Goal: Task Accomplishment & Management: Manage account settings

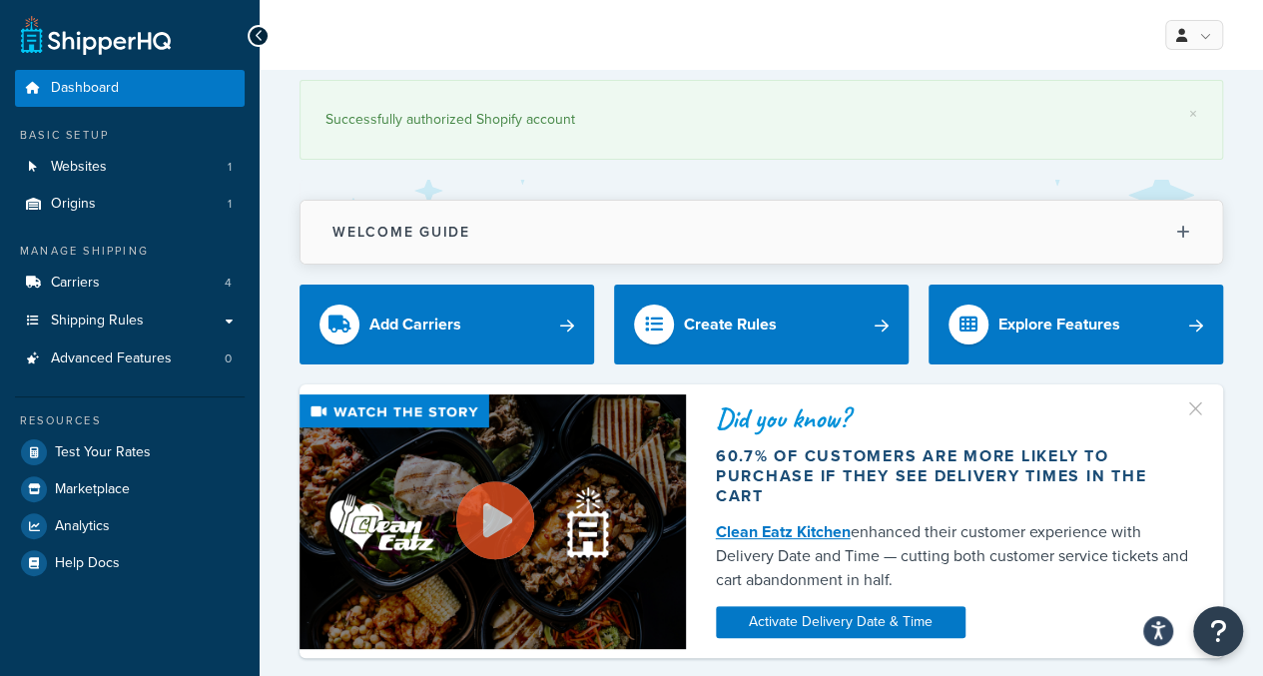
click at [1186, 231] on icon at bounding box center [1183, 232] width 14 height 15
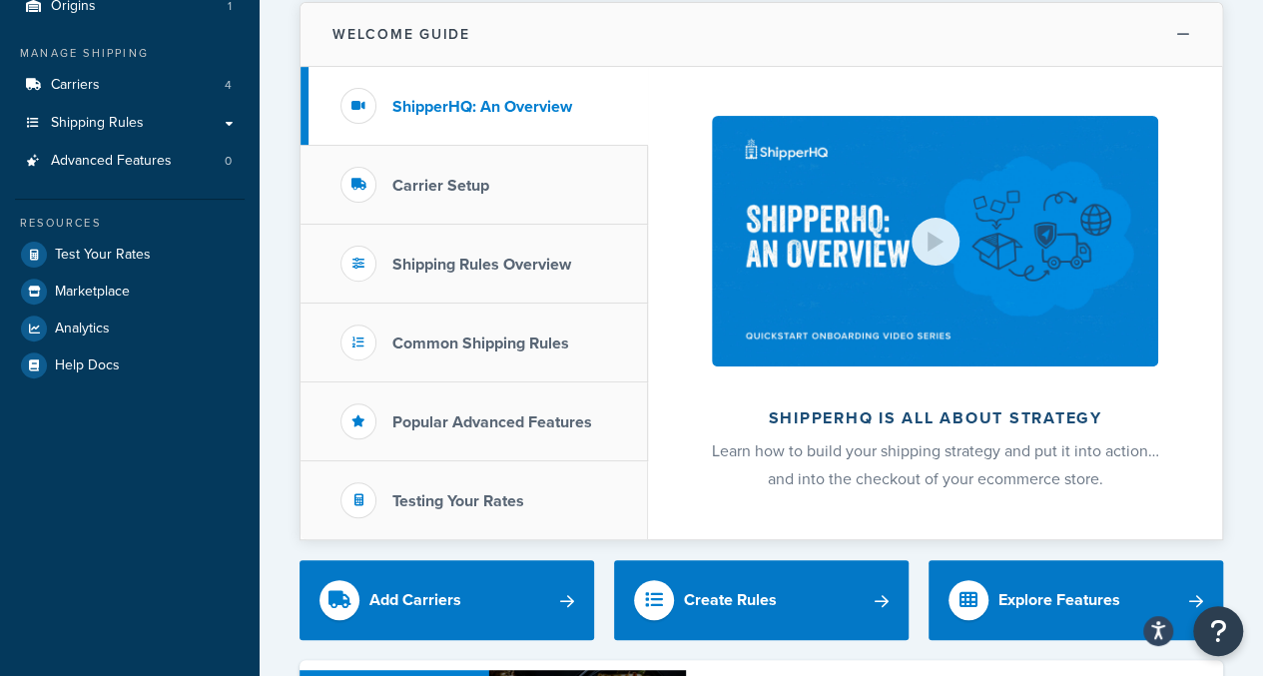
scroll to position [200, 0]
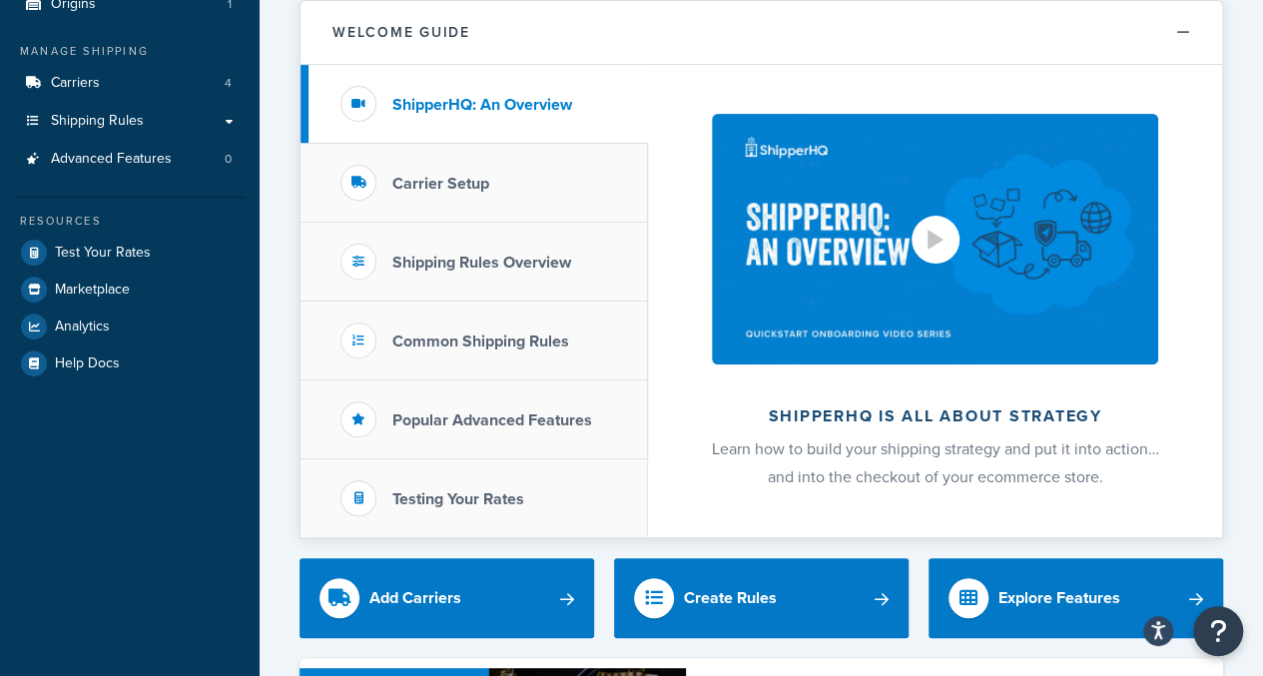
click at [924, 238] on div at bounding box center [935, 240] width 48 height 48
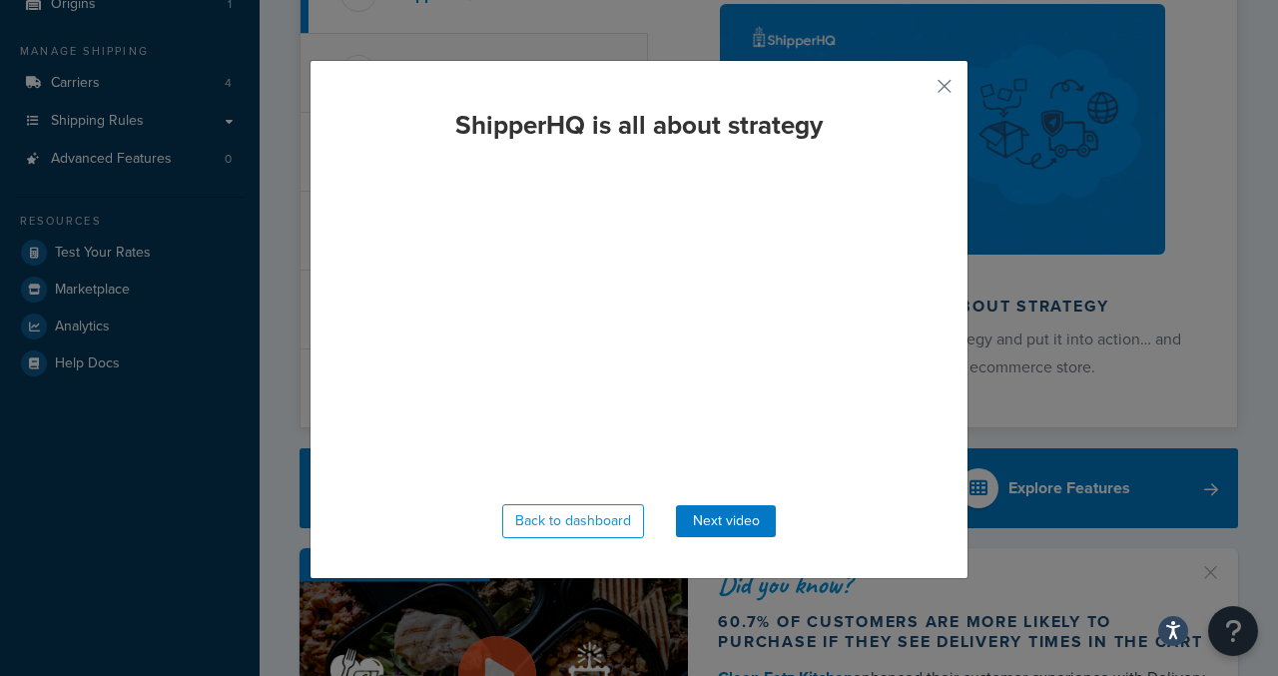
drag, startPoint x: 826, startPoint y: 87, endPoint x: 1082, endPoint y: 132, distance: 259.4
click at [1082, 132] on div "ShipperHQ is all about strategy Back to dashboard Next video" at bounding box center [639, 338] width 1278 height 676
click at [184, 341] on div "ShipperHQ is all about strategy Back to dashboard Next video" at bounding box center [639, 338] width 1278 height 676
click at [566, 528] on button "Back to dashboard" at bounding box center [573, 521] width 142 height 34
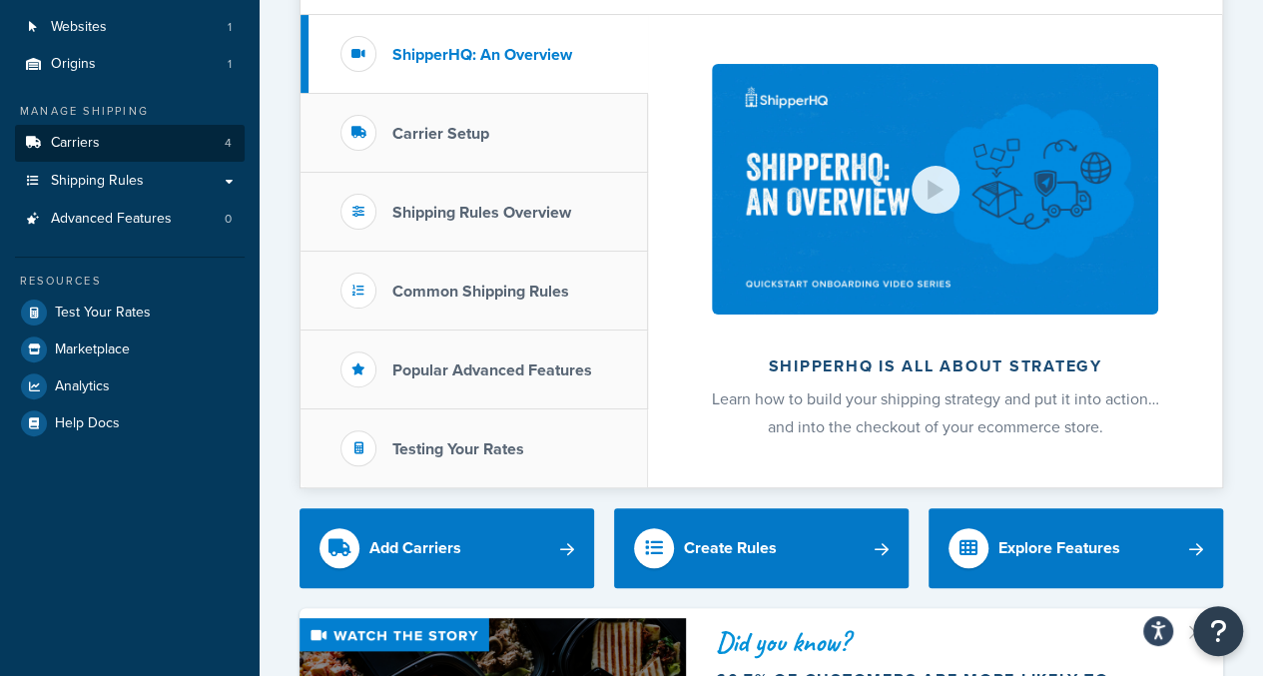
scroll to position [100, 0]
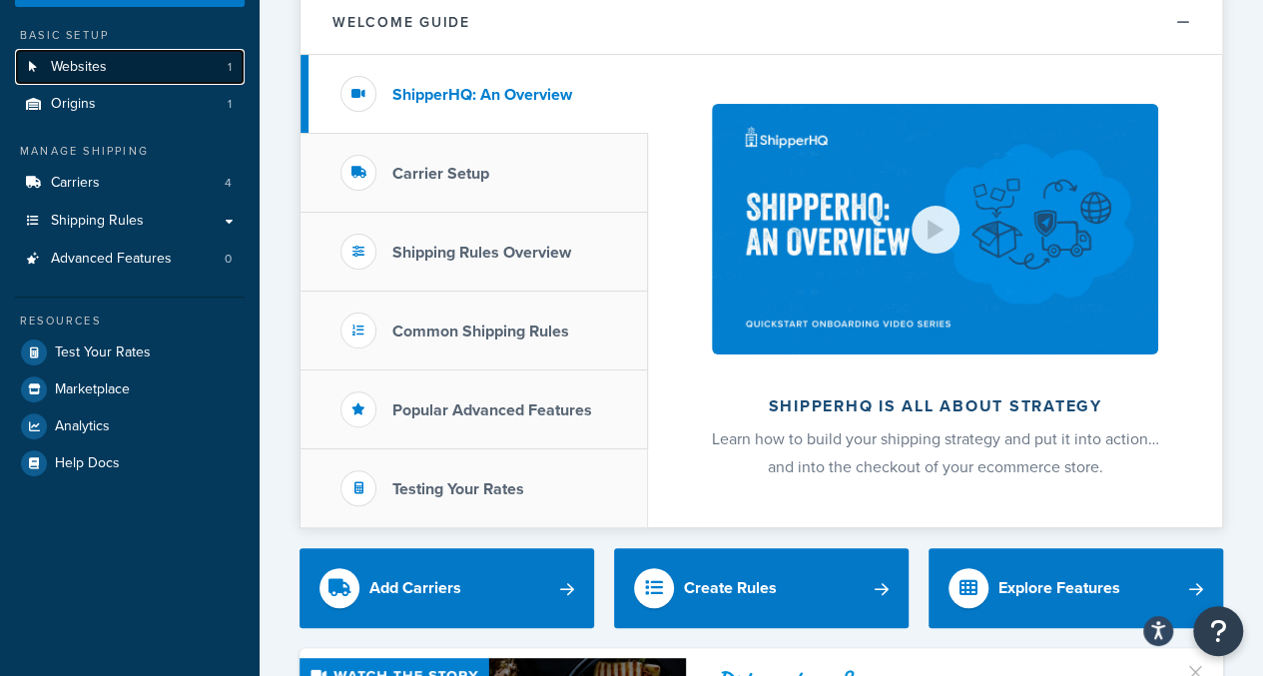
click at [231, 67] on span "1" at bounding box center [230, 67] width 4 height 17
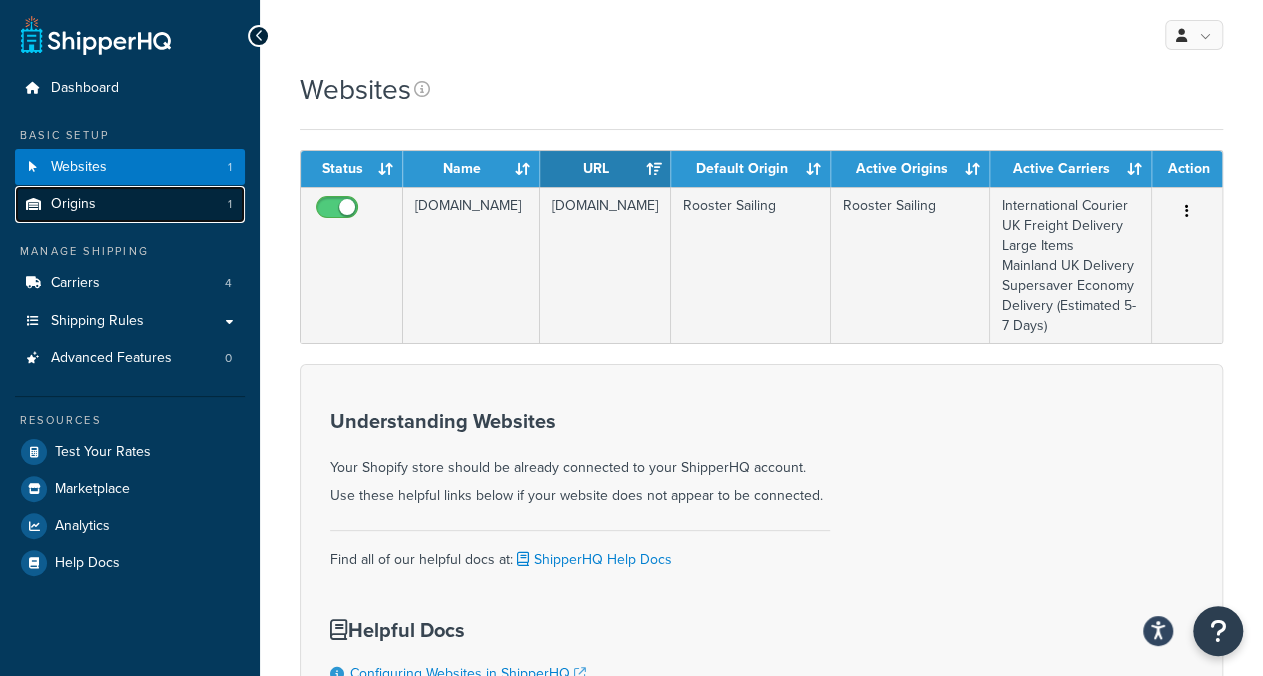
click at [90, 205] on span "Origins" at bounding box center [73, 204] width 45 height 17
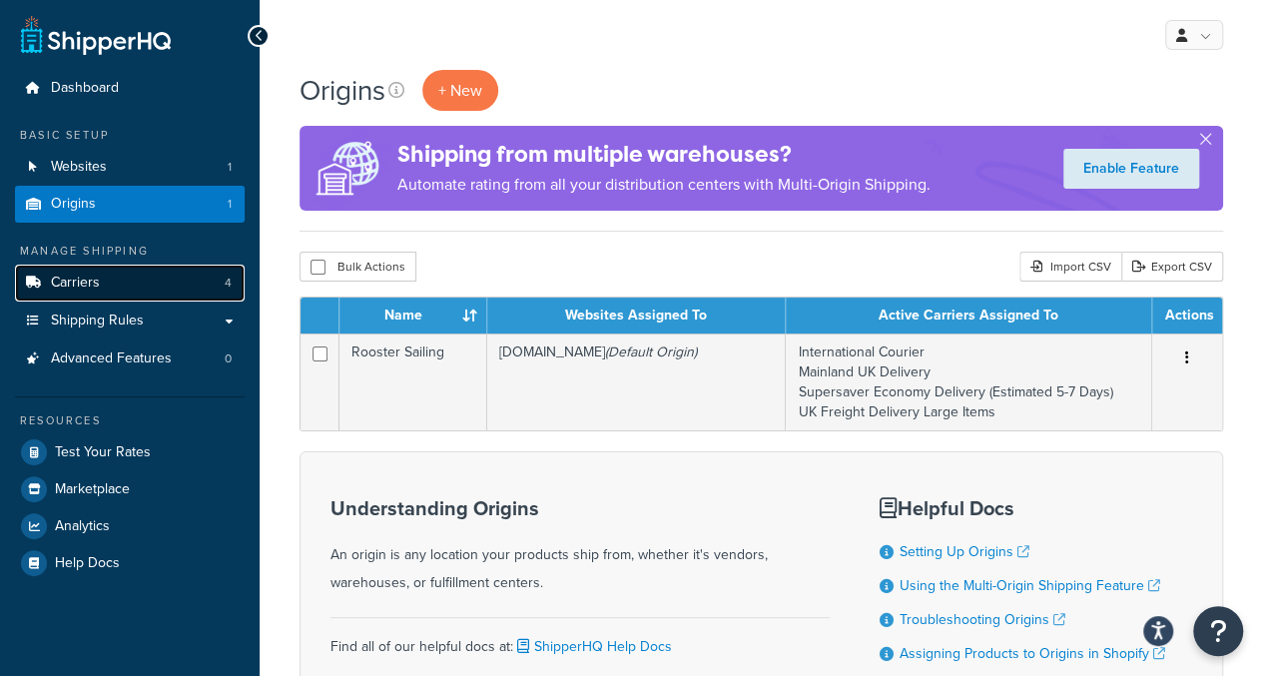
click at [76, 281] on span "Carriers" at bounding box center [75, 282] width 49 height 17
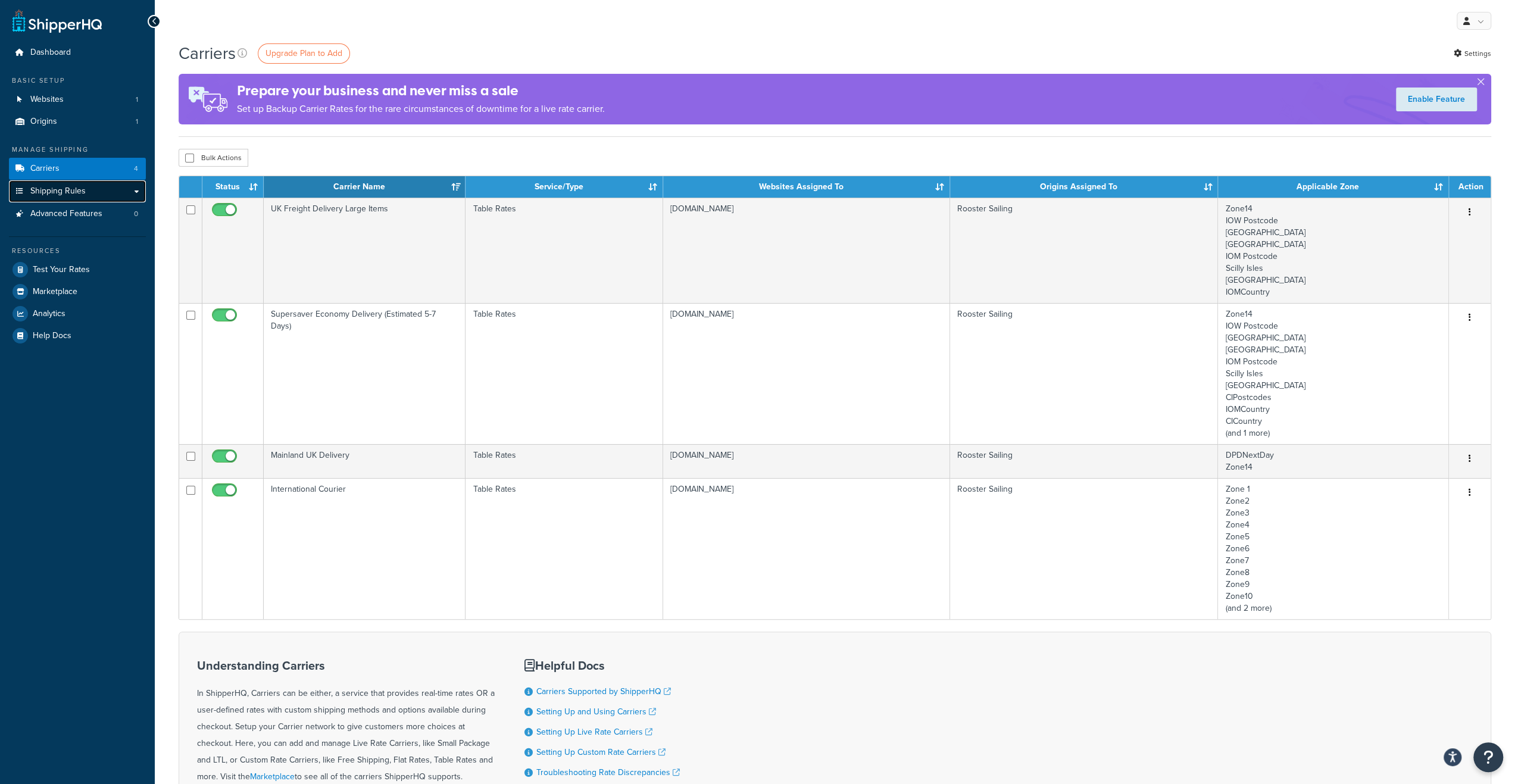
click at [78, 186] on span "Shipping Rules" at bounding box center [58, 191] width 55 height 10
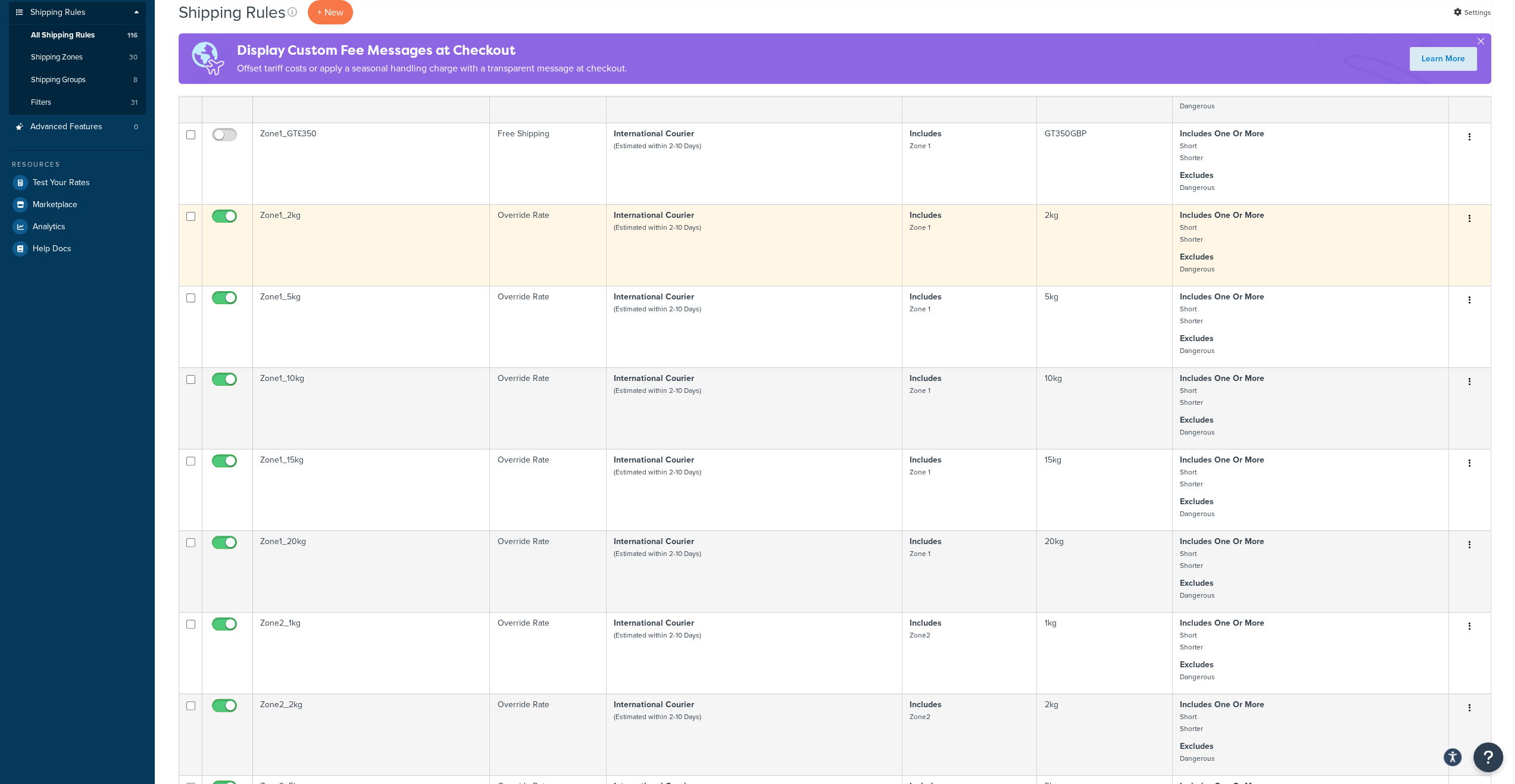
scroll to position [417, 0]
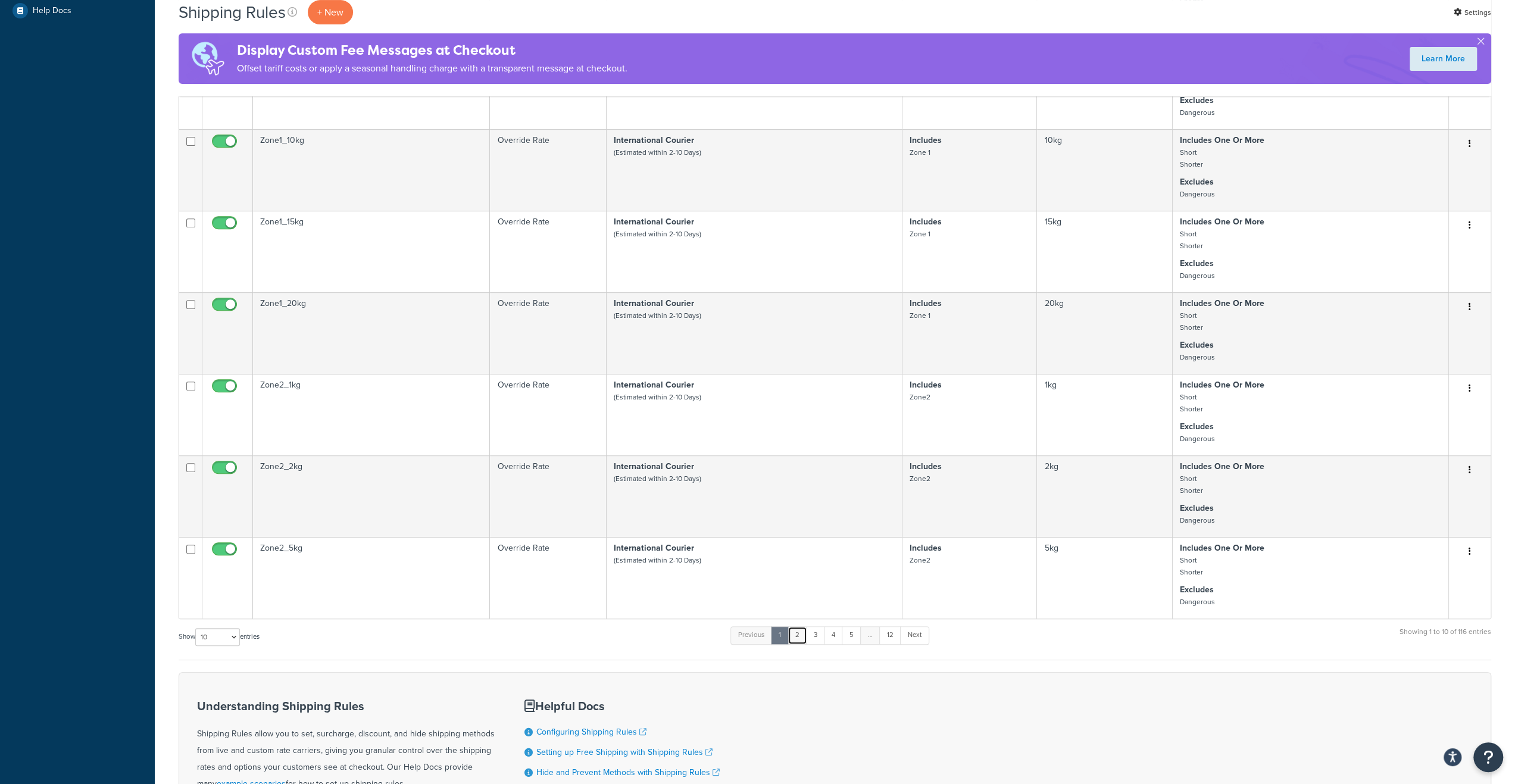
click at [801, 630] on link "2" at bounding box center [797, 635] width 20 height 18
click at [890, 634] on link "12" at bounding box center [888, 635] width 22 height 18
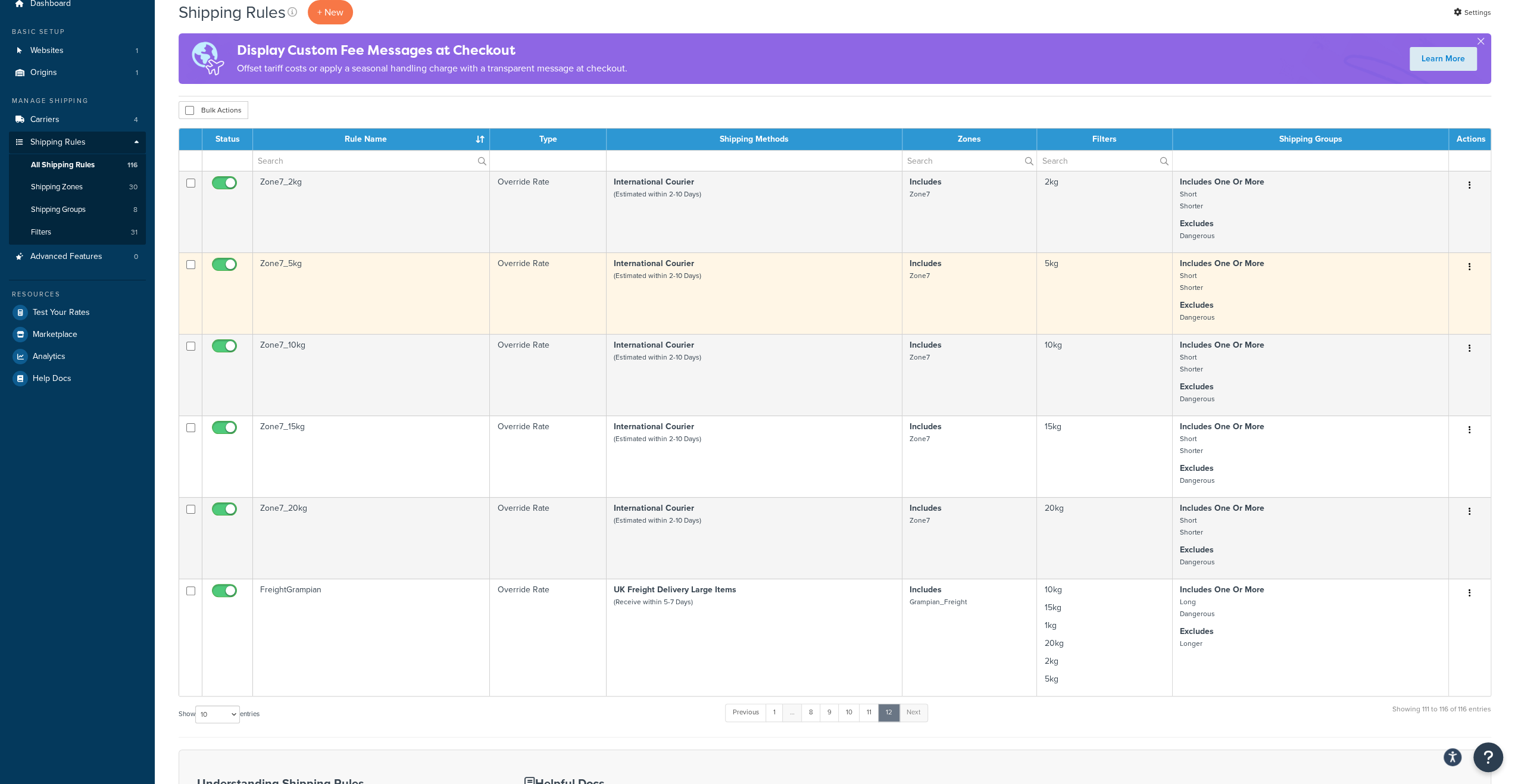
scroll to position [0, 0]
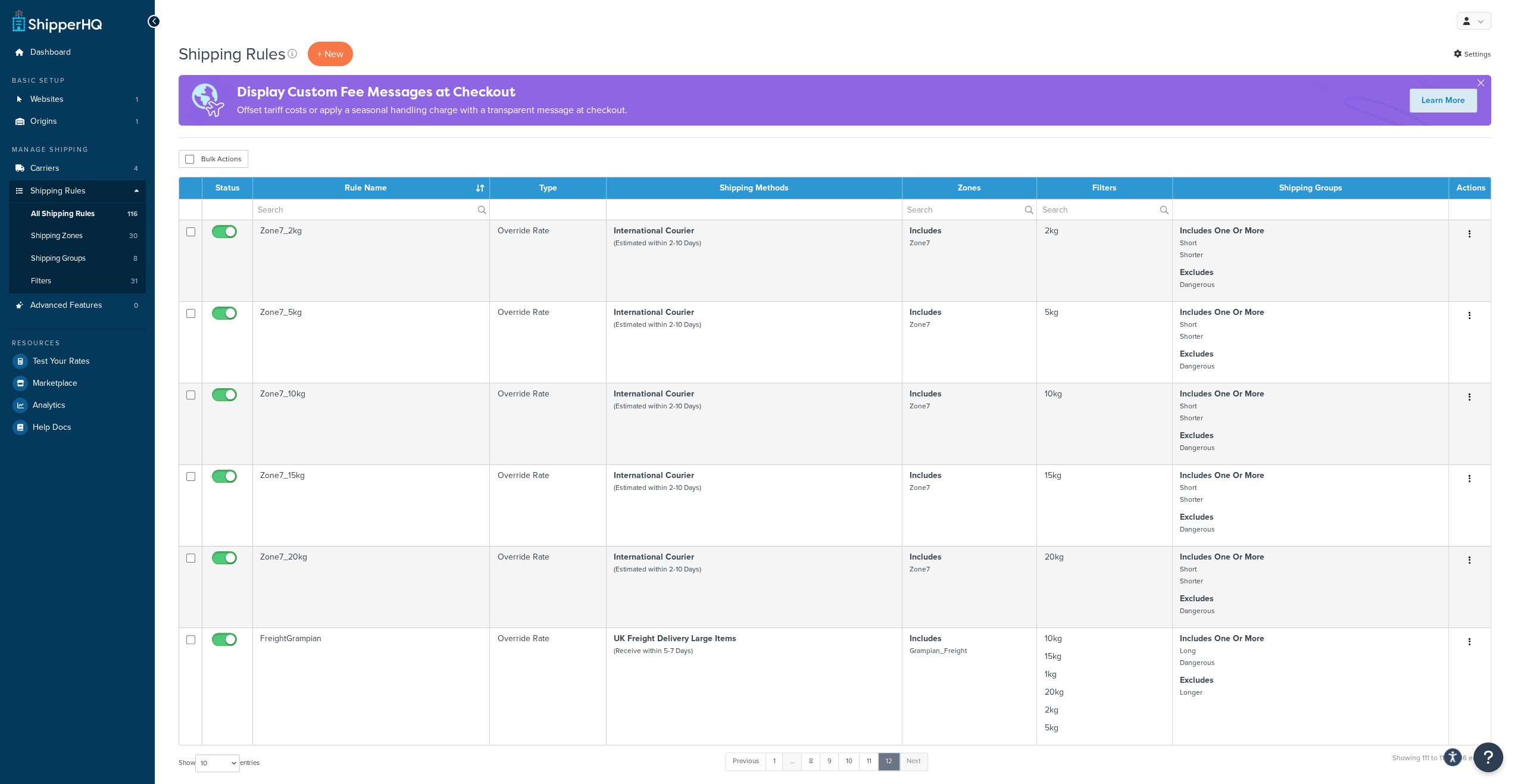
click at [363, 187] on th "Rule Name" at bounding box center [371, 188] width 237 height 21
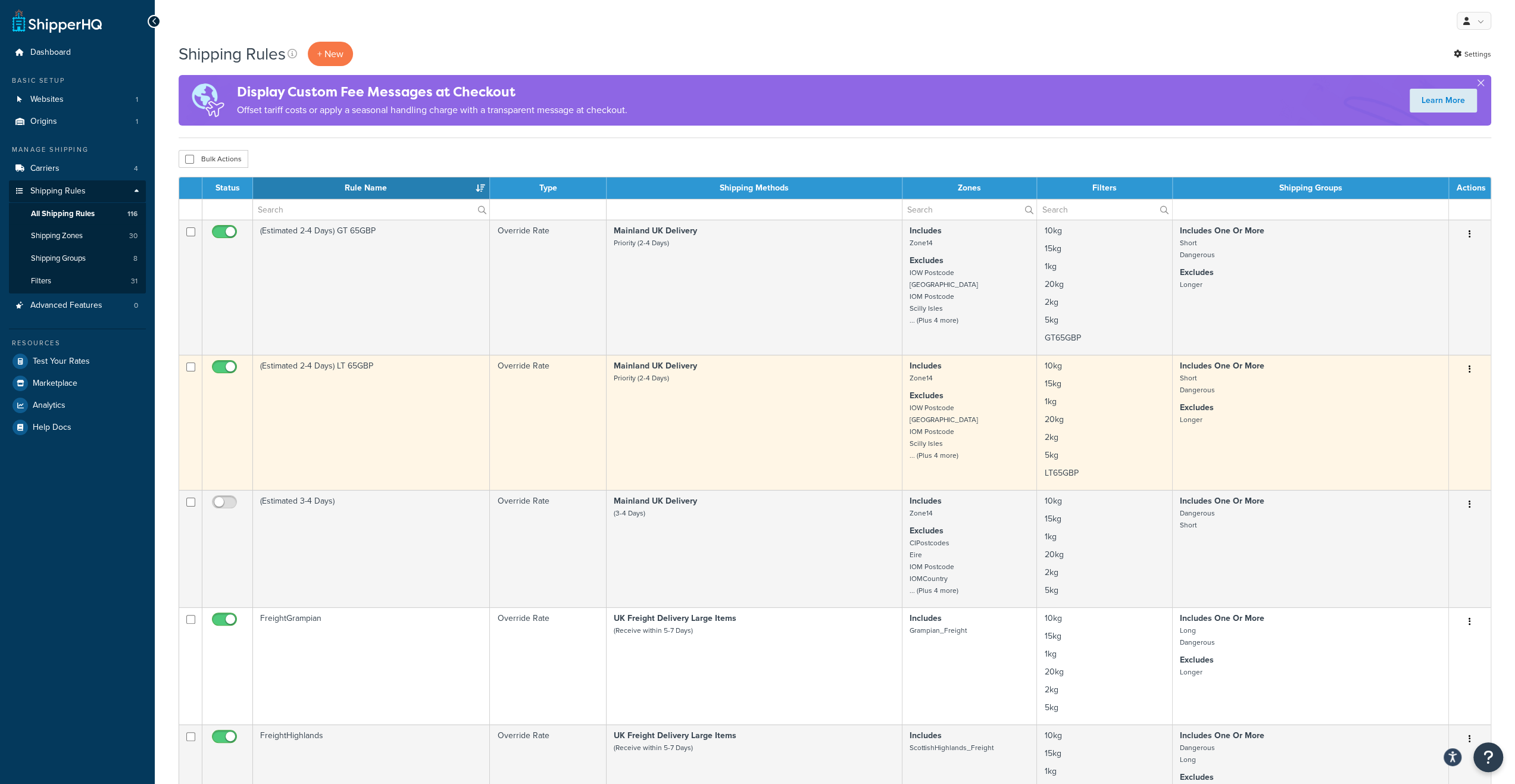
click at [707, 433] on td "Mainland UK Delivery Priority (2-4 Days)" at bounding box center [755, 422] width 296 height 135
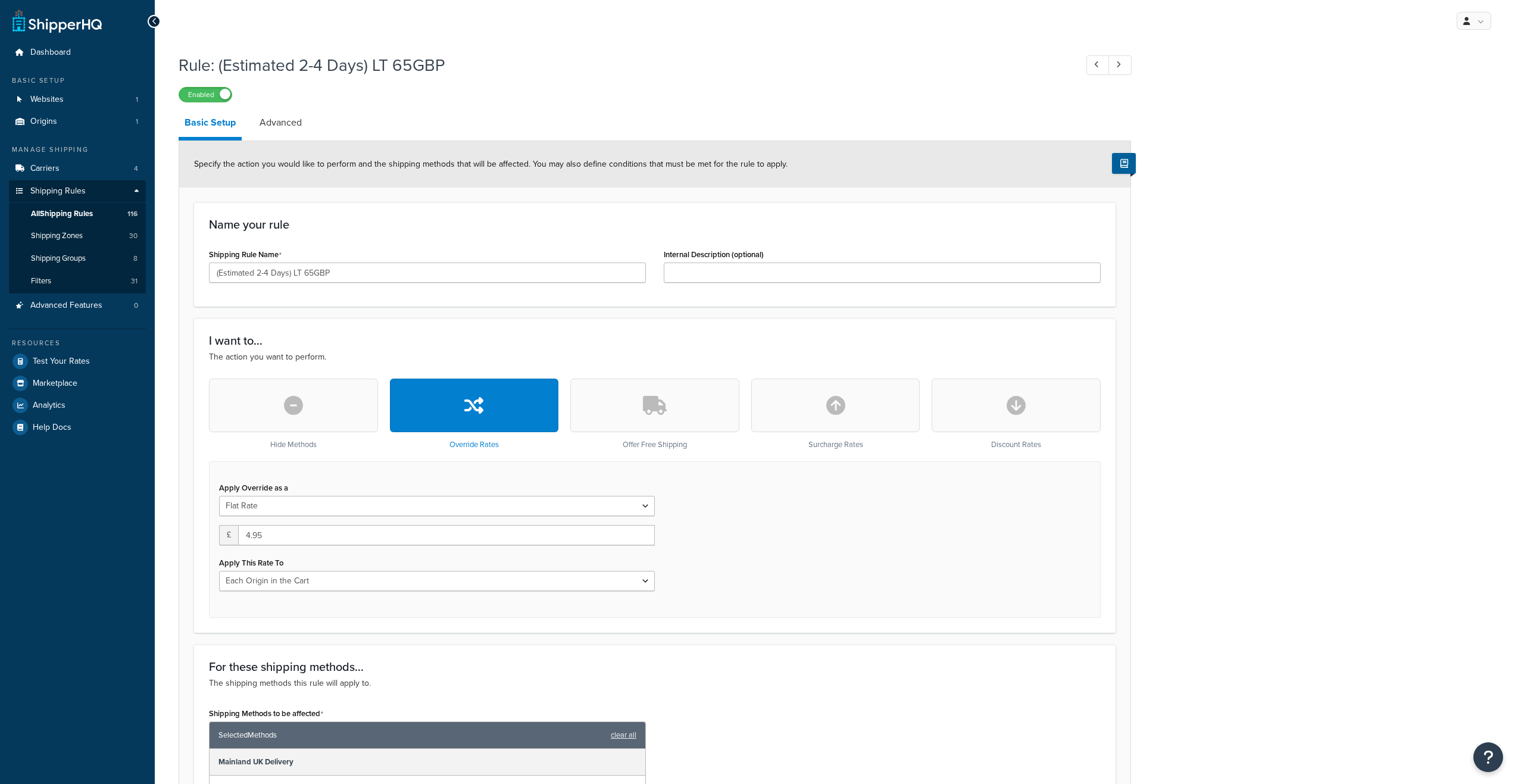
select select "LOCATION"
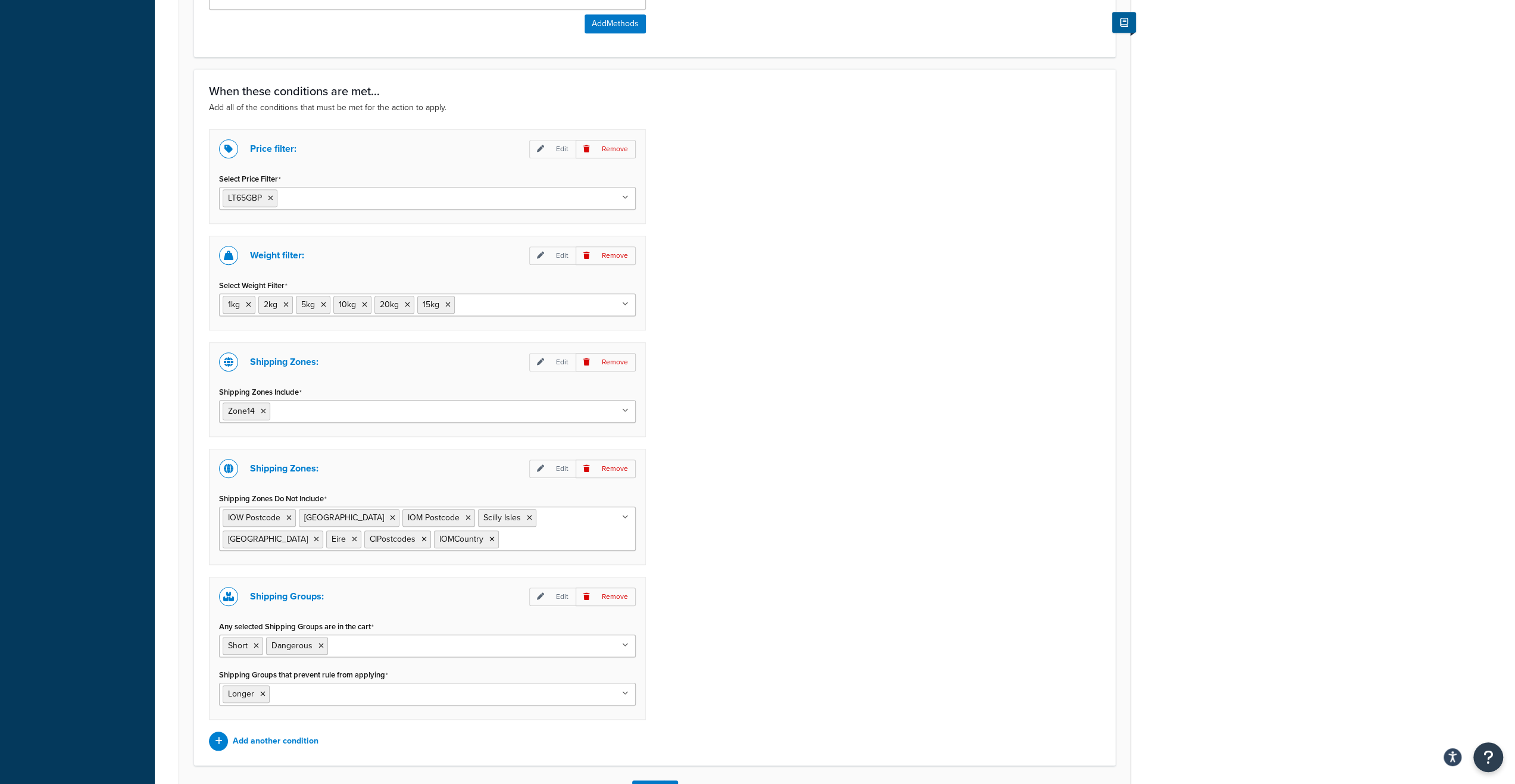
scroll to position [774, 0]
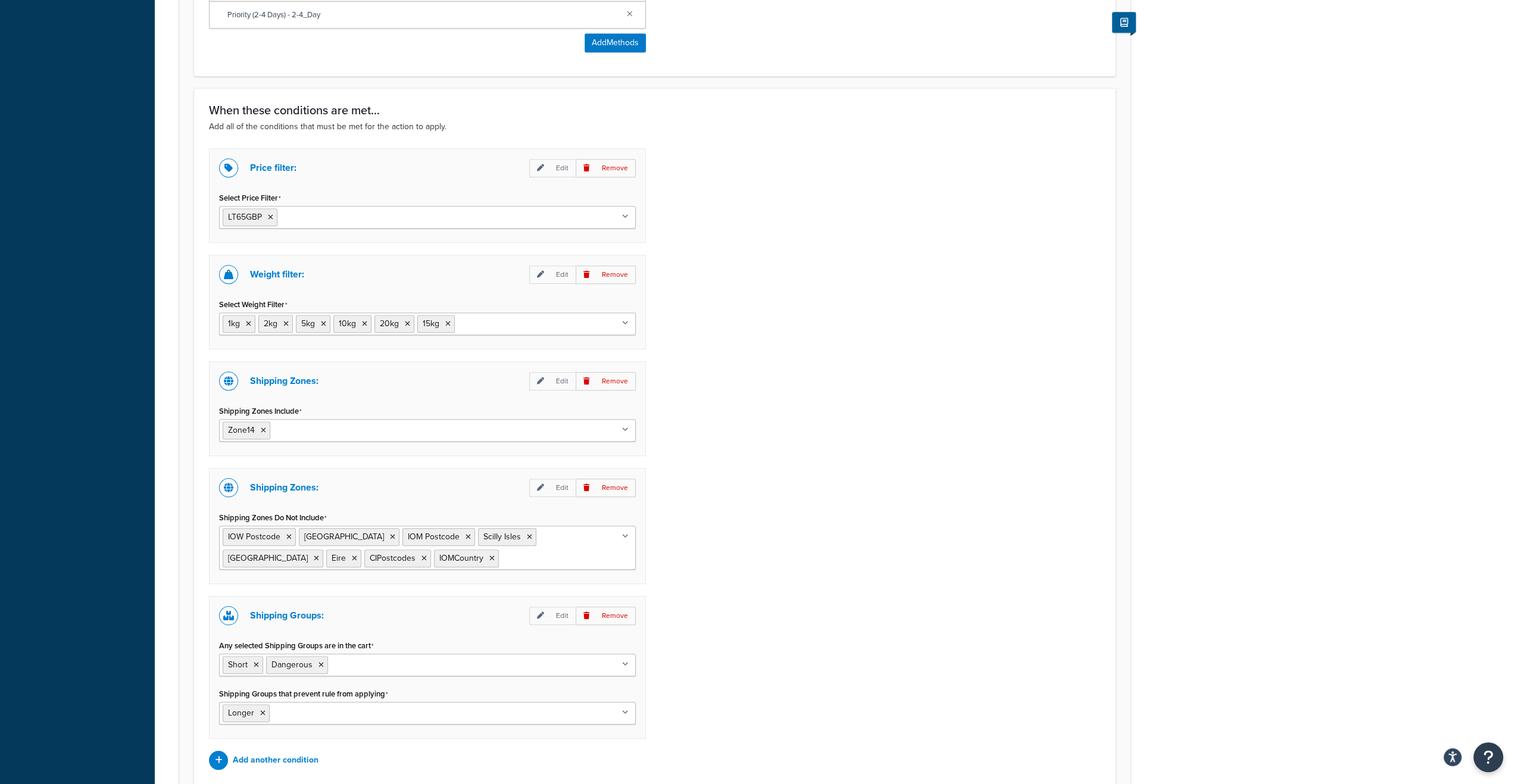
click at [627, 709] on icon at bounding box center [625, 712] width 7 height 7
click at [679, 695] on div "Price filter: Edit Remove Select Price Filter LT65GBP LT275GBP GT275GBP LT30GBP…" at bounding box center [654, 459] width 910 height 621
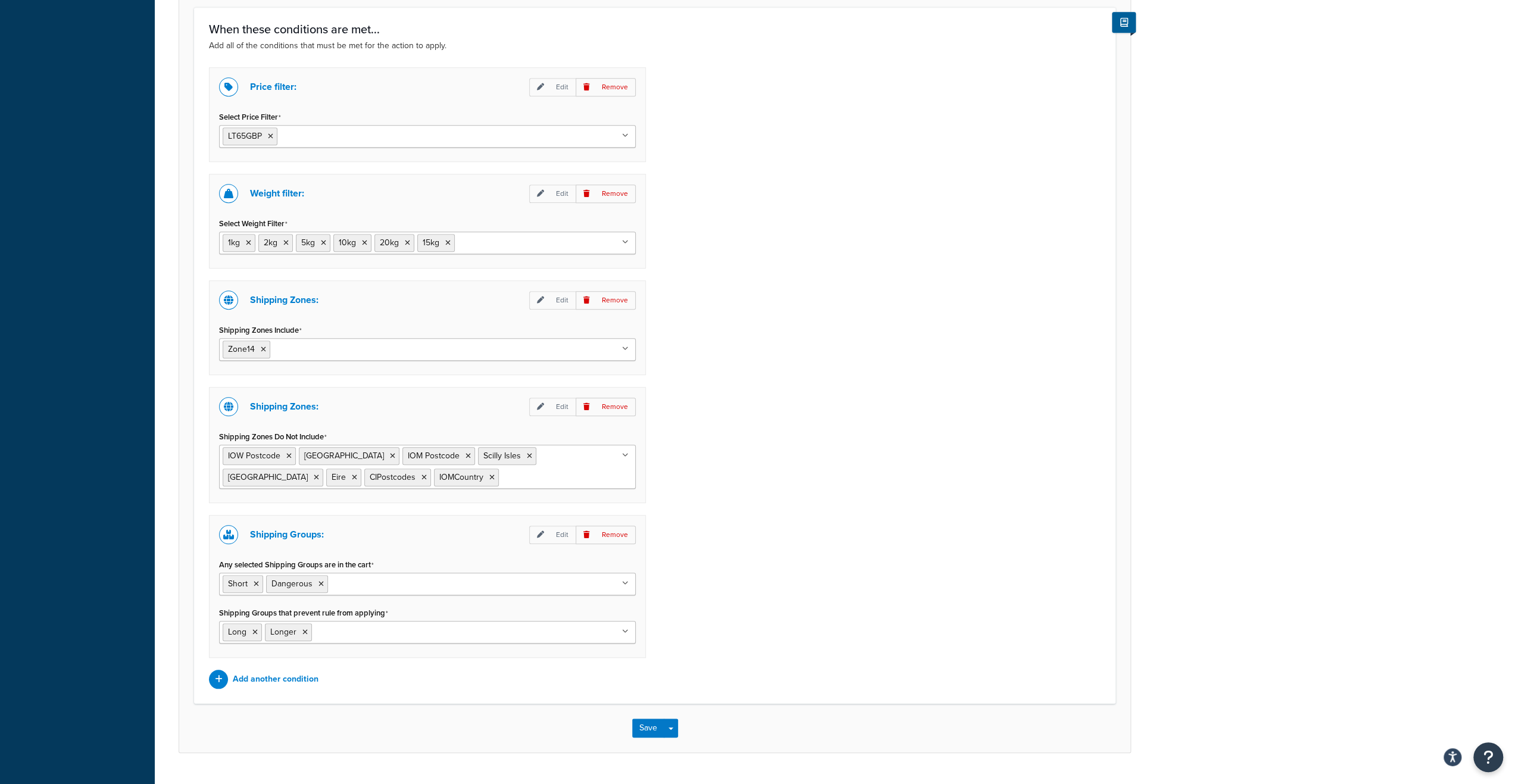
scroll to position [873, 0]
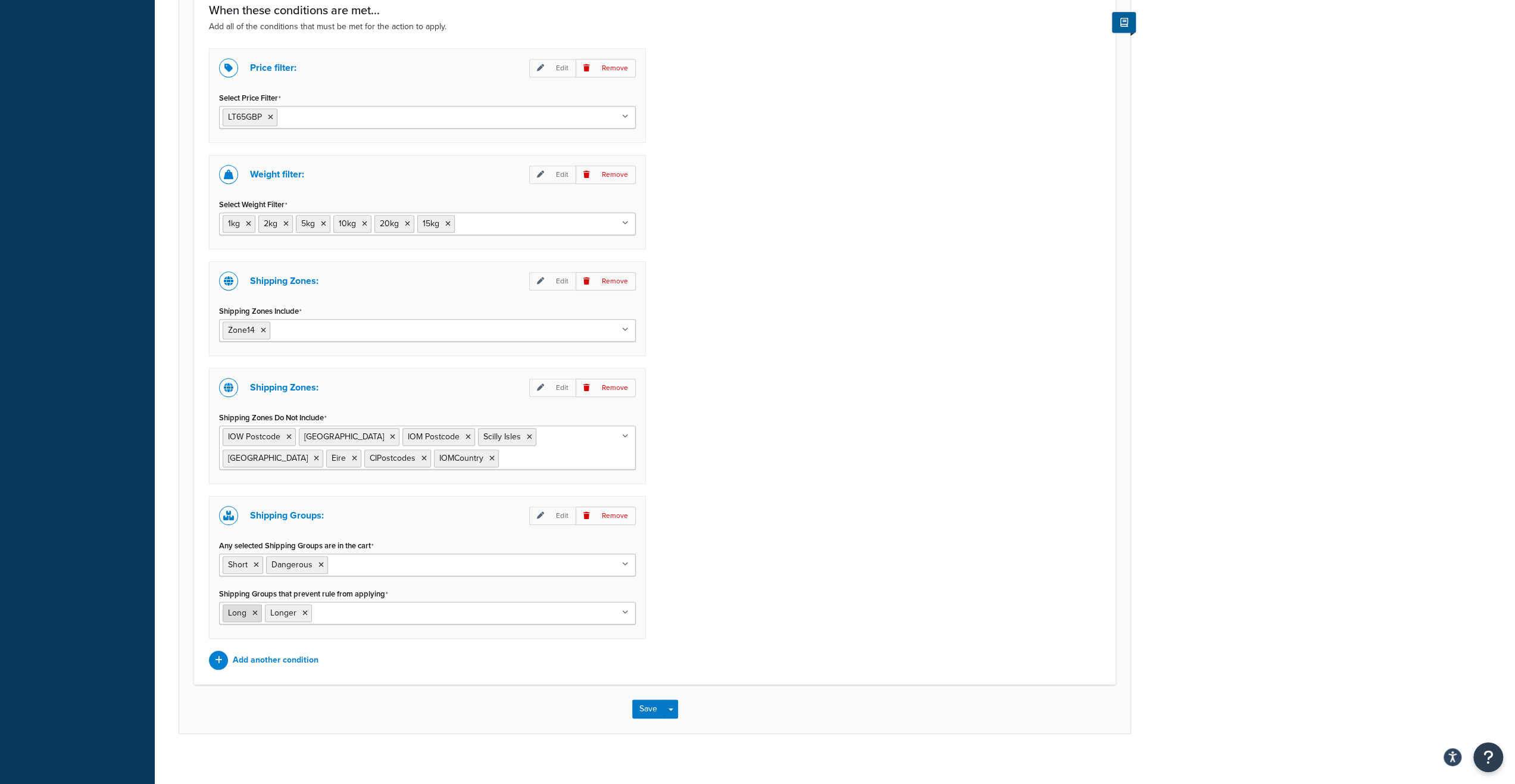
click at [253, 609] on icon at bounding box center [255, 613] width 5 height 7
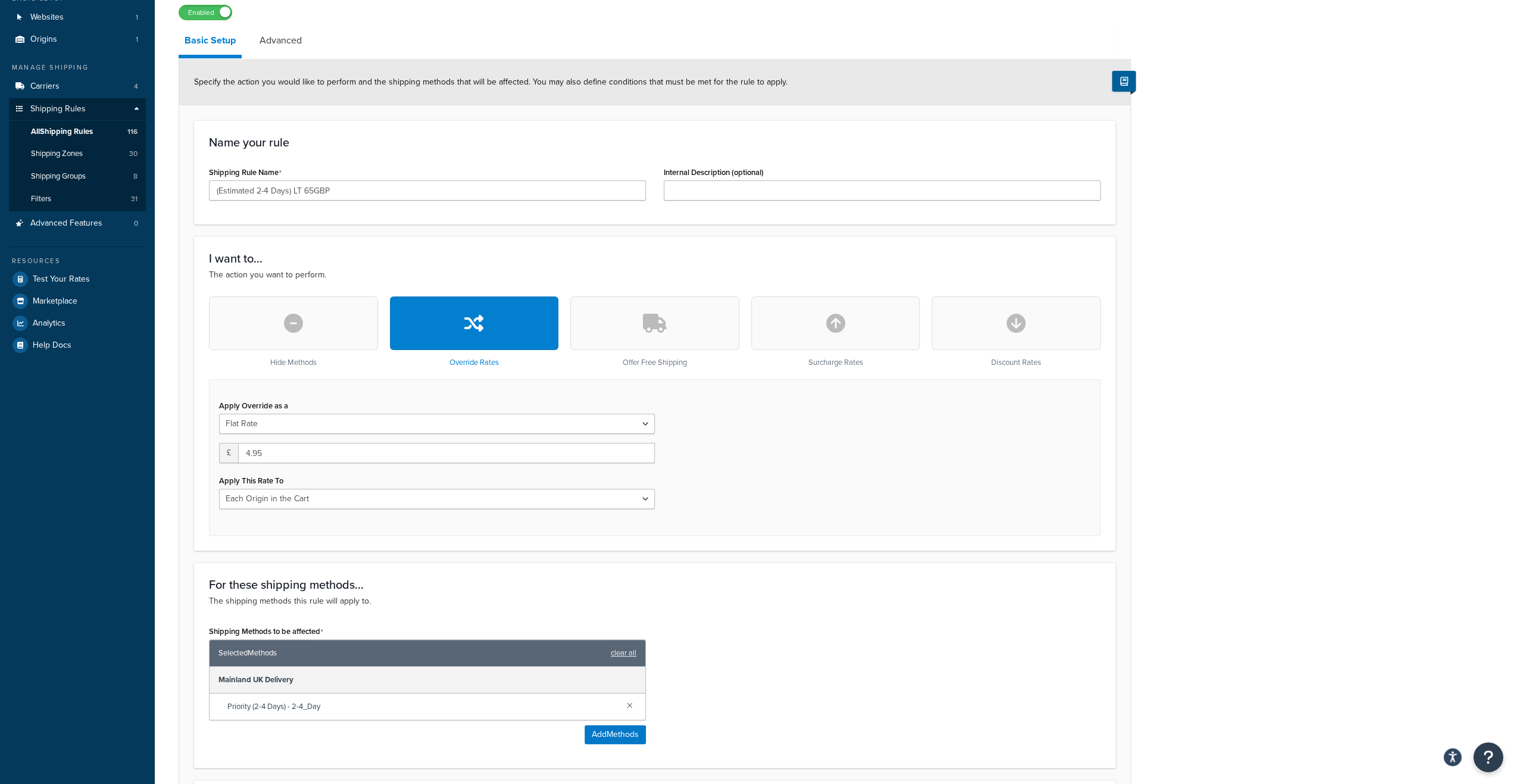
scroll to position [0, 0]
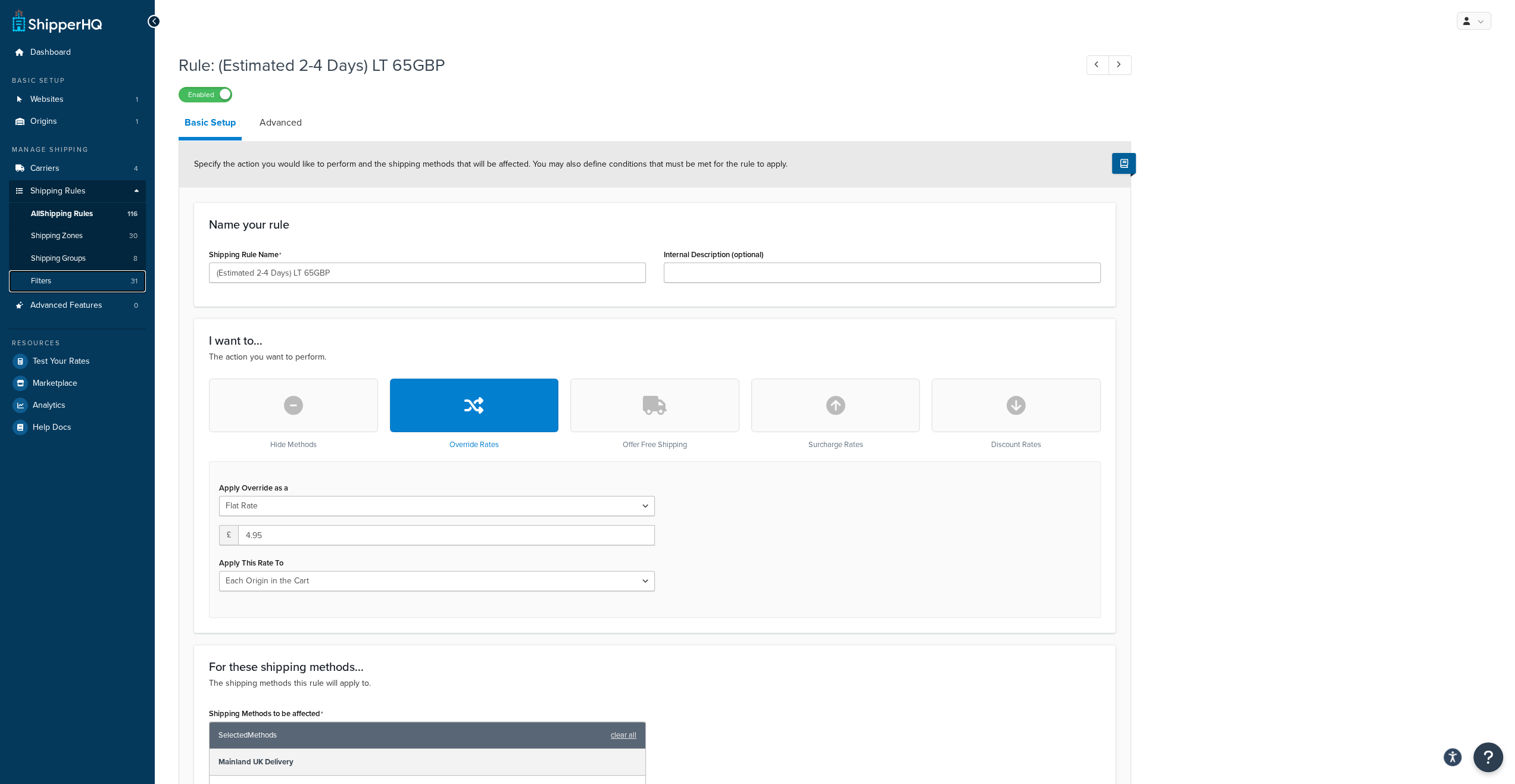
click at [113, 272] on link "Filters 31" at bounding box center [78, 281] width 137 height 22
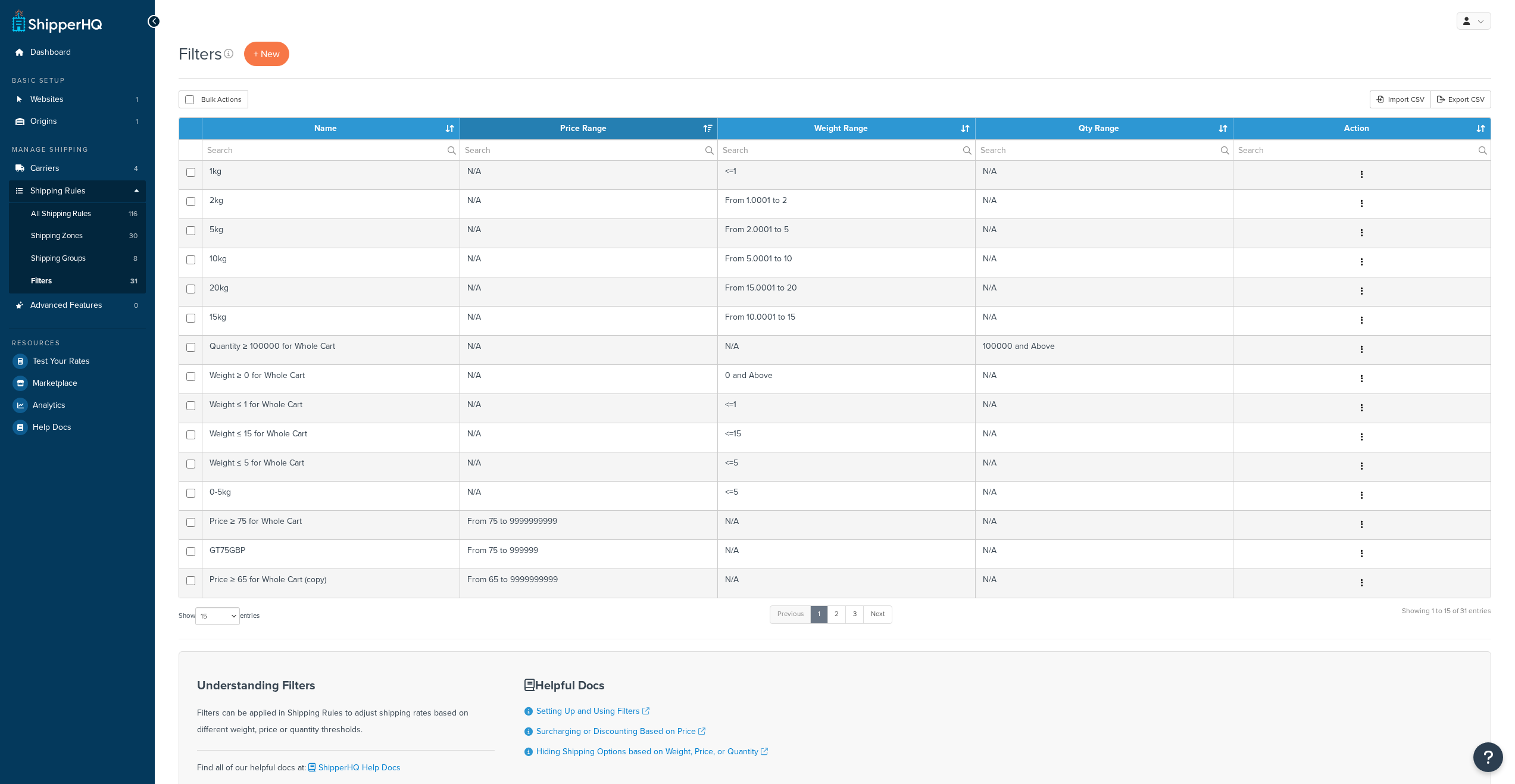
select select "15"
click at [837, 609] on link "2" at bounding box center [836, 614] width 20 height 18
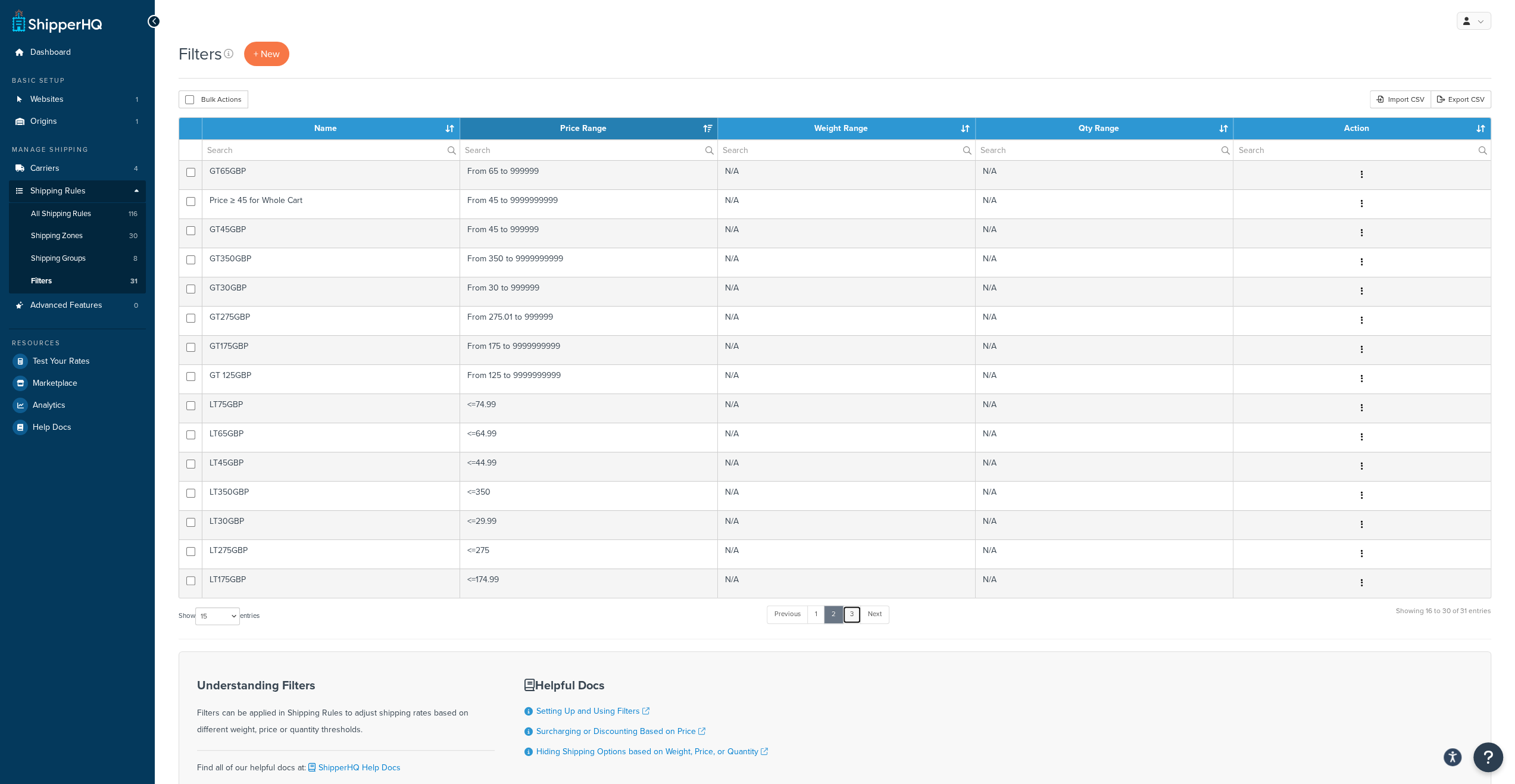
click at [856, 612] on link "3" at bounding box center [852, 614] width 19 height 18
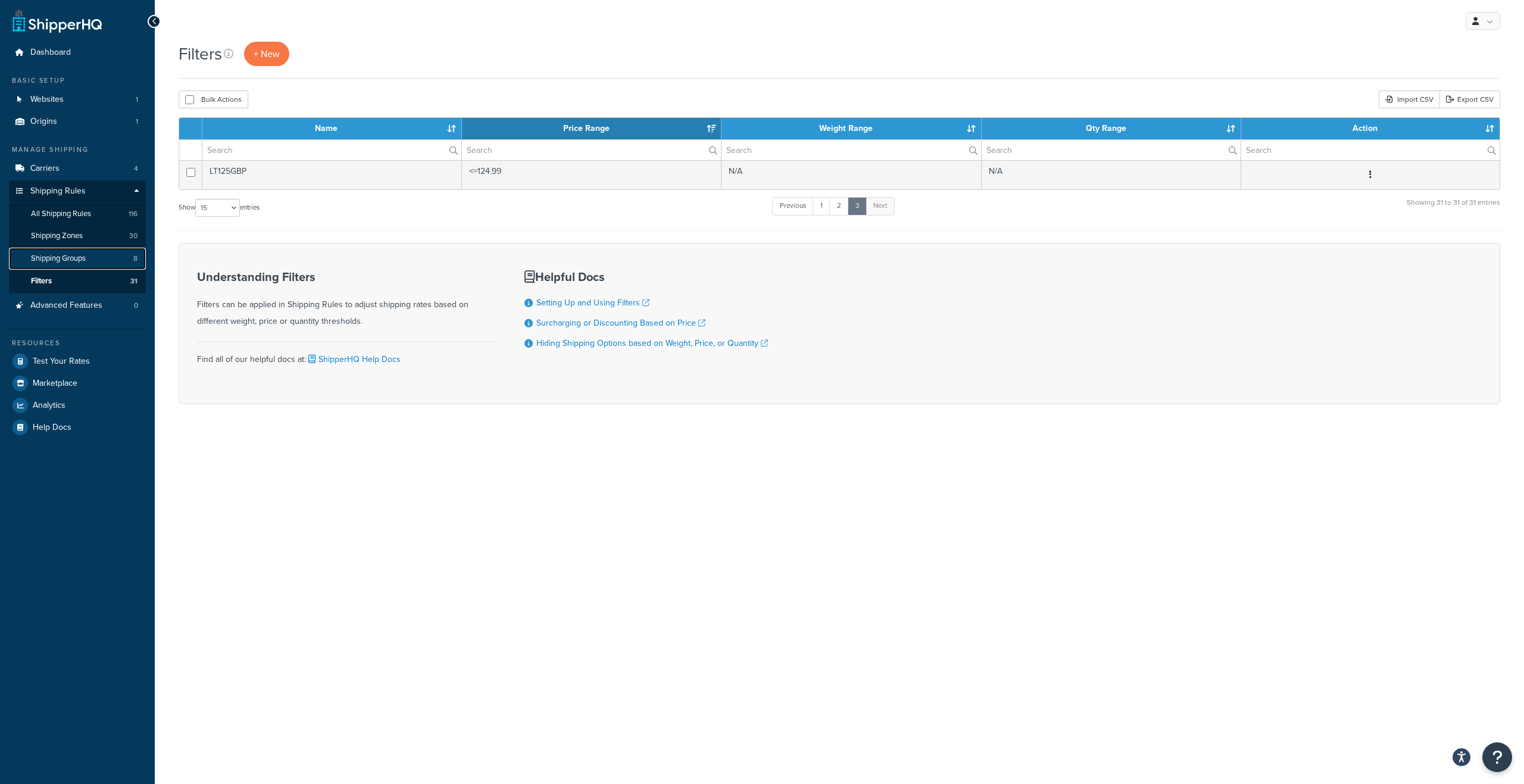
click at [94, 255] on link "Shipping Groups 8" at bounding box center [78, 258] width 137 height 22
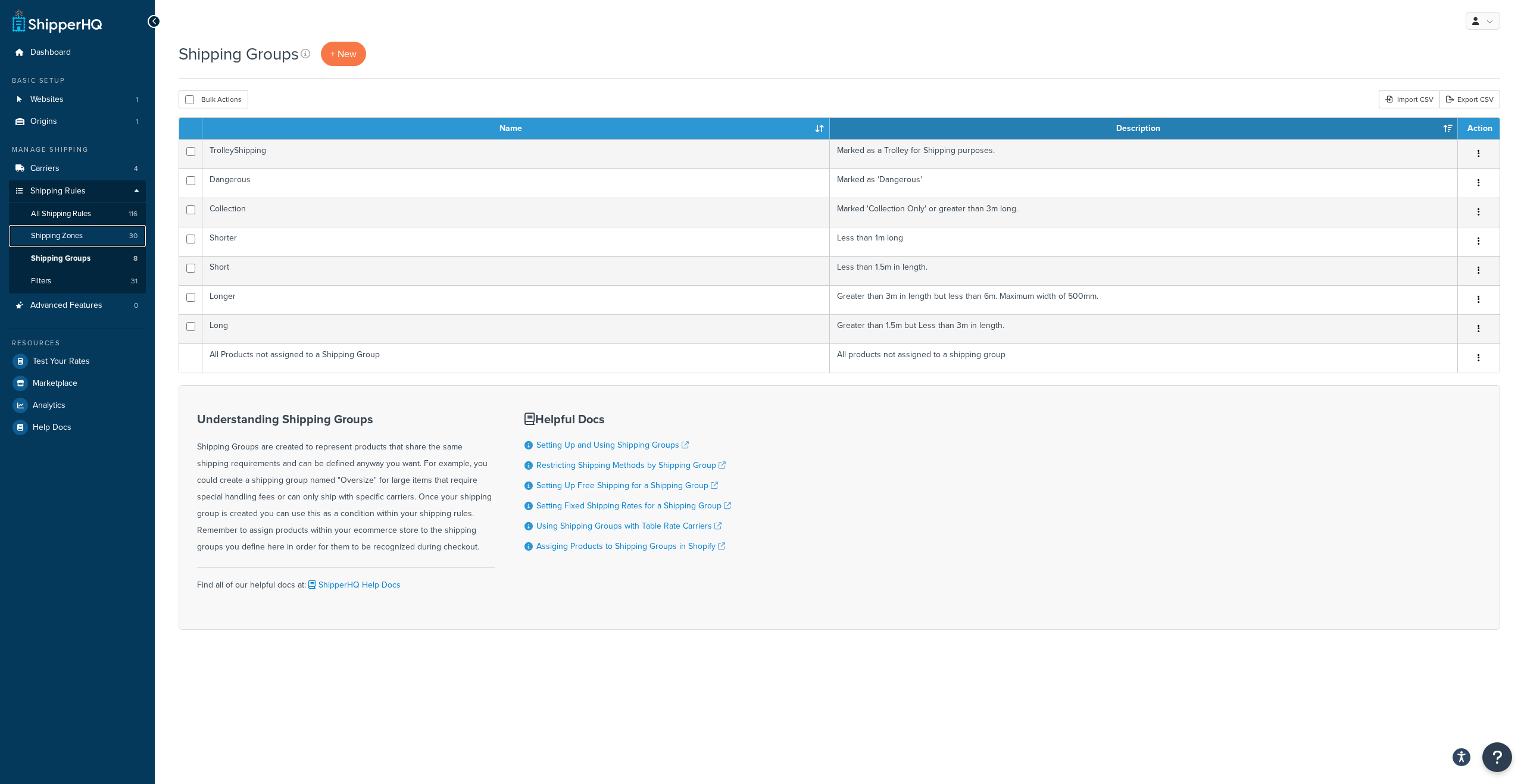
click at [76, 240] on span "Shipping Zones" at bounding box center [57, 235] width 52 height 10
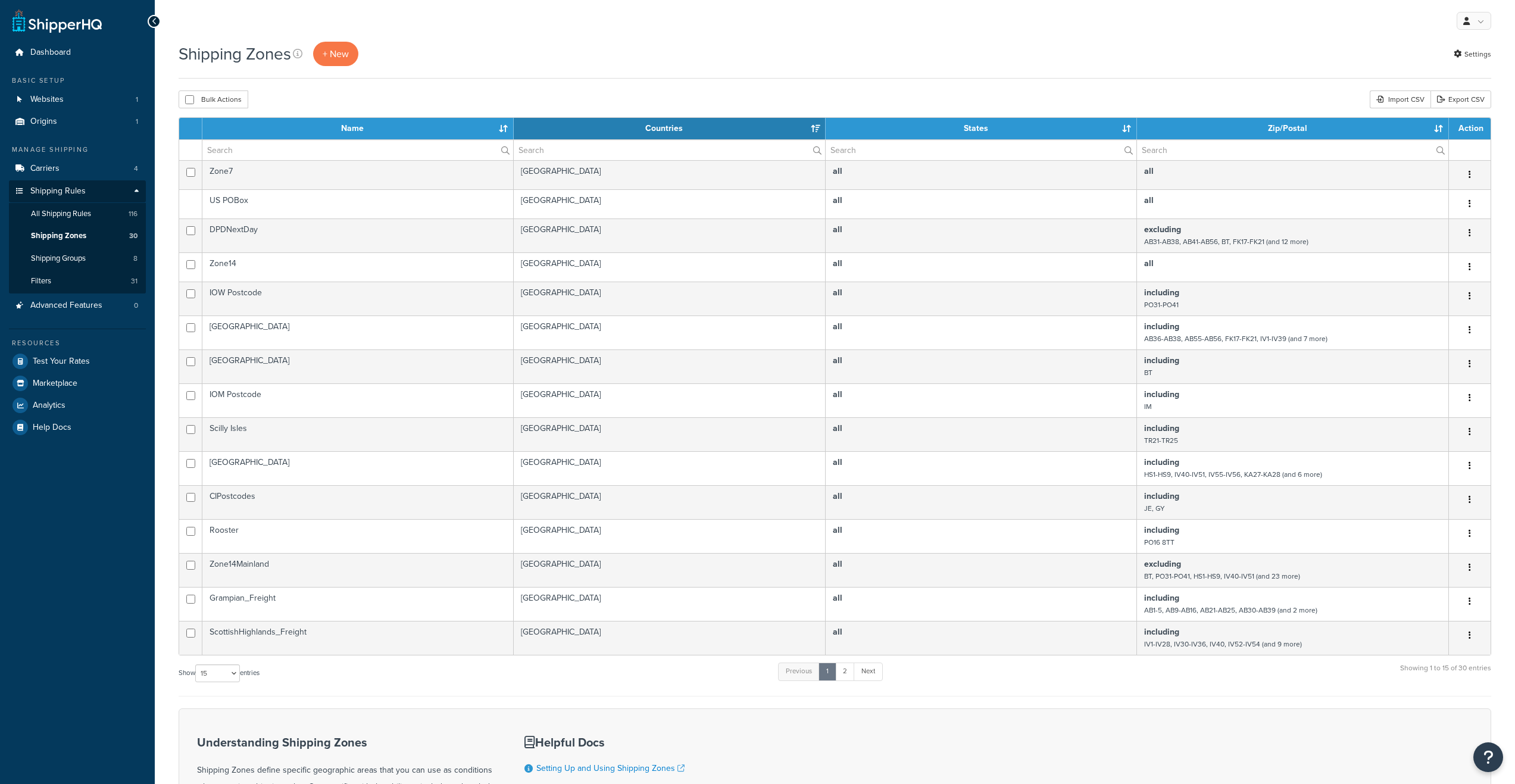
select select "15"
click at [75, 219] on link "All Shipping Rules 116" at bounding box center [78, 213] width 137 height 22
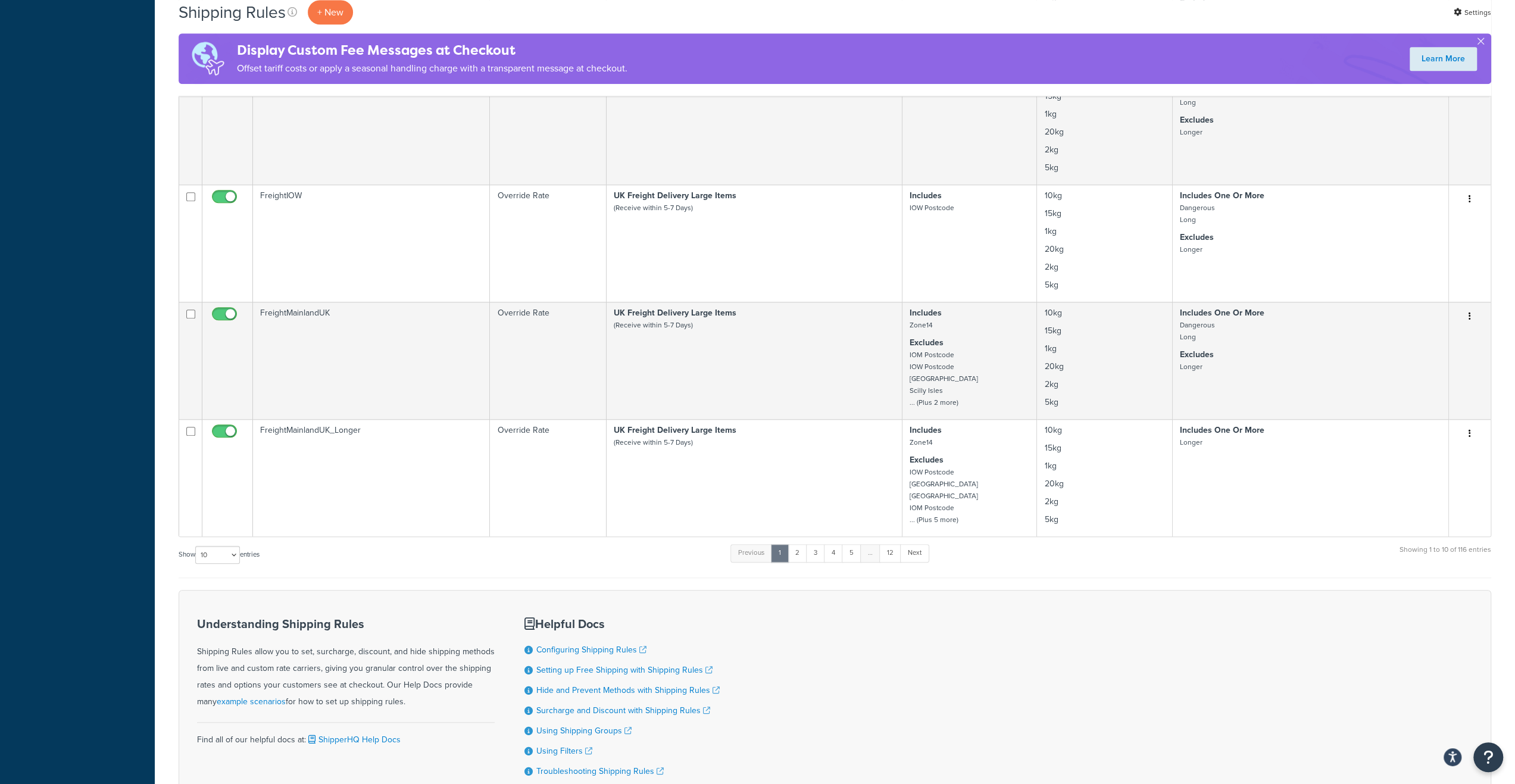
scroll to position [893, 0]
click at [800, 555] on link "2" at bounding box center [797, 551] width 20 height 18
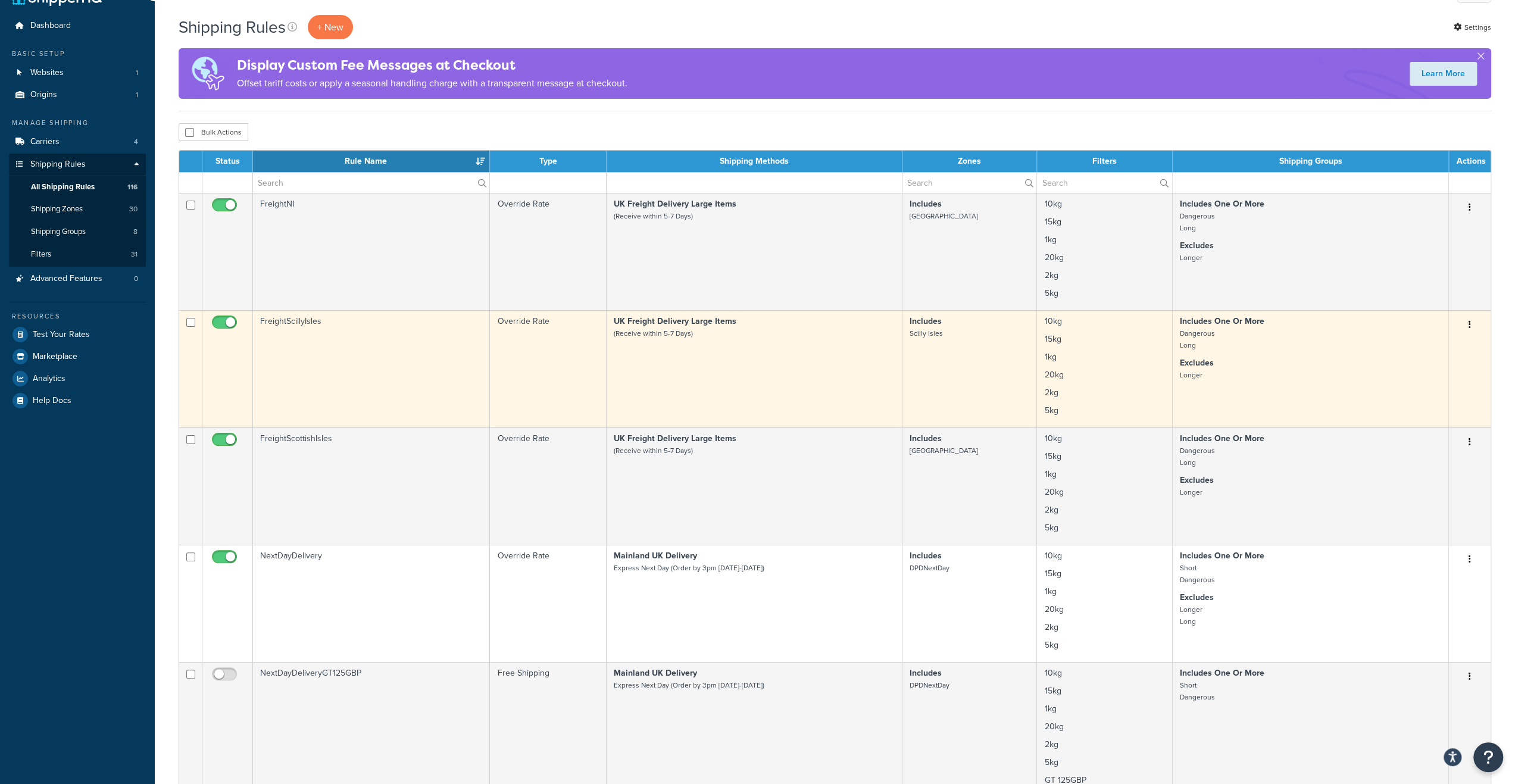
scroll to position [0, 0]
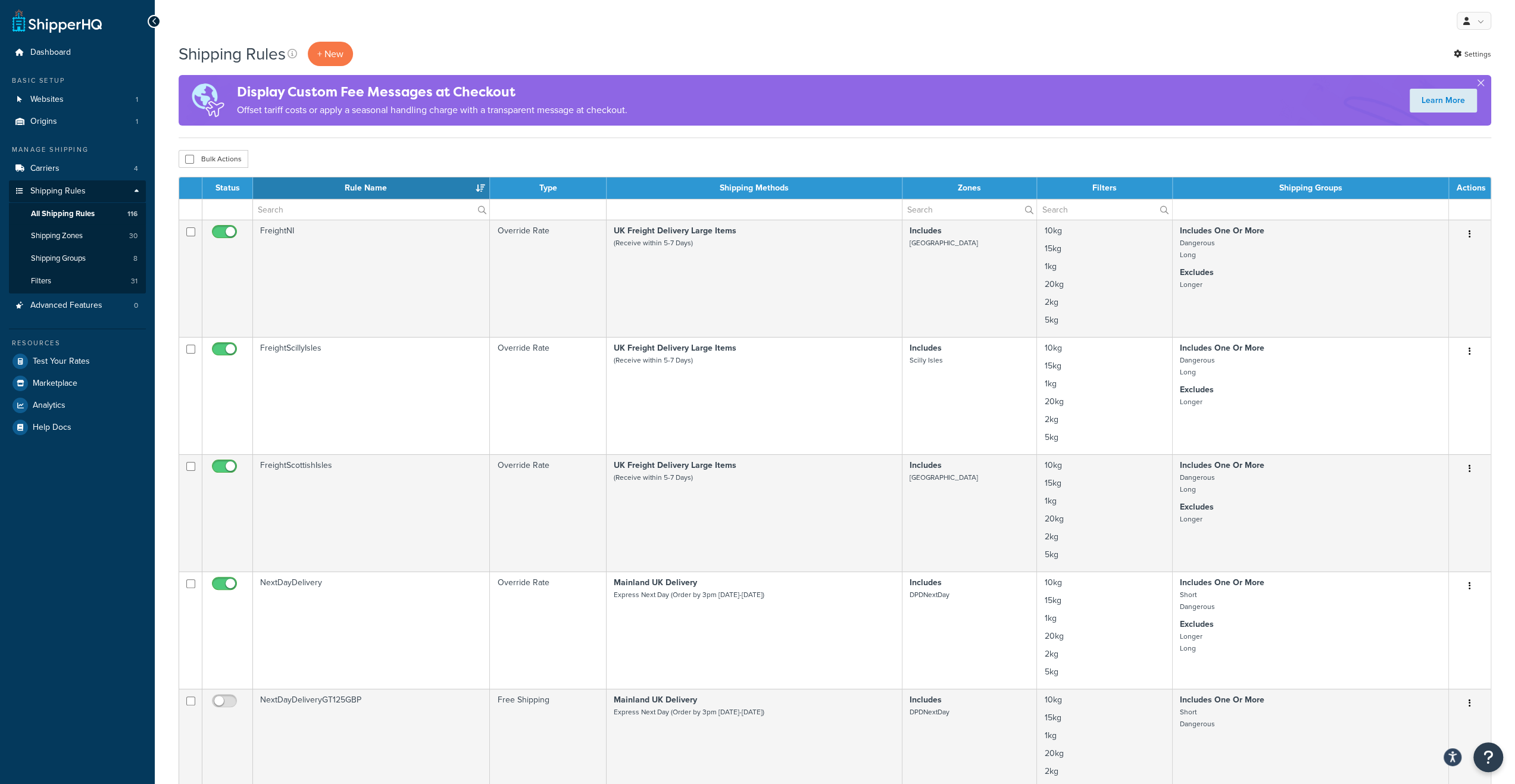
click at [432, 187] on th "Rule Name" at bounding box center [371, 188] width 237 height 21
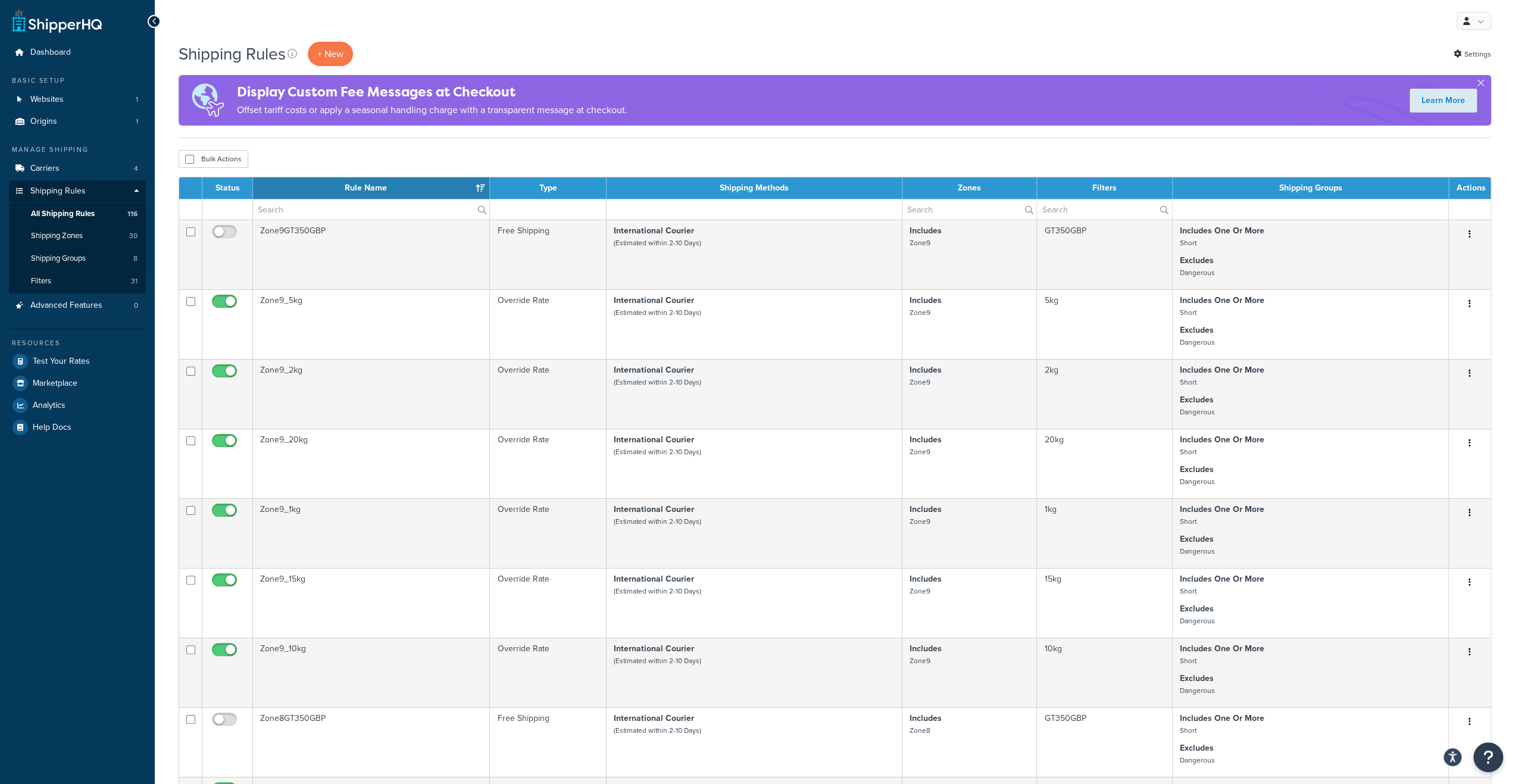
click at [432, 187] on th "Rule Name" at bounding box center [371, 188] width 237 height 21
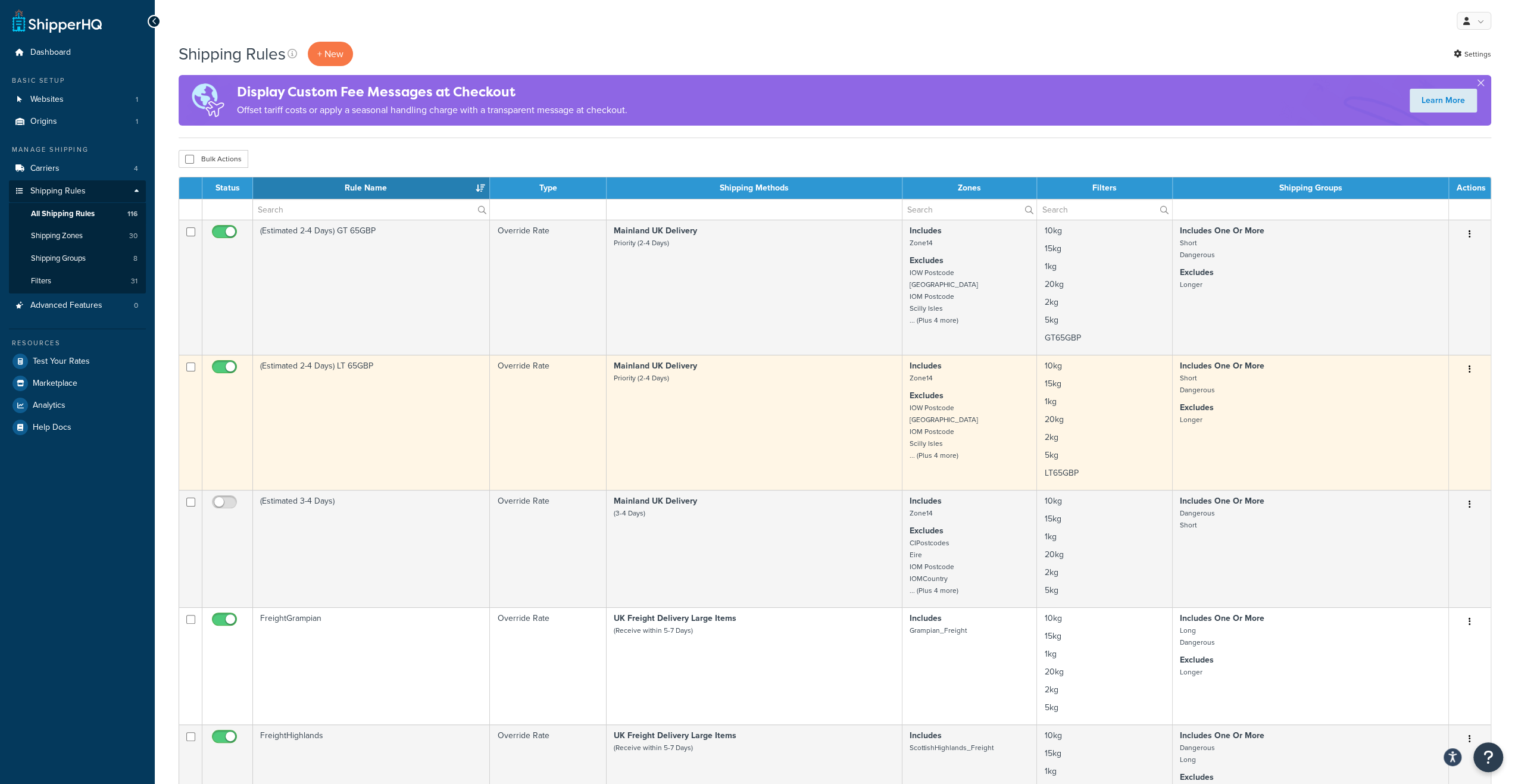
click at [414, 383] on td "(Estimated 2-4 Days) LT 65GBP" at bounding box center [371, 422] width 237 height 135
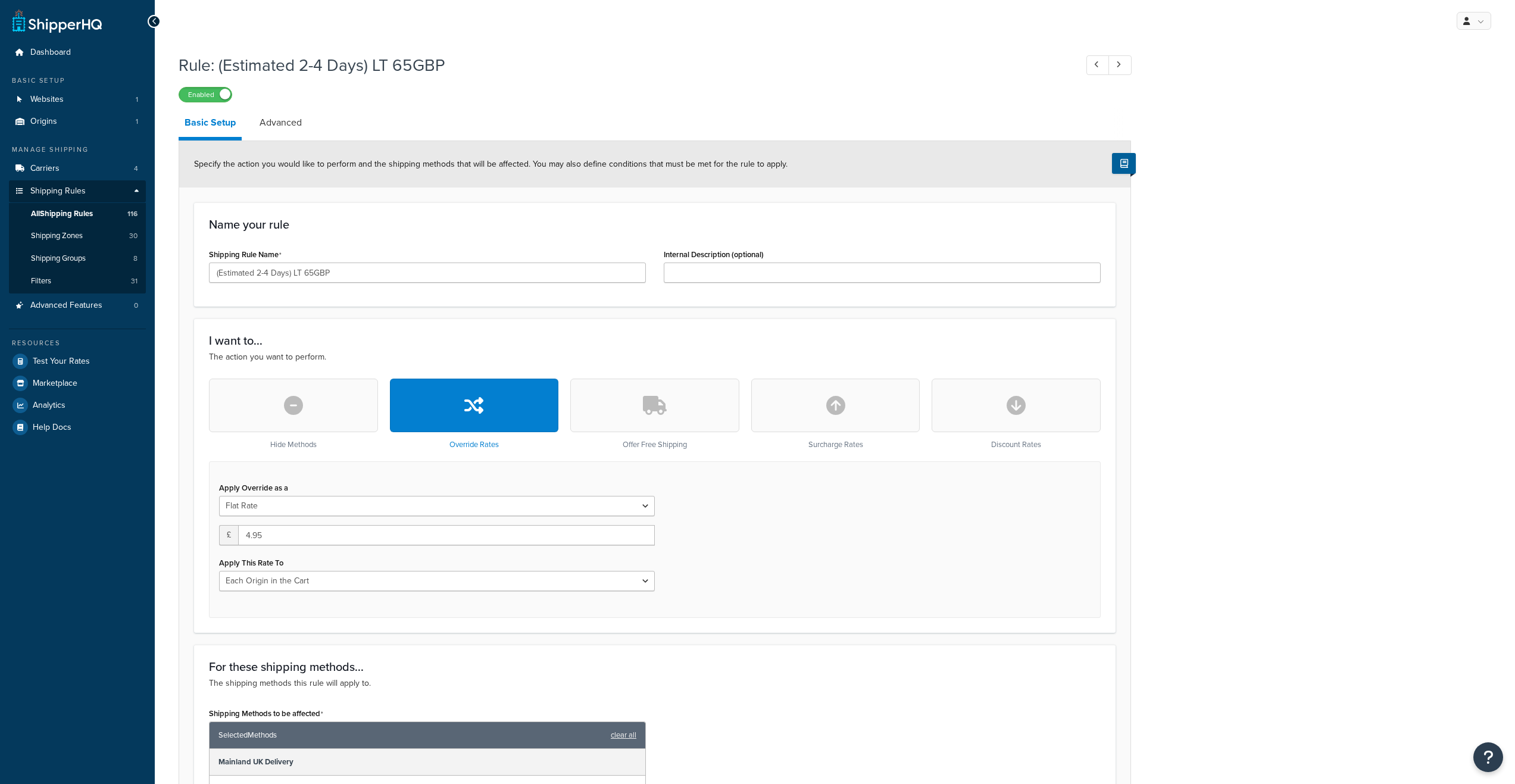
select select "LOCATION"
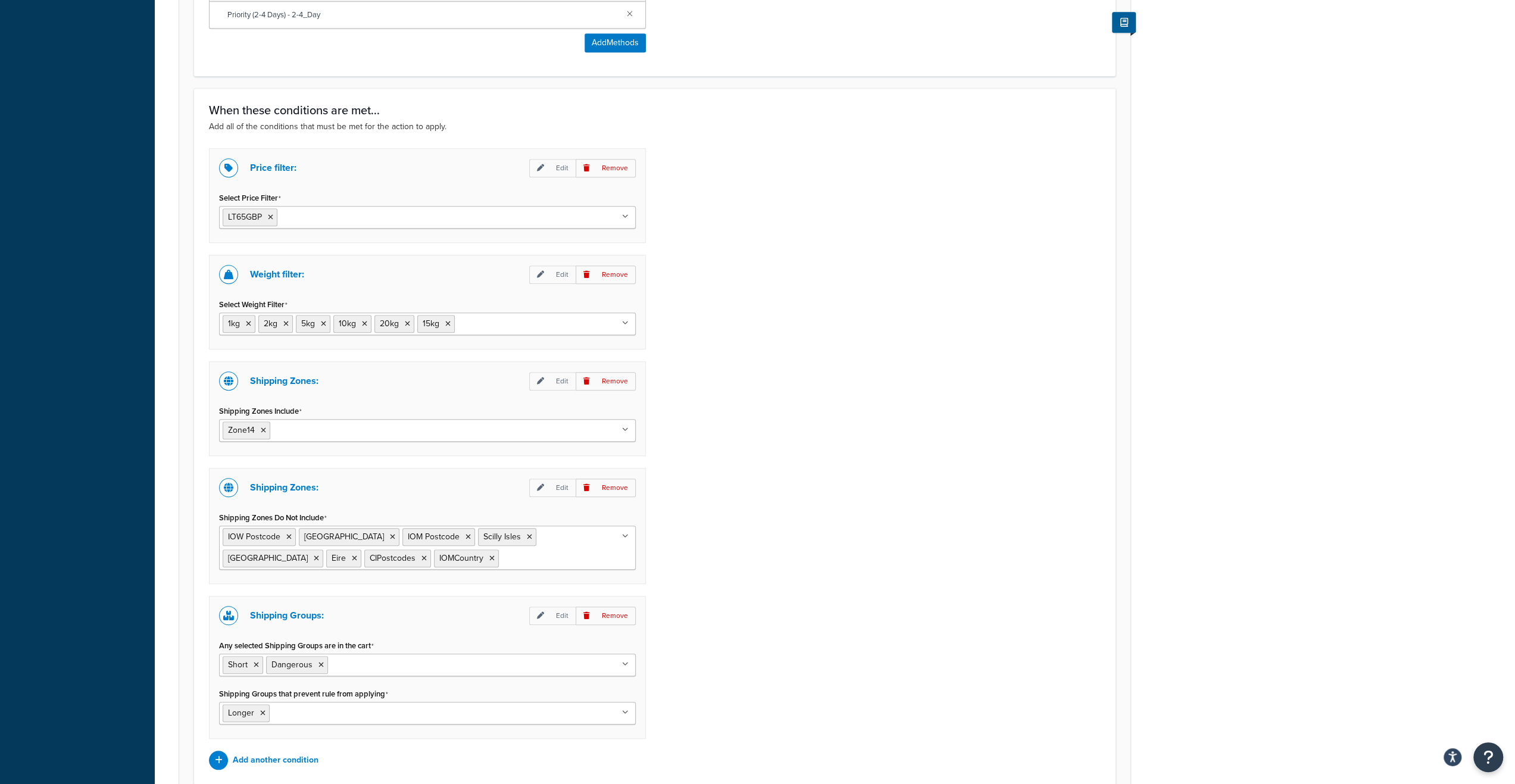
scroll to position [873, 0]
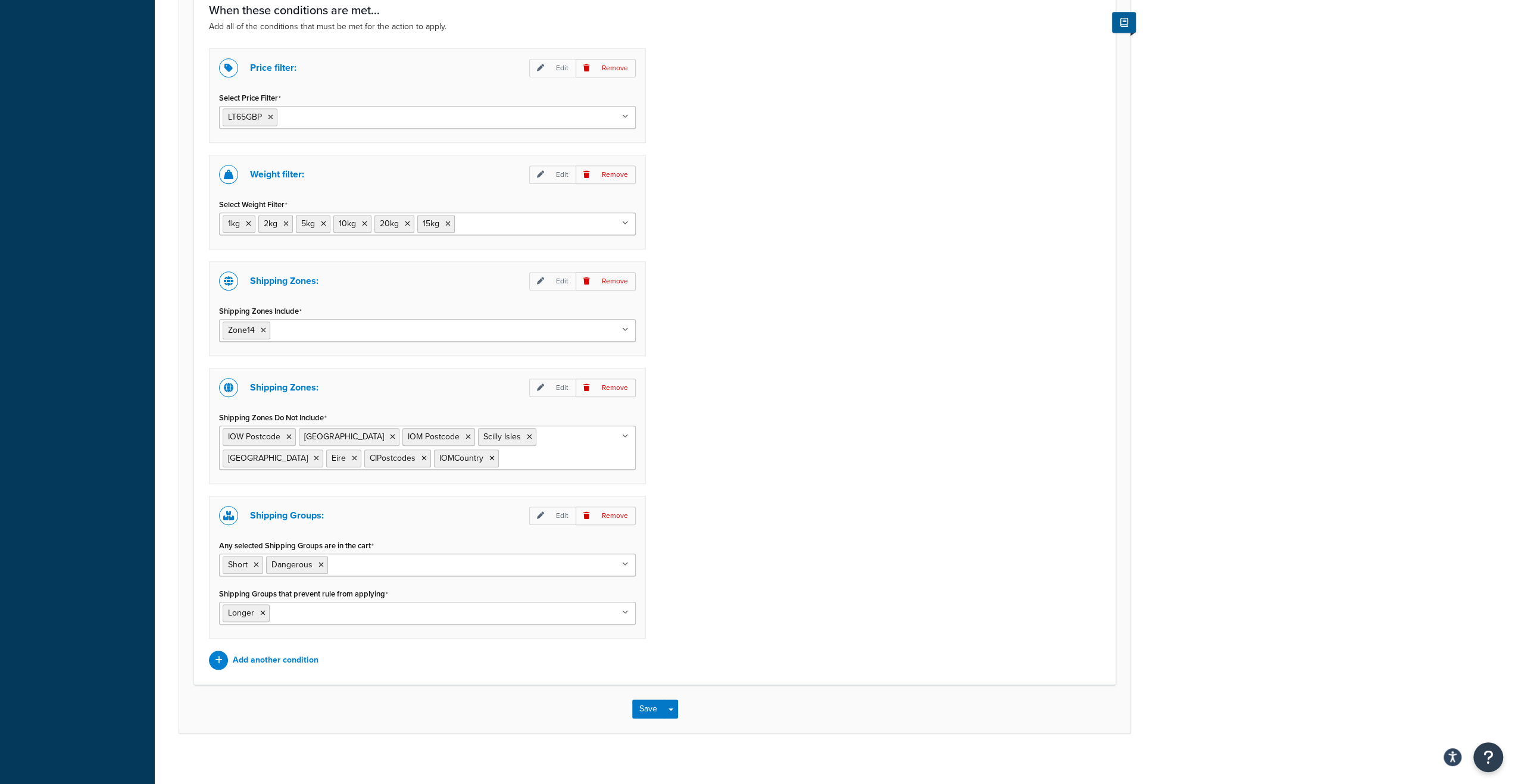
click at [625, 609] on icon at bounding box center [625, 612] width 7 height 7
click at [881, 695] on div "Save Save Dropdown Save and Edit Save and Duplicate Save and Create New" at bounding box center [654, 709] width 951 height 49
click at [649, 703] on button "Save" at bounding box center [648, 709] width 32 height 19
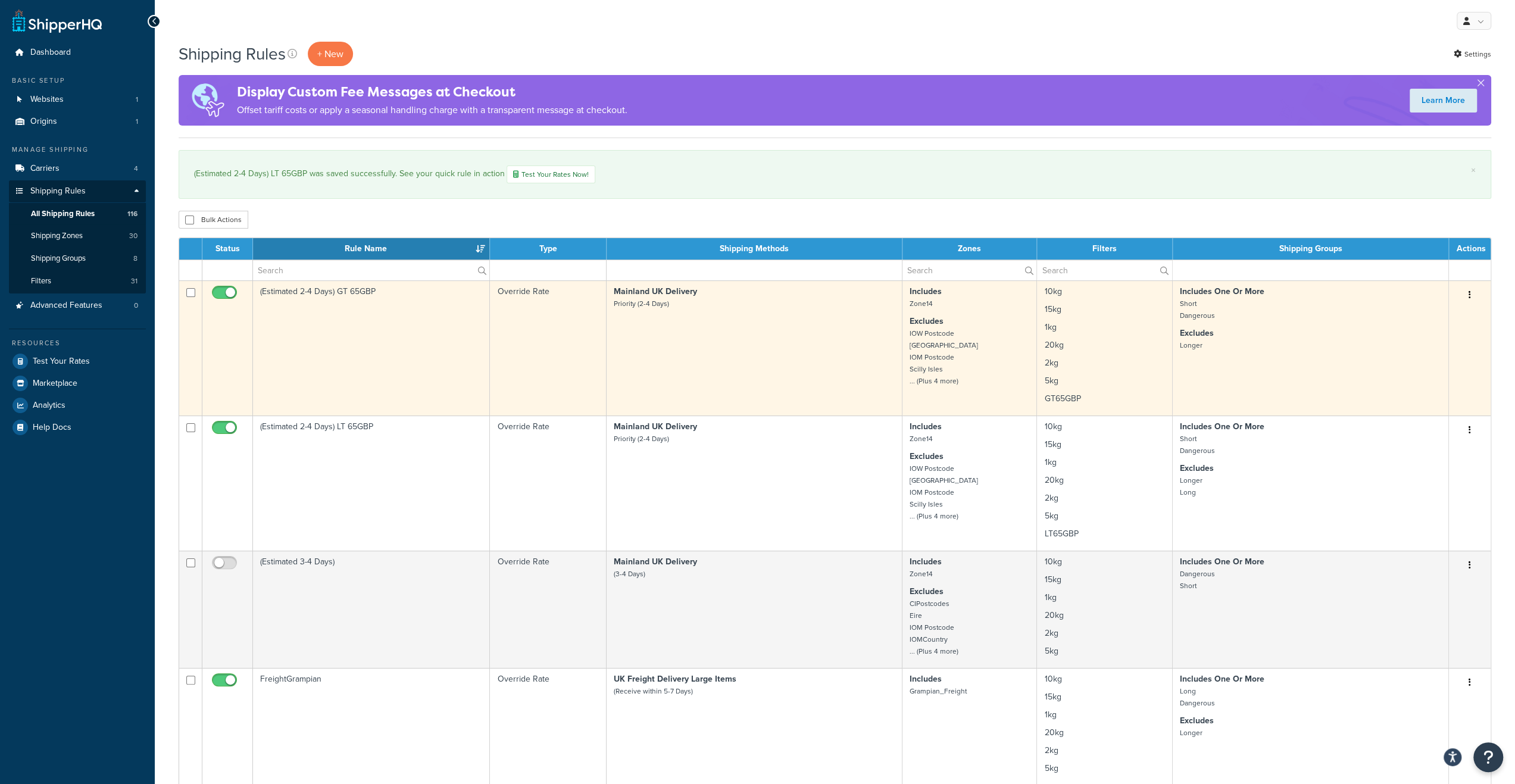
click at [387, 312] on td "(Estimated 2-4 Days) GT 65GBP" at bounding box center [371, 348] width 237 height 135
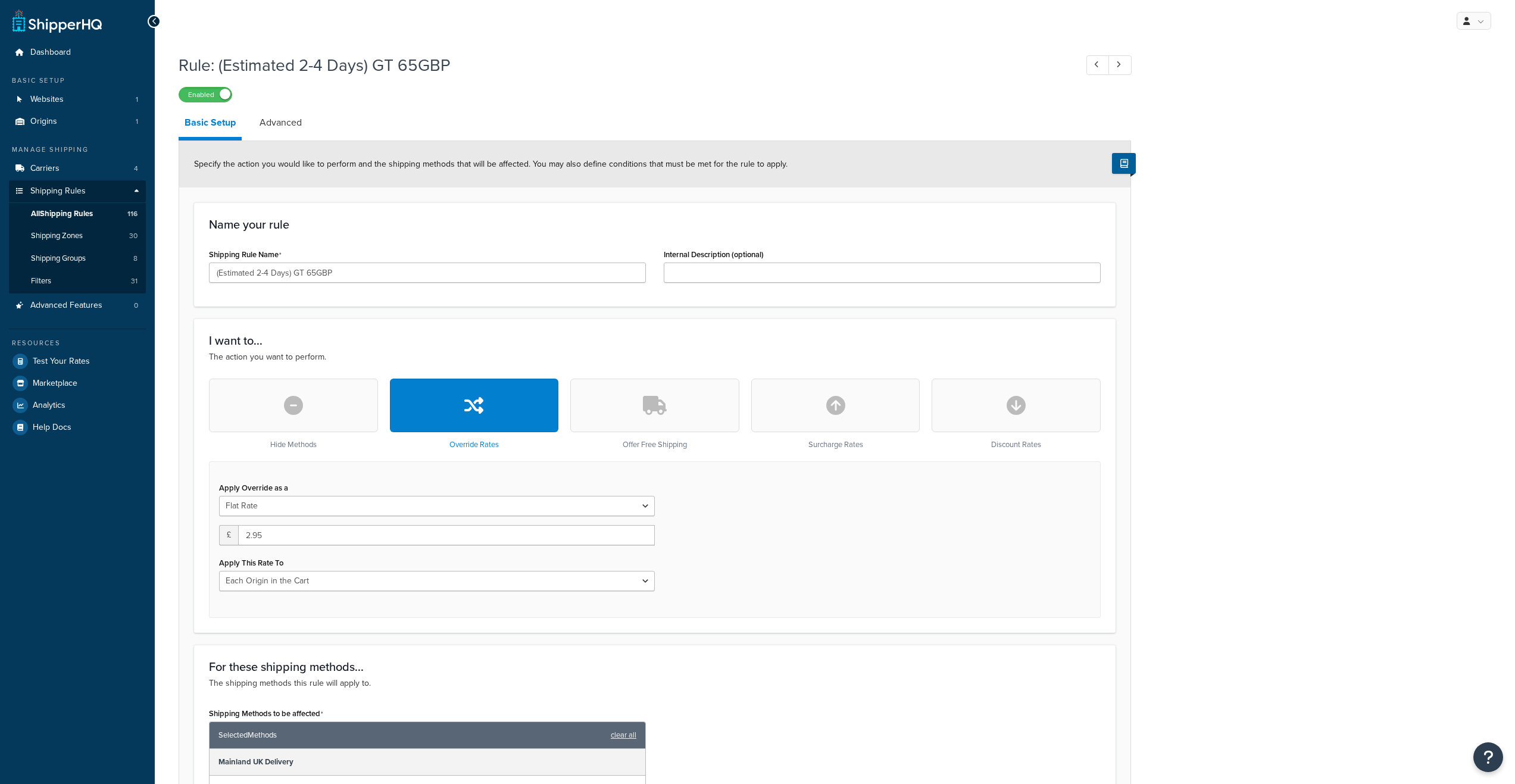
select select "LOCATION"
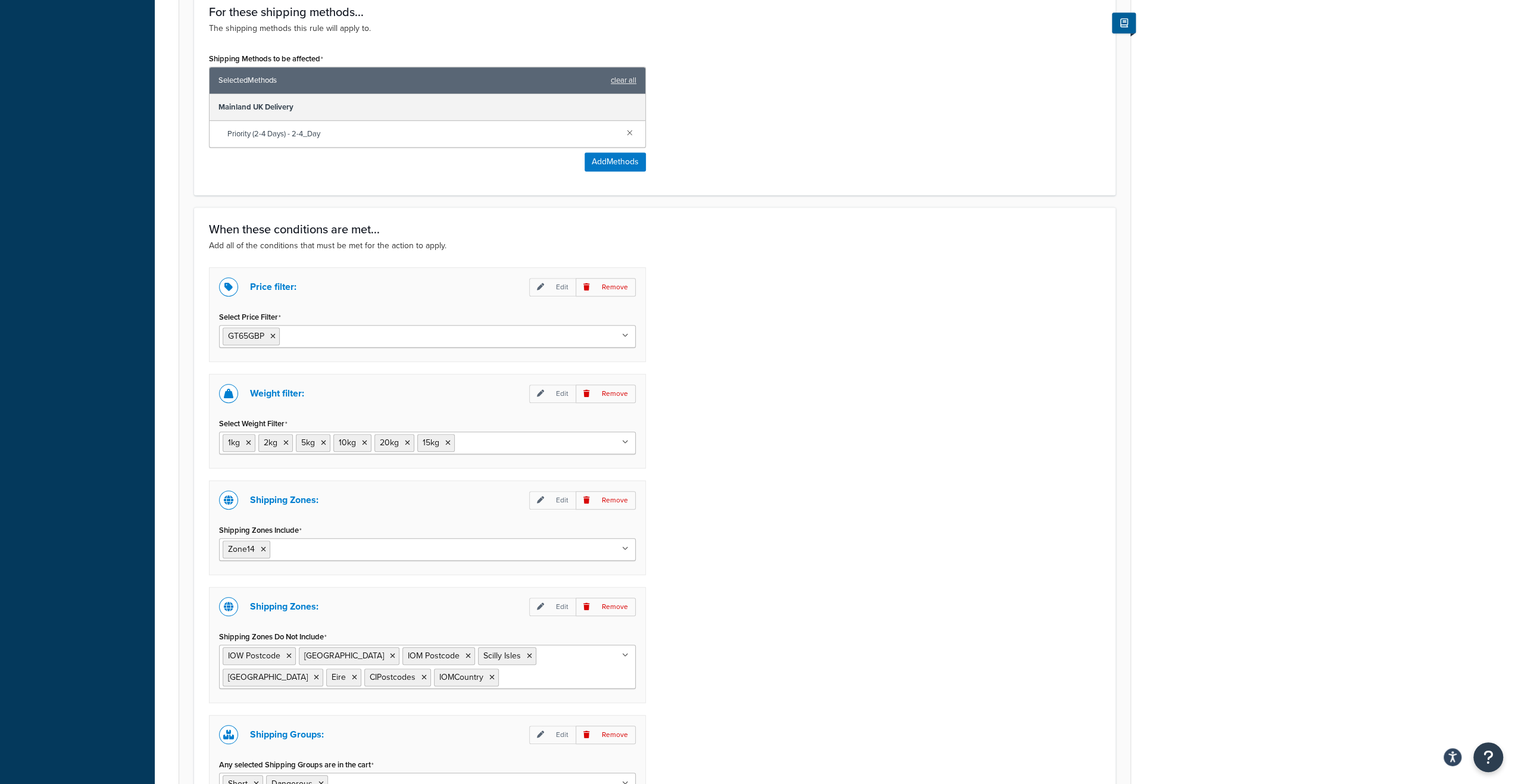
scroll to position [873, 0]
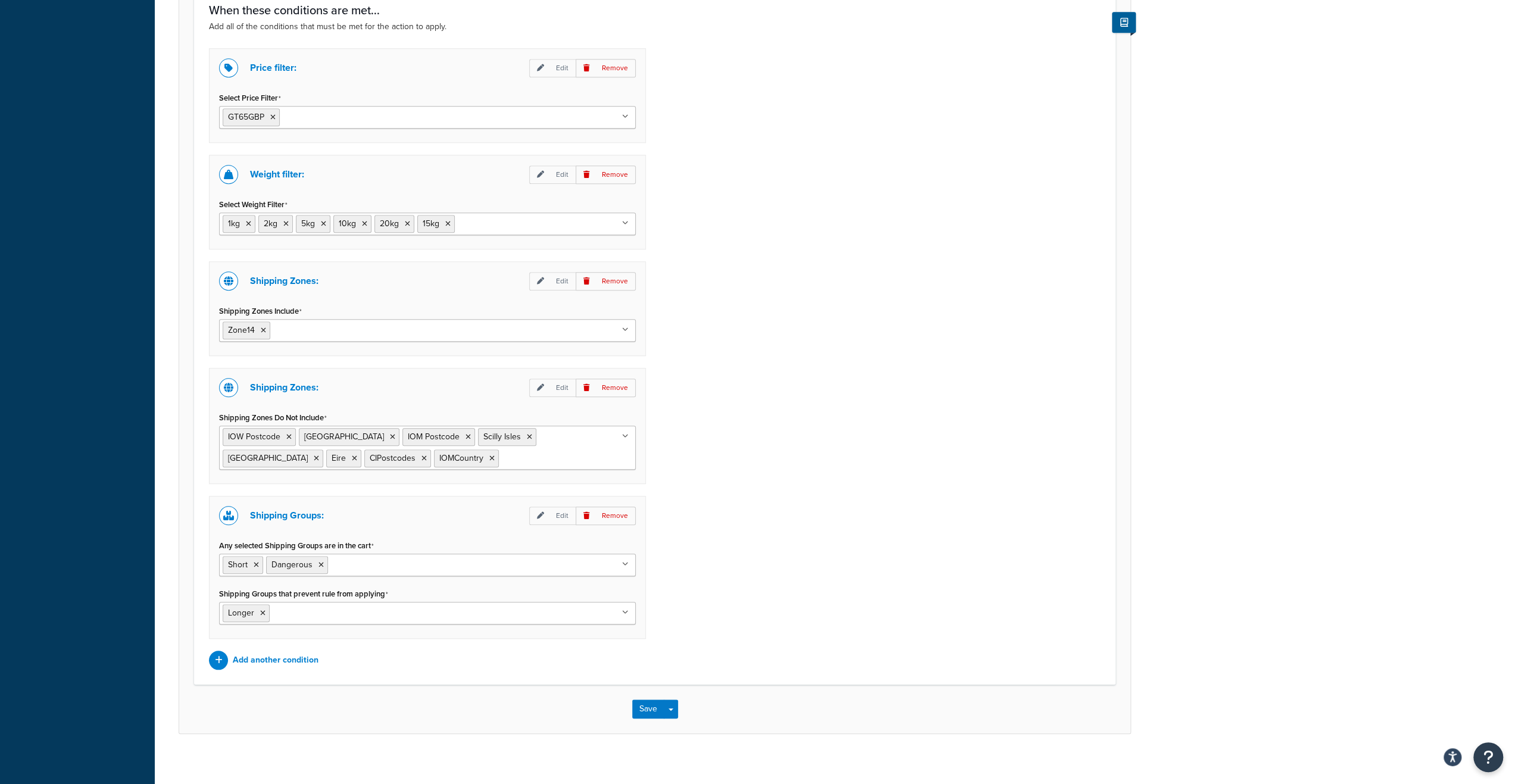
click at [627, 609] on icon at bounding box center [625, 612] width 7 height 7
click at [650, 705] on button "Save" at bounding box center [648, 709] width 32 height 19
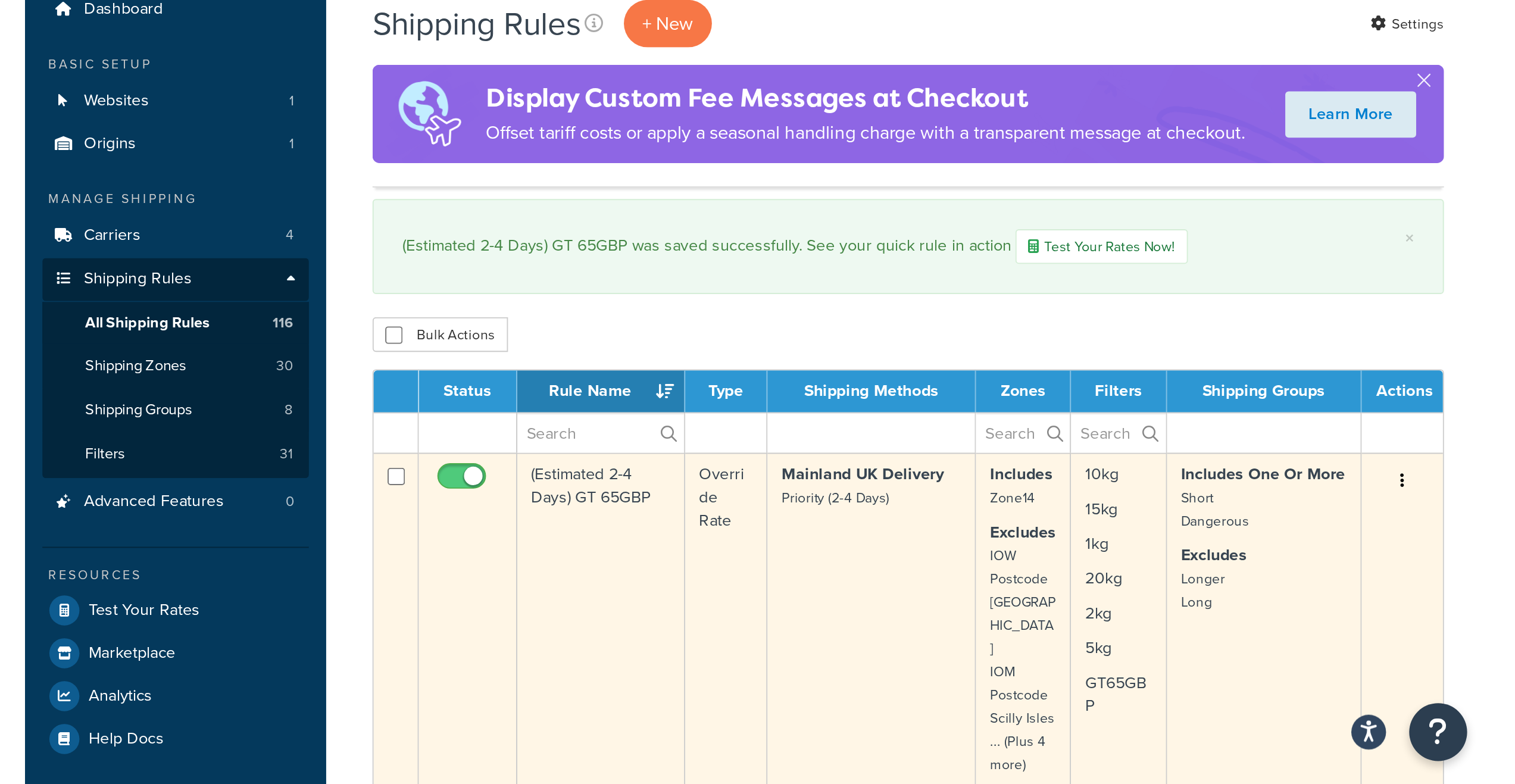
scroll to position [119, 0]
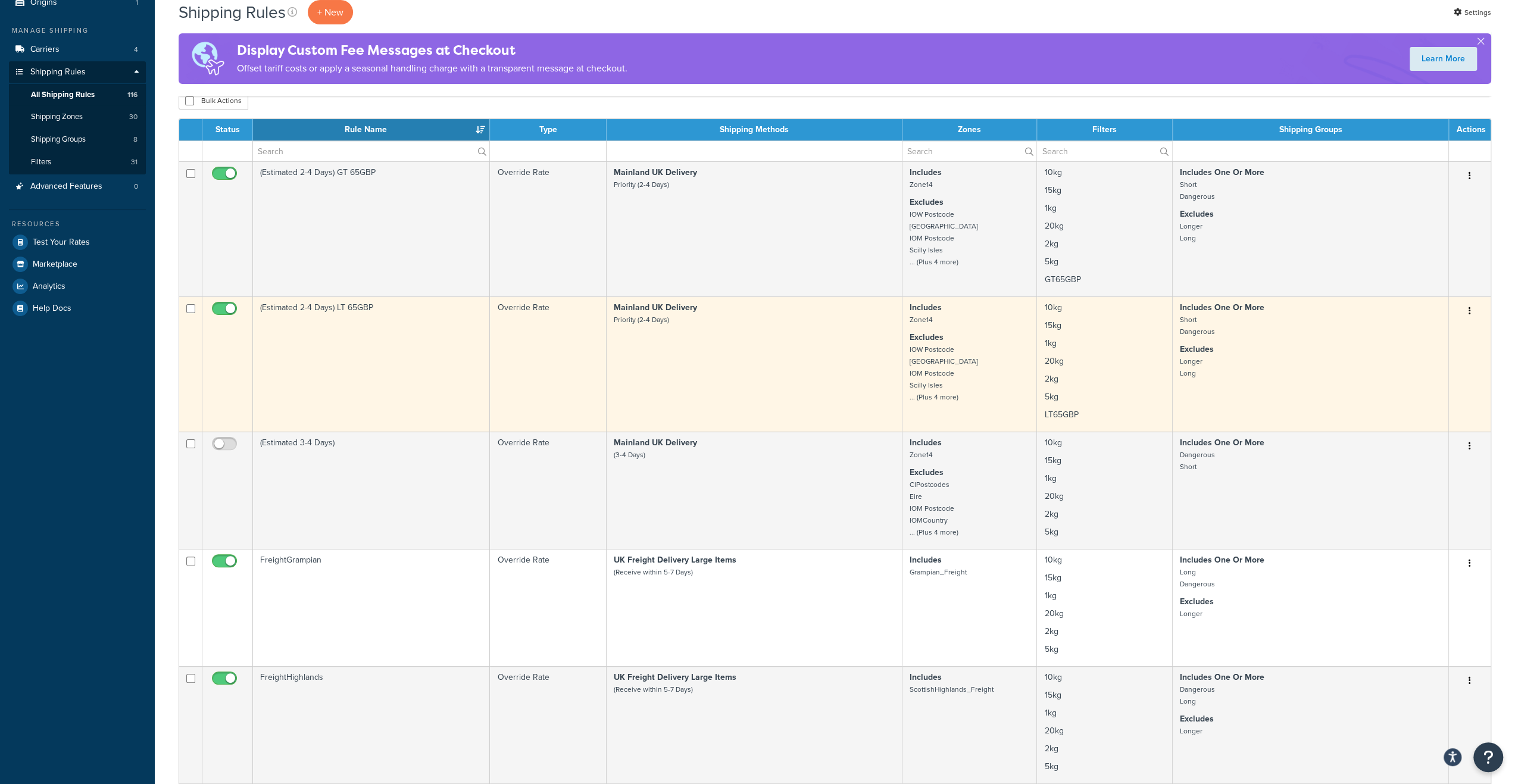
click at [936, 399] on small "IOW Postcode [GEOGRAPHIC_DATA] IOM Postcode [GEOGRAPHIC_DATA] ... (Plus 4 more)" at bounding box center [944, 373] width 69 height 58
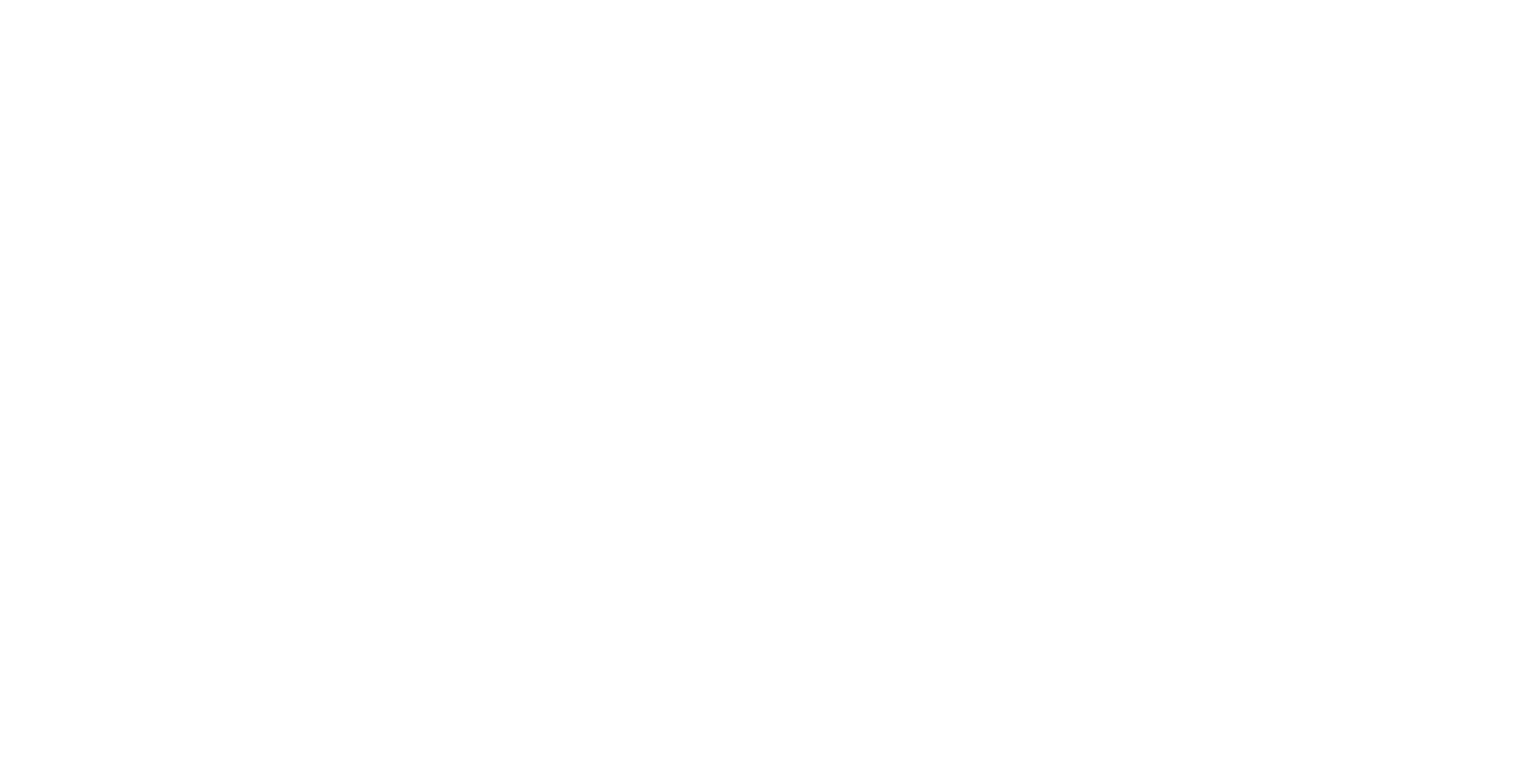
select select "LOCATION"
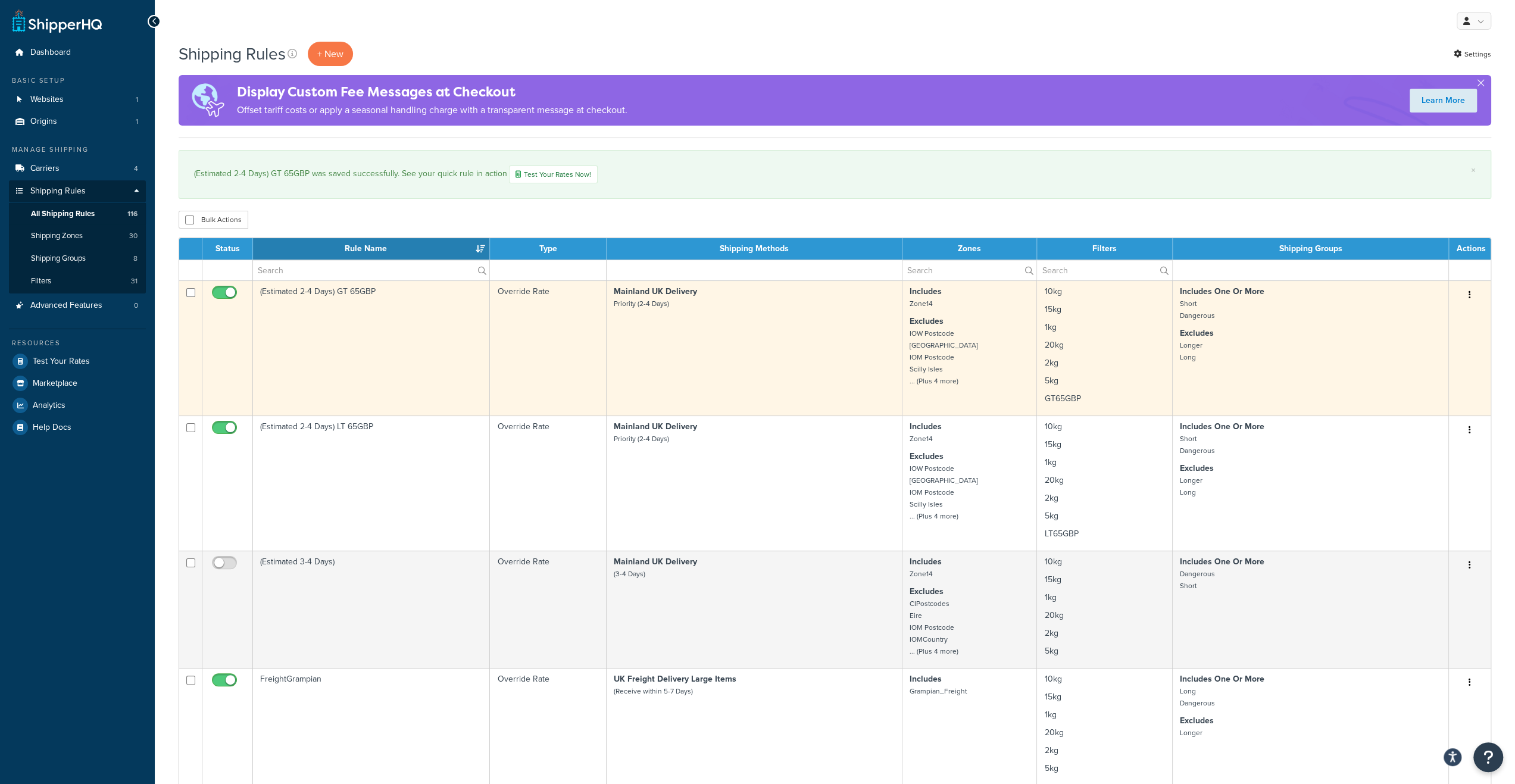
click at [389, 358] on td "(Estimated 2-4 Days) GT 65GBP" at bounding box center [371, 348] width 237 height 135
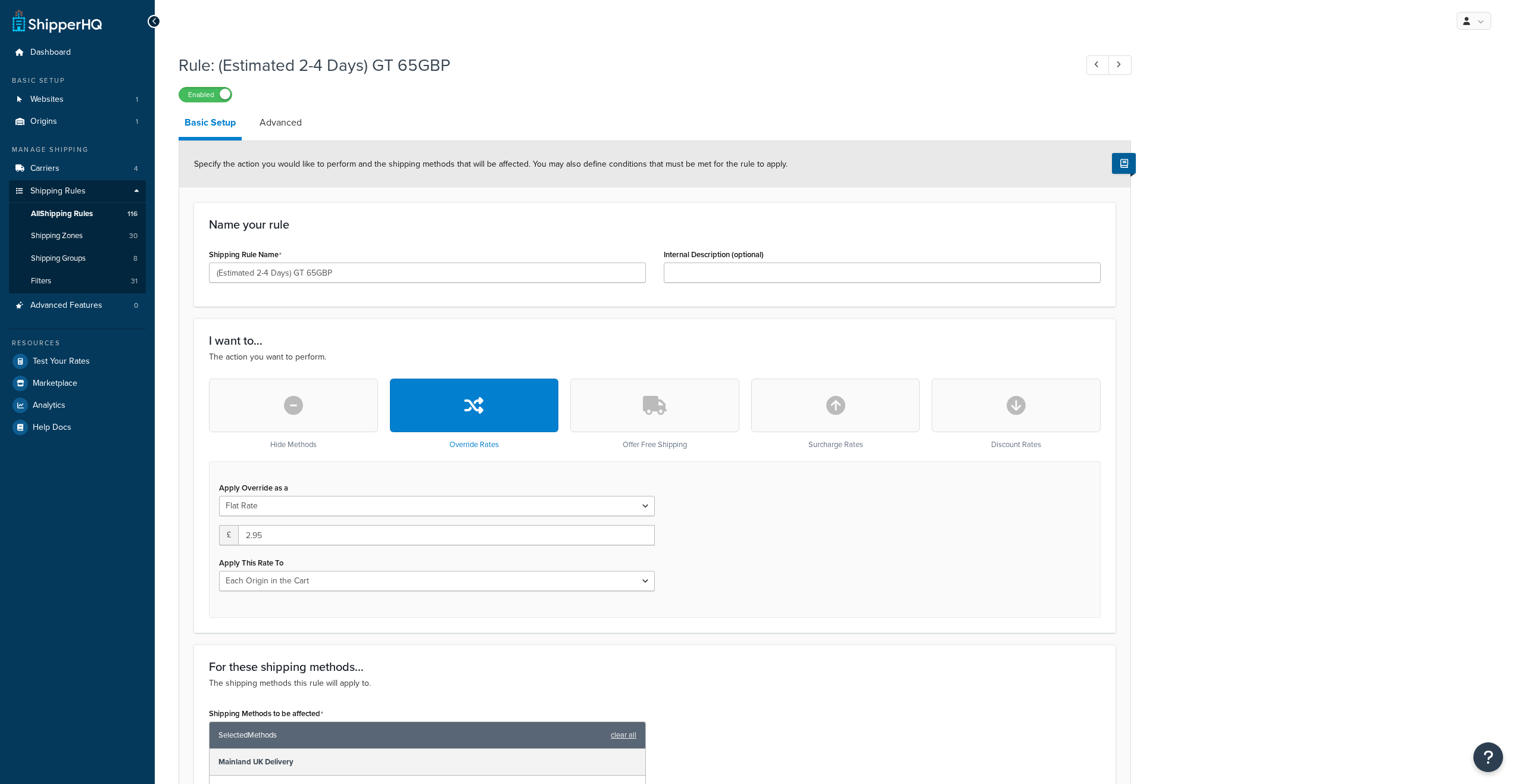
select select "LOCATION"
click at [75, 22] on link at bounding box center [57, 21] width 89 height 24
click at [51, 54] on span "Dashboard" at bounding box center [51, 52] width 41 height 10
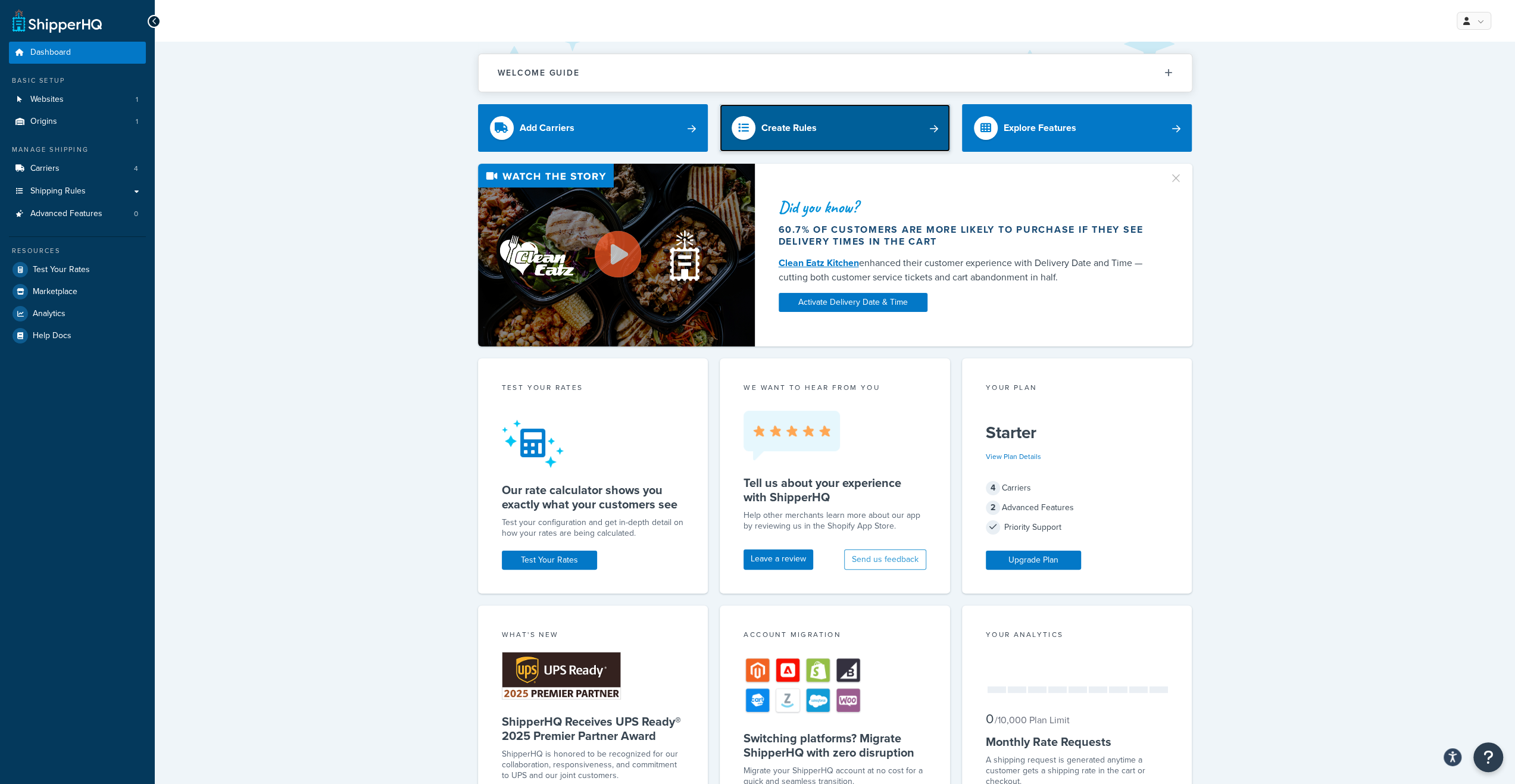
click at [784, 131] on div "Create Rules" at bounding box center [789, 128] width 55 height 17
click at [658, 72] on button "Welcome Guide" at bounding box center [836, 73] width 713 height 38
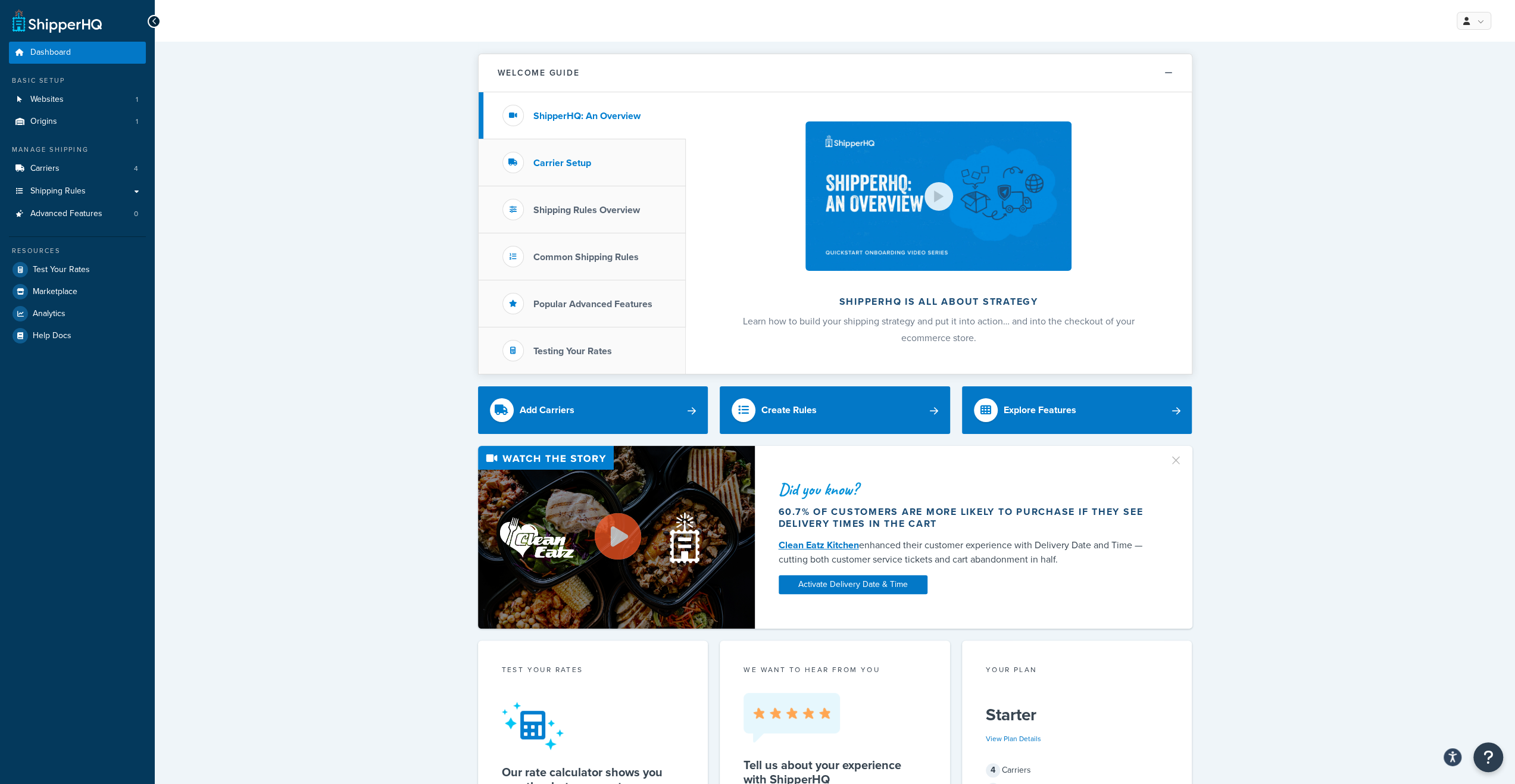
click at [585, 167] on h3 "Carrier Setup" at bounding box center [562, 163] width 58 height 11
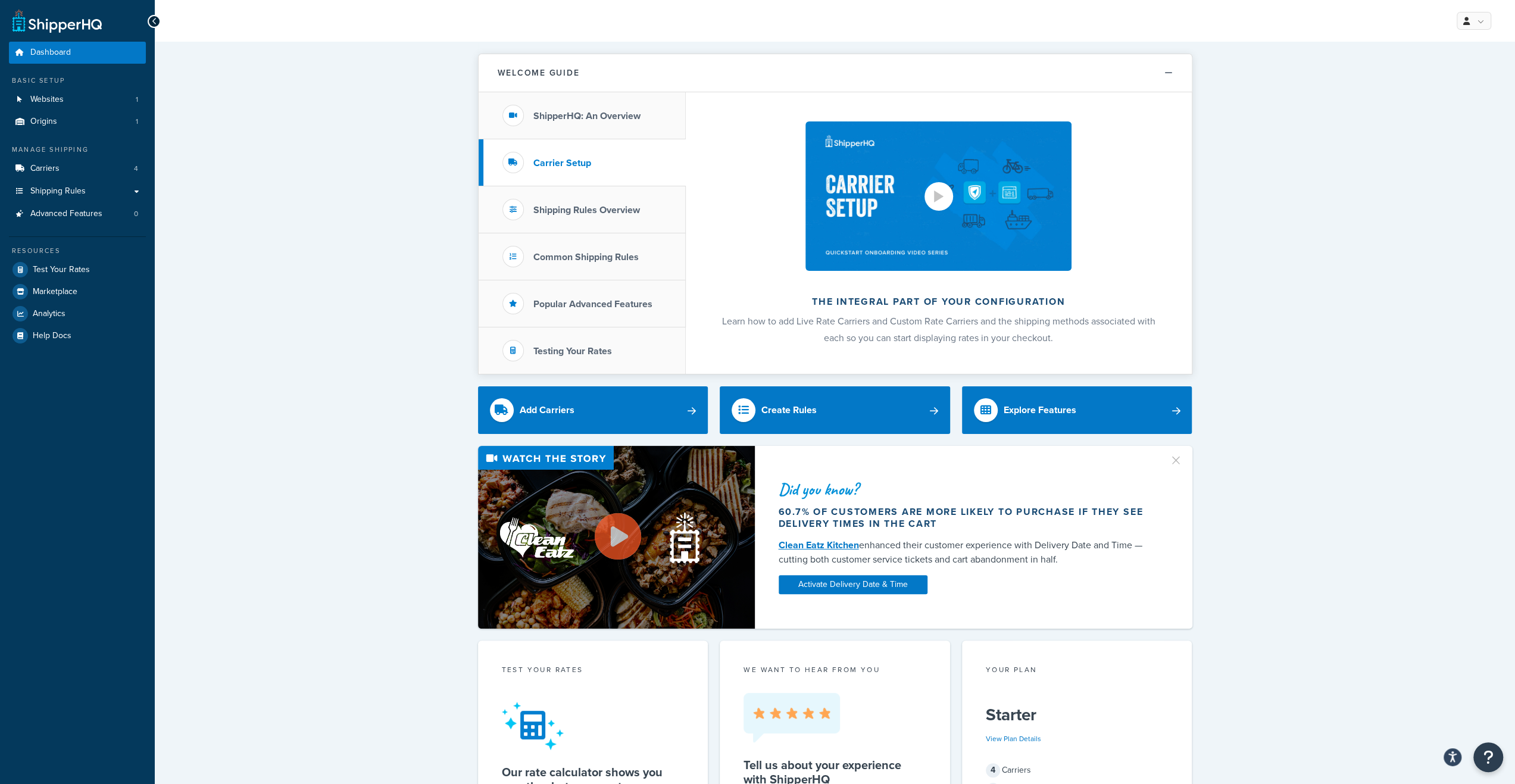
click at [941, 195] on div at bounding box center [939, 196] width 10 height 12
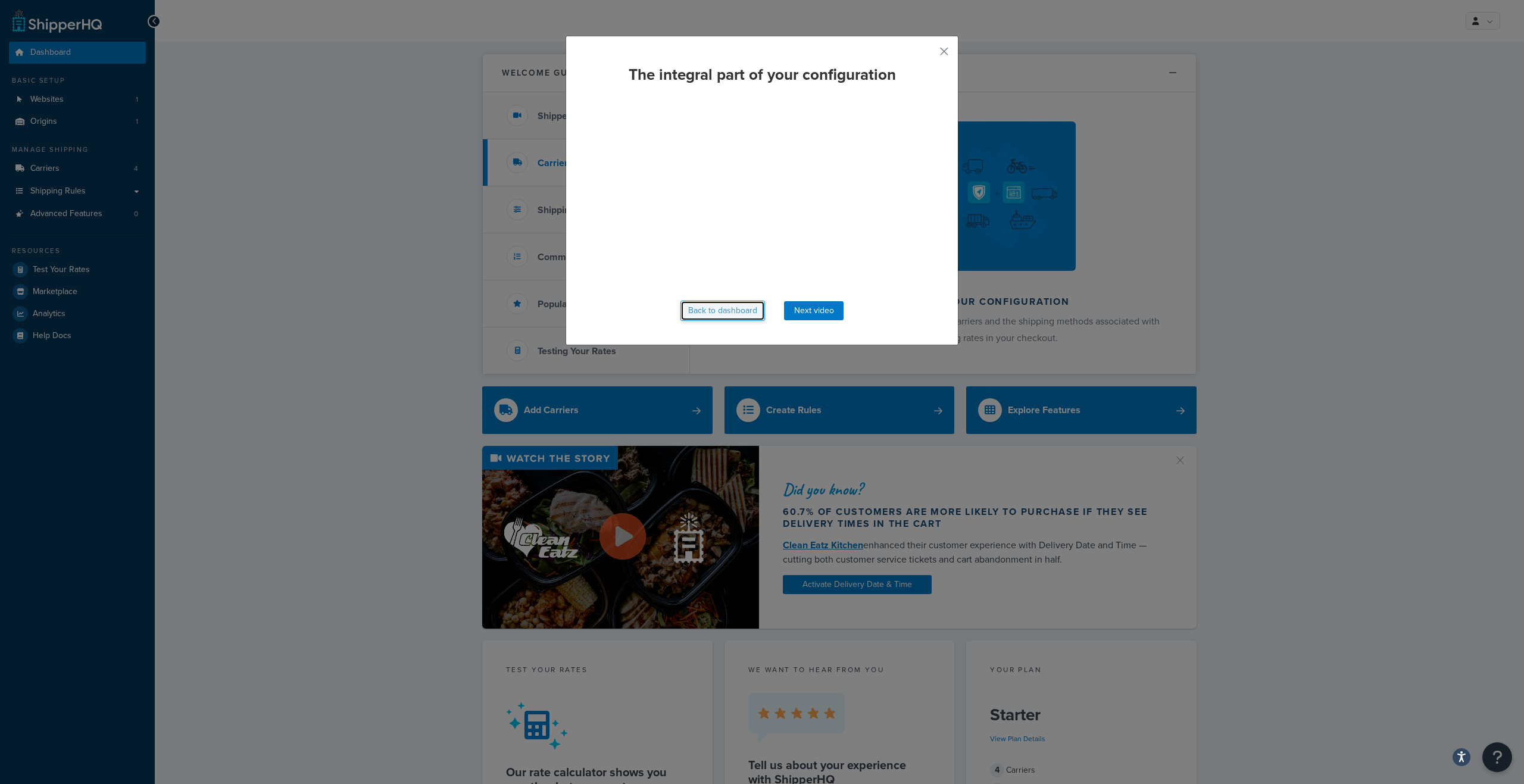
click at [723, 309] on button "Back to dashboard" at bounding box center [723, 311] width 85 height 20
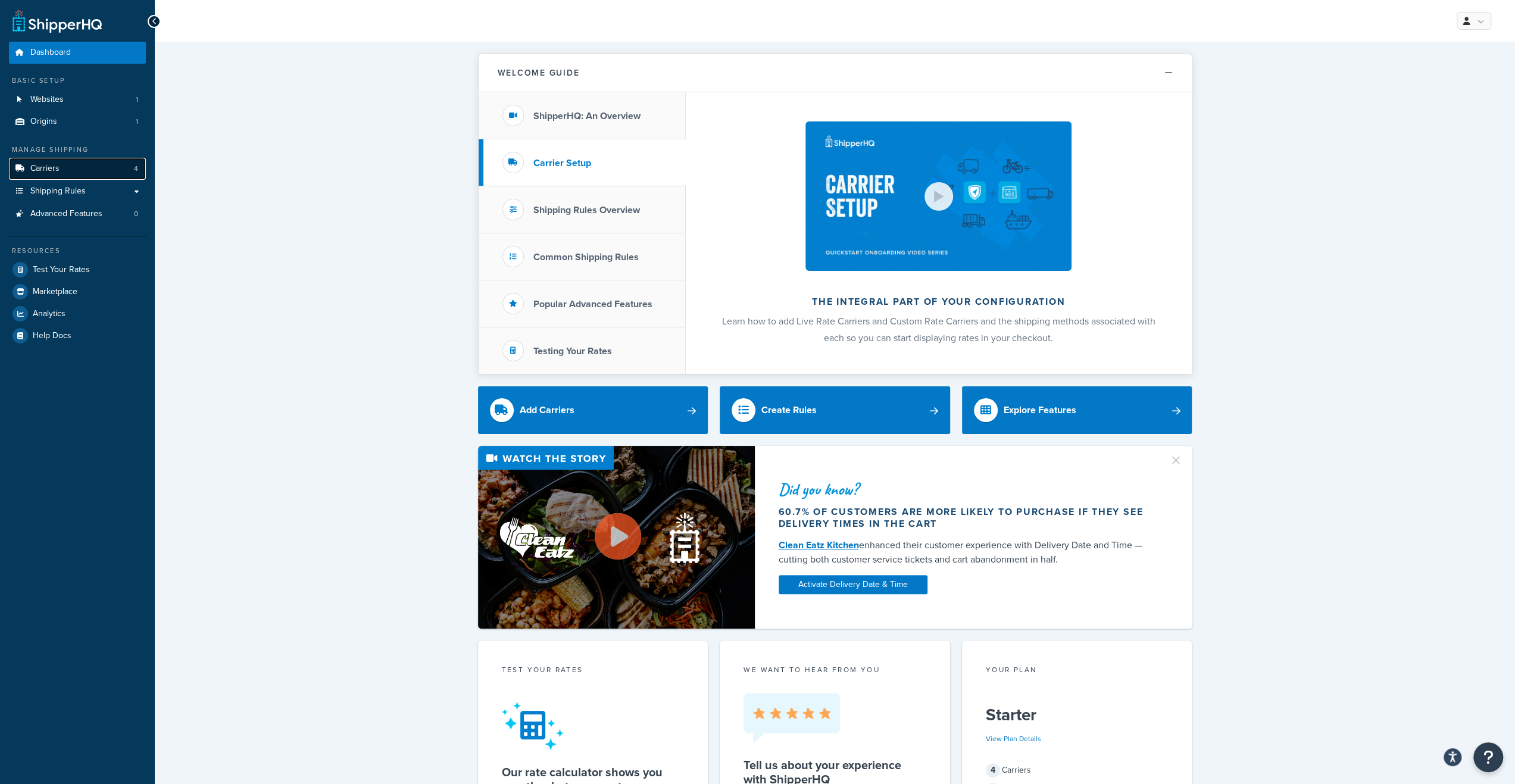
click at [126, 167] on link "Carriers 4" at bounding box center [78, 169] width 137 height 22
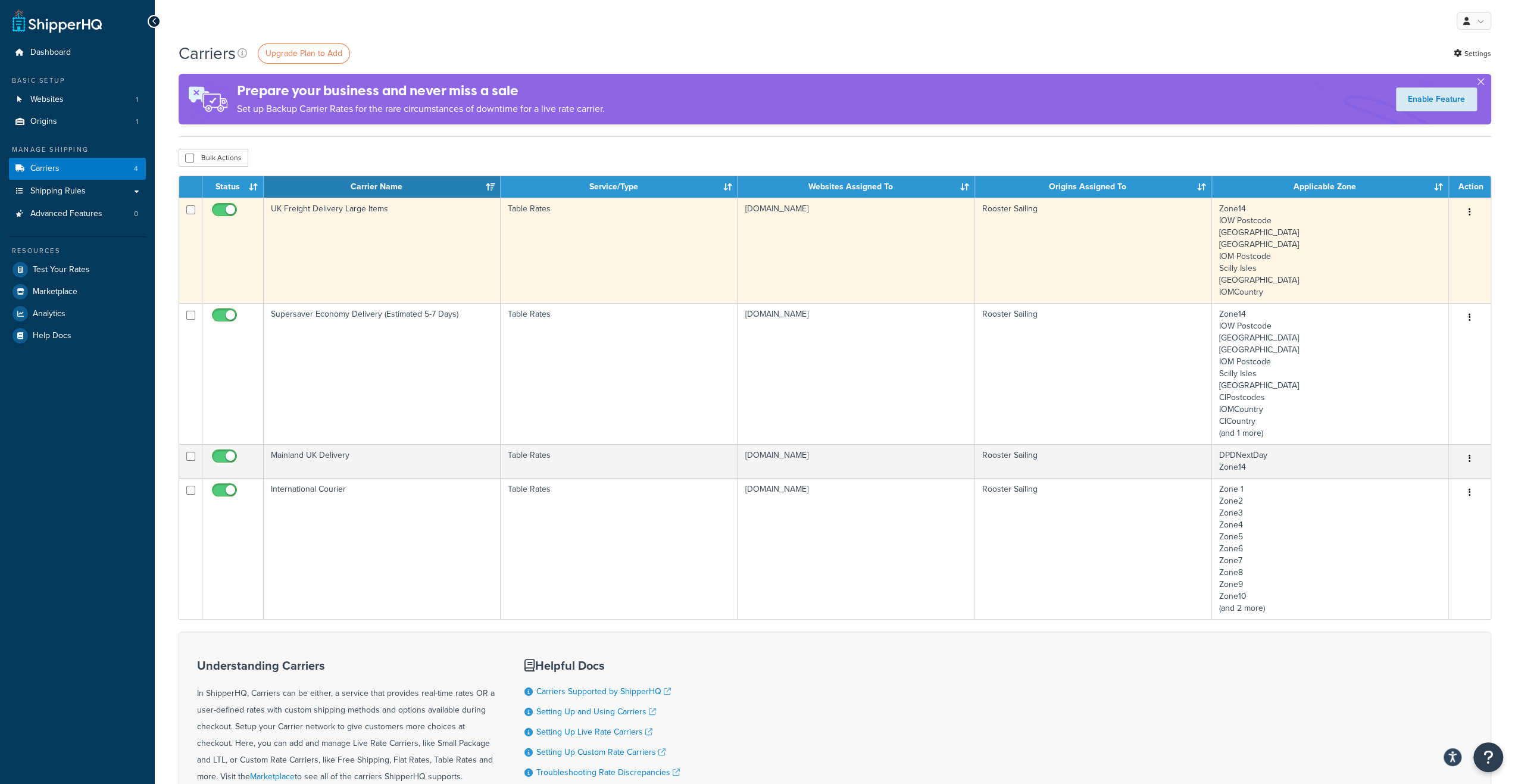
click at [397, 238] on td "UK Freight Delivery Large Items" at bounding box center [382, 250] width 237 height 106
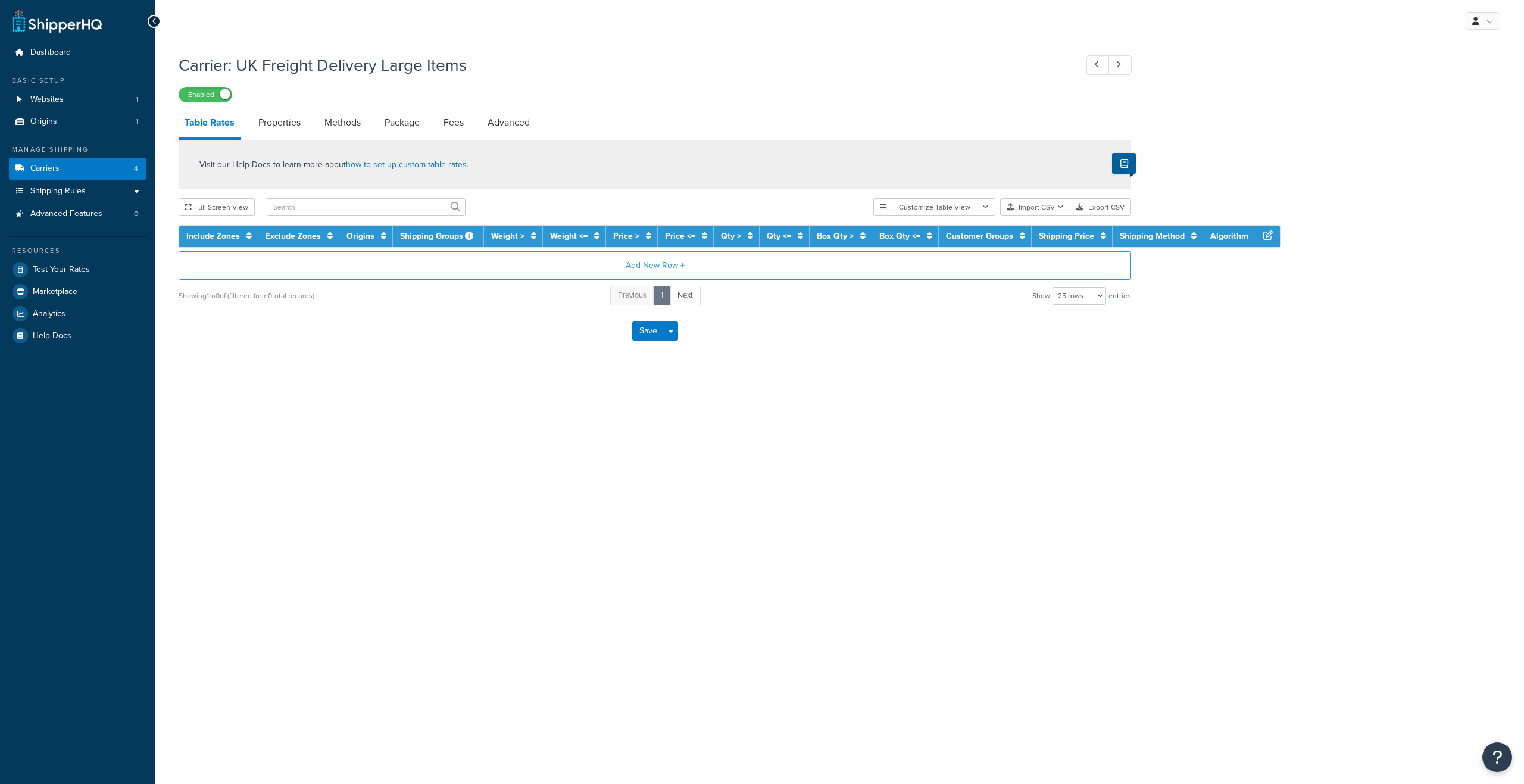
select select "25"
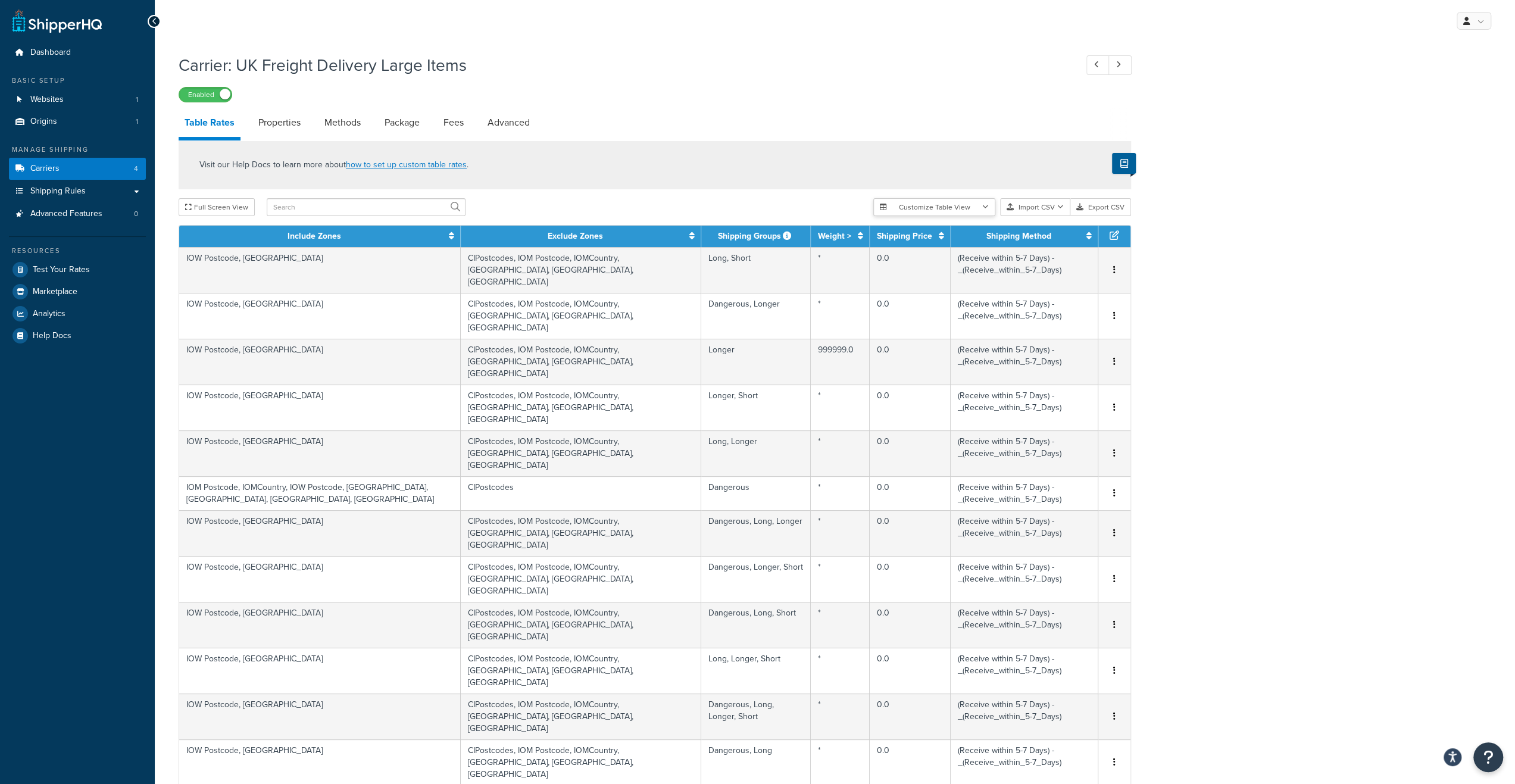
click at [987, 207] on icon "button" at bounding box center [985, 207] width 7 height 7
click at [1125, 209] on button "Export CSV" at bounding box center [1101, 207] width 61 height 18
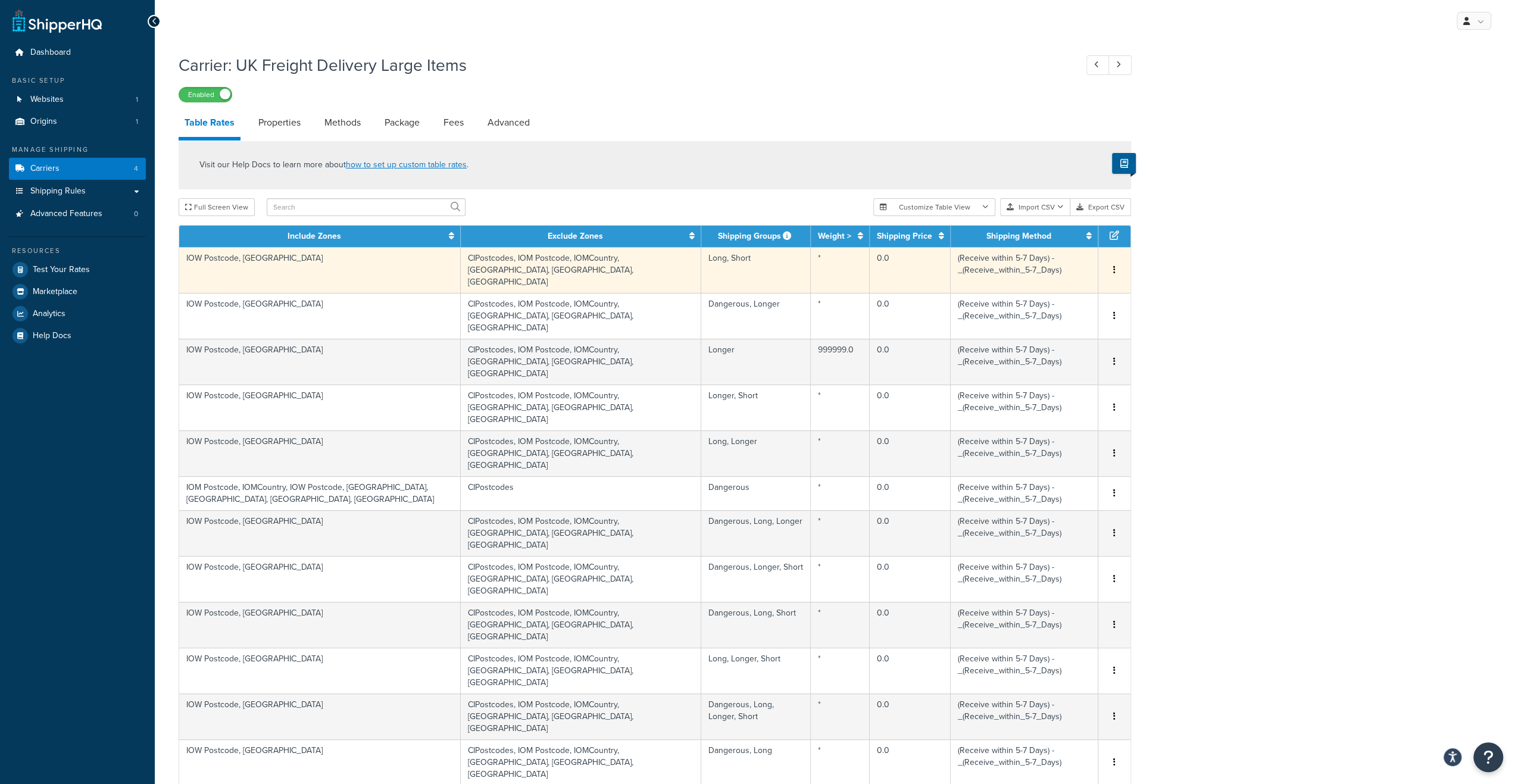
click at [360, 259] on td "IOW Postcode, Scottish Highlands, Zone14" at bounding box center [320, 269] width 282 height 46
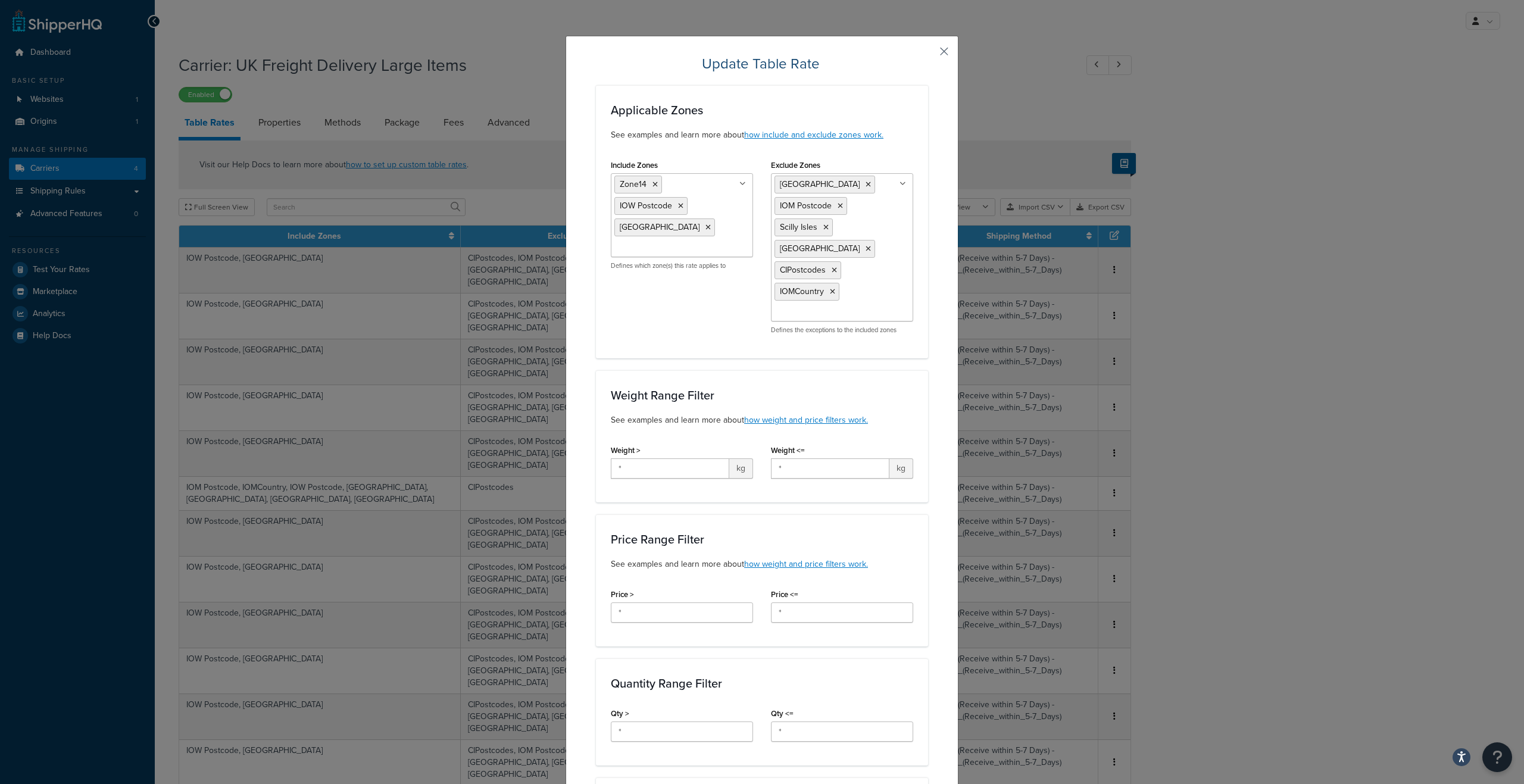
click at [928, 54] on button "button" at bounding box center [926, 55] width 3 height 3
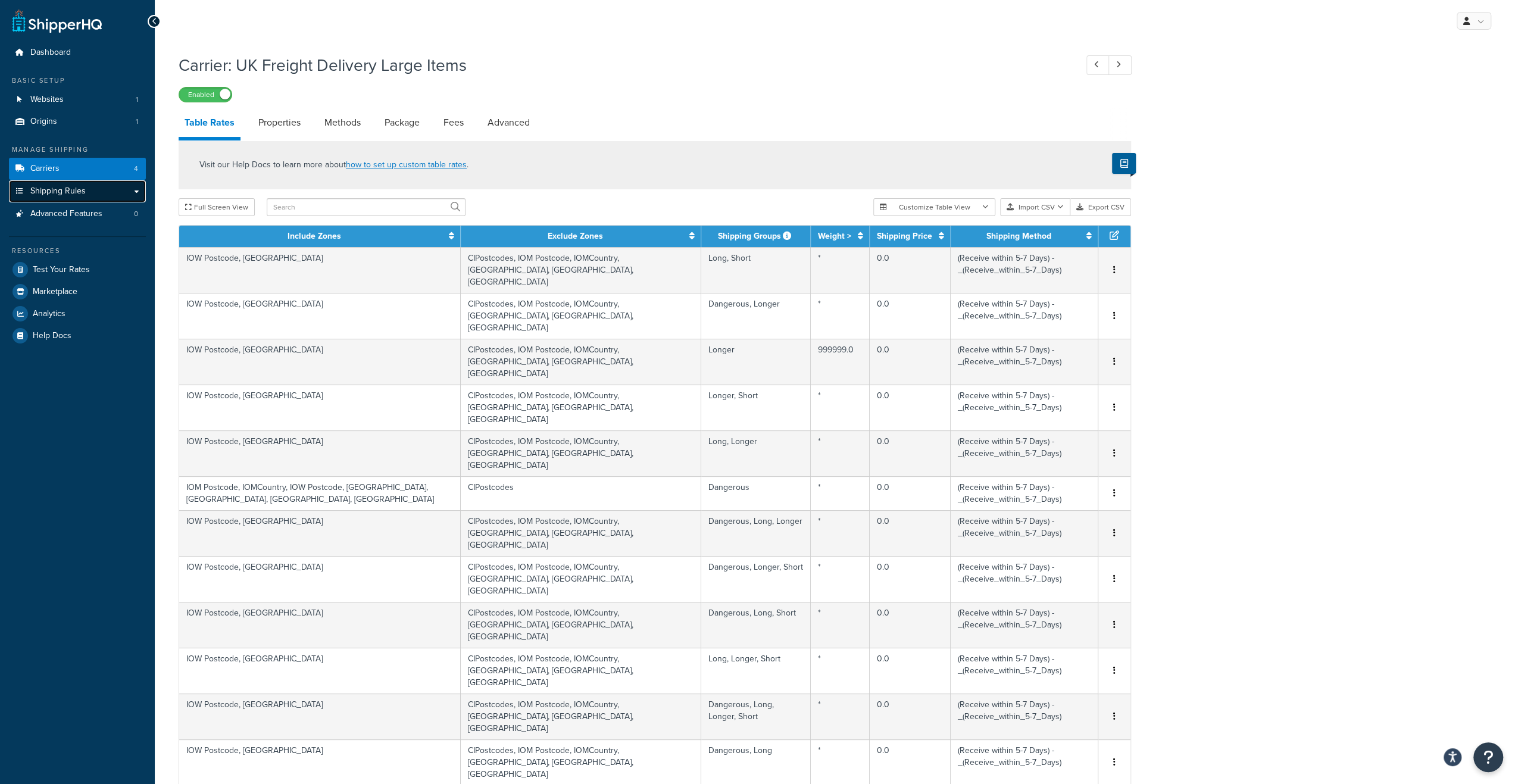
click at [140, 194] on link "Shipping Rules" at bounding box center [78, 191] width 137 height 22
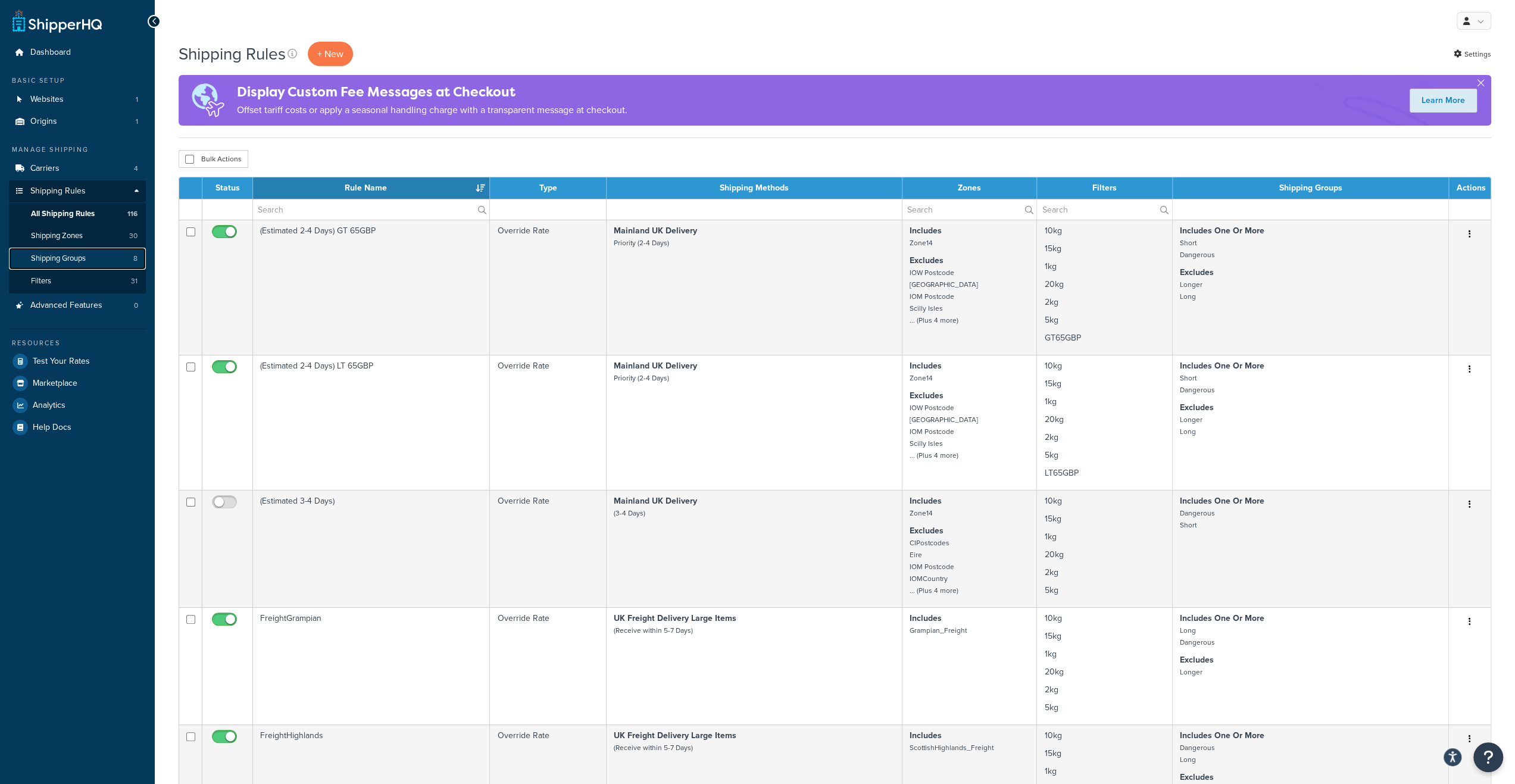
click at [79, 256] on span "Shipping Groups" at bounding box center [58, 258] width 55 height 10
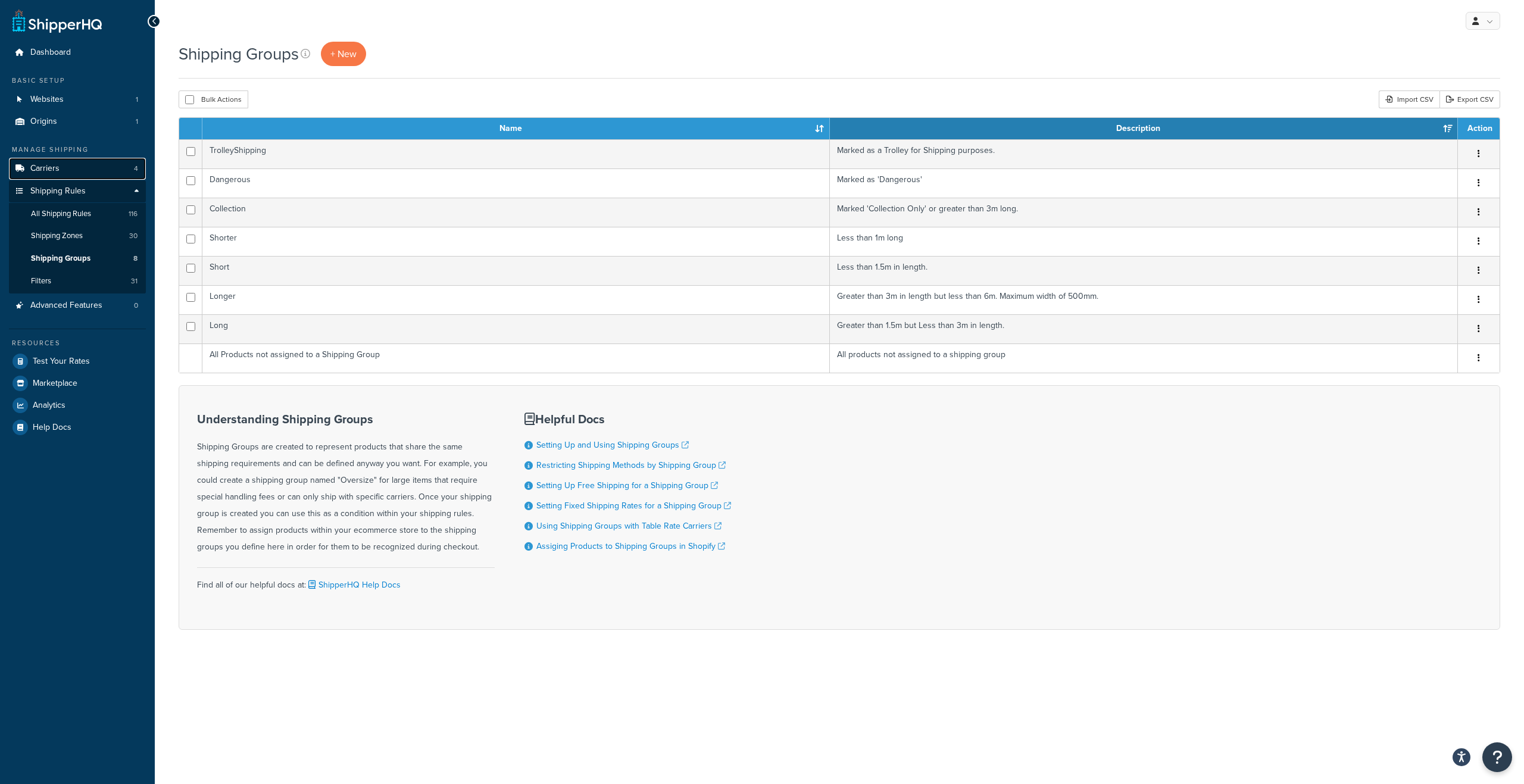
click at [97, 175] on link "Carriers 4" at bounding box center [78, 169] width 137 height 22
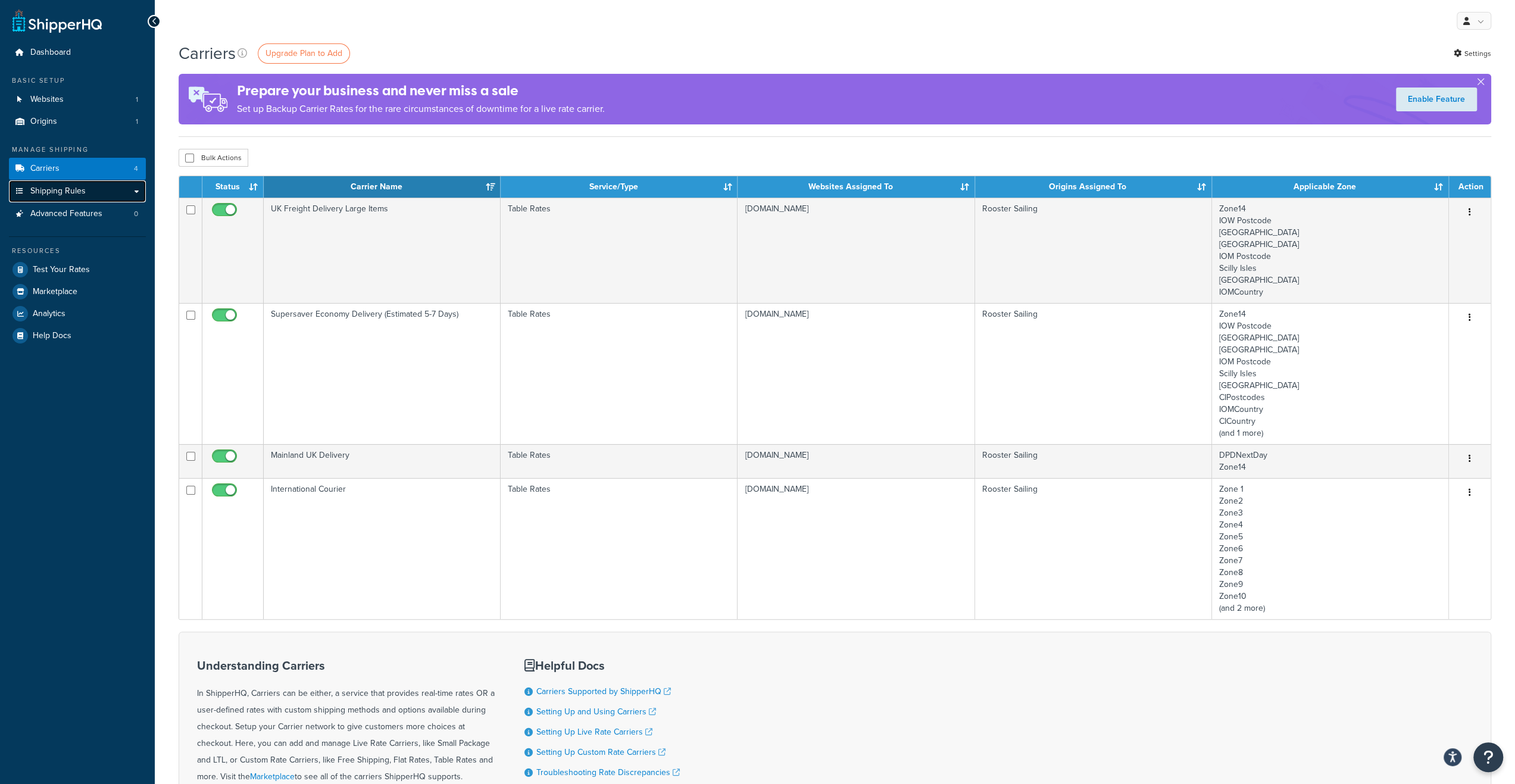
click at [135, 192] on link "Shipping Rules" at bounding box center [78, 191] width 137 height 22
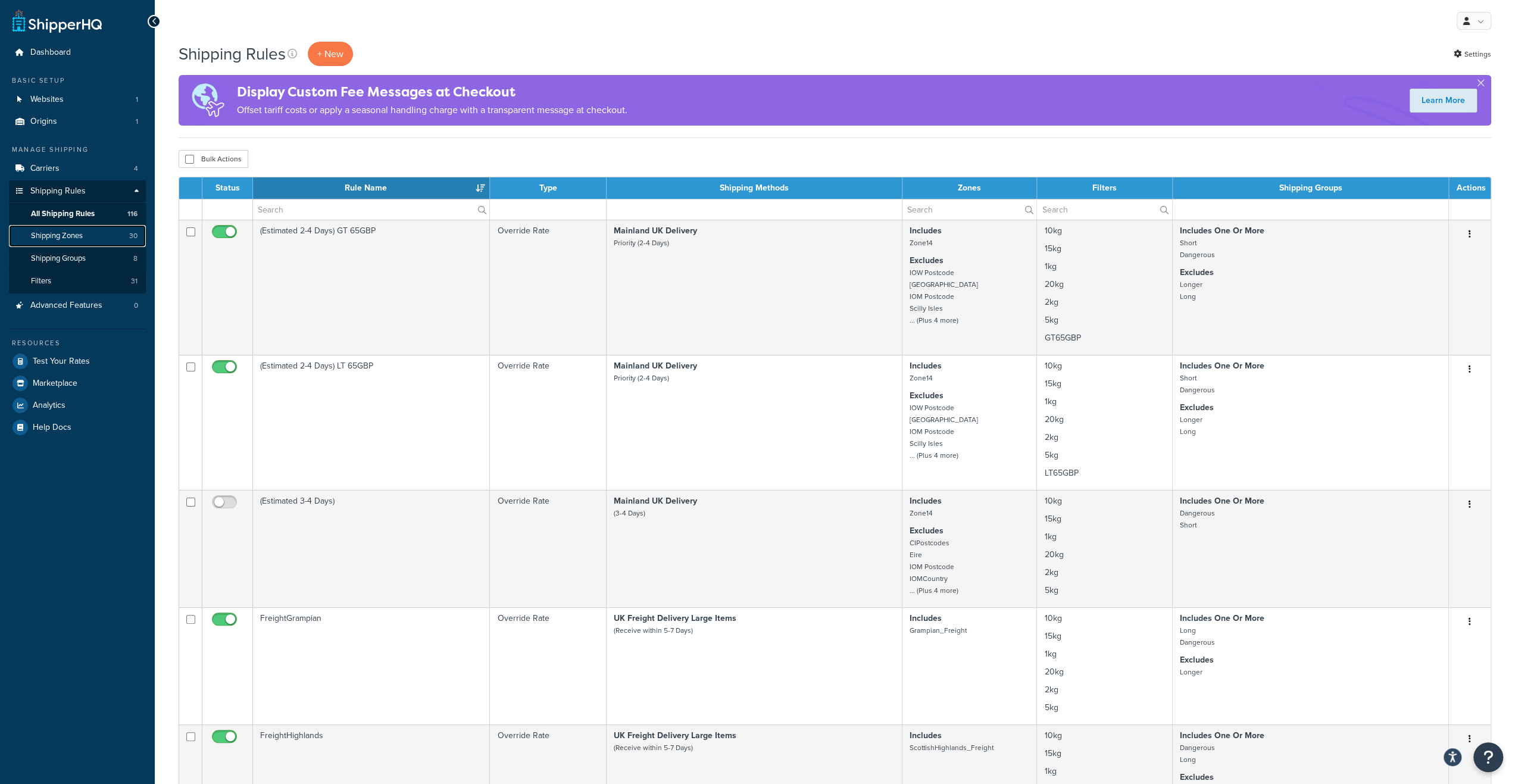
click at [79, 237] on span "Shipping Zones" at bounding box center [57, 235] width 52 height 10
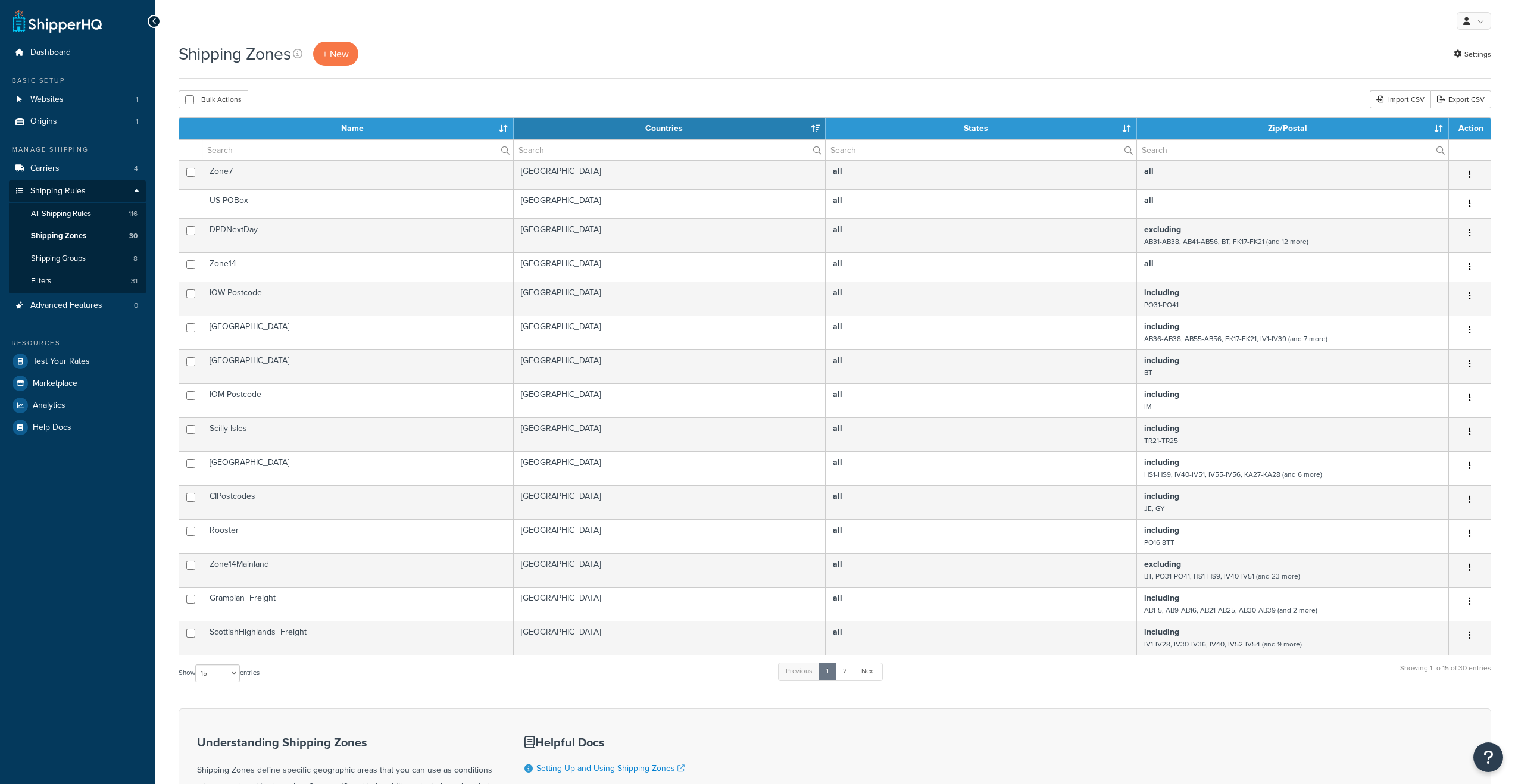
select select "15"
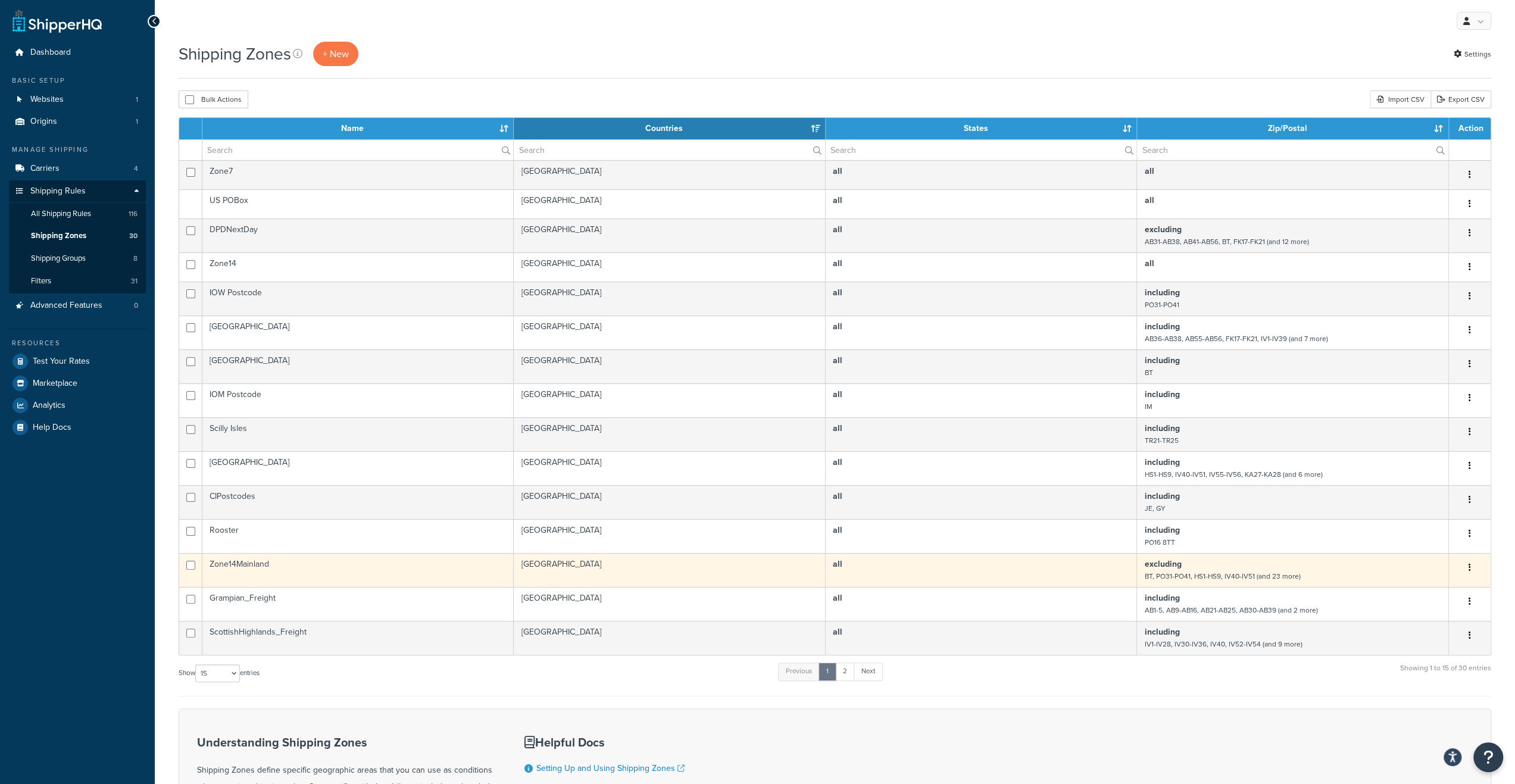
click at [339, 573] on td "Zone14Mainland" at bounding box center [358, 569] width 311 height 34
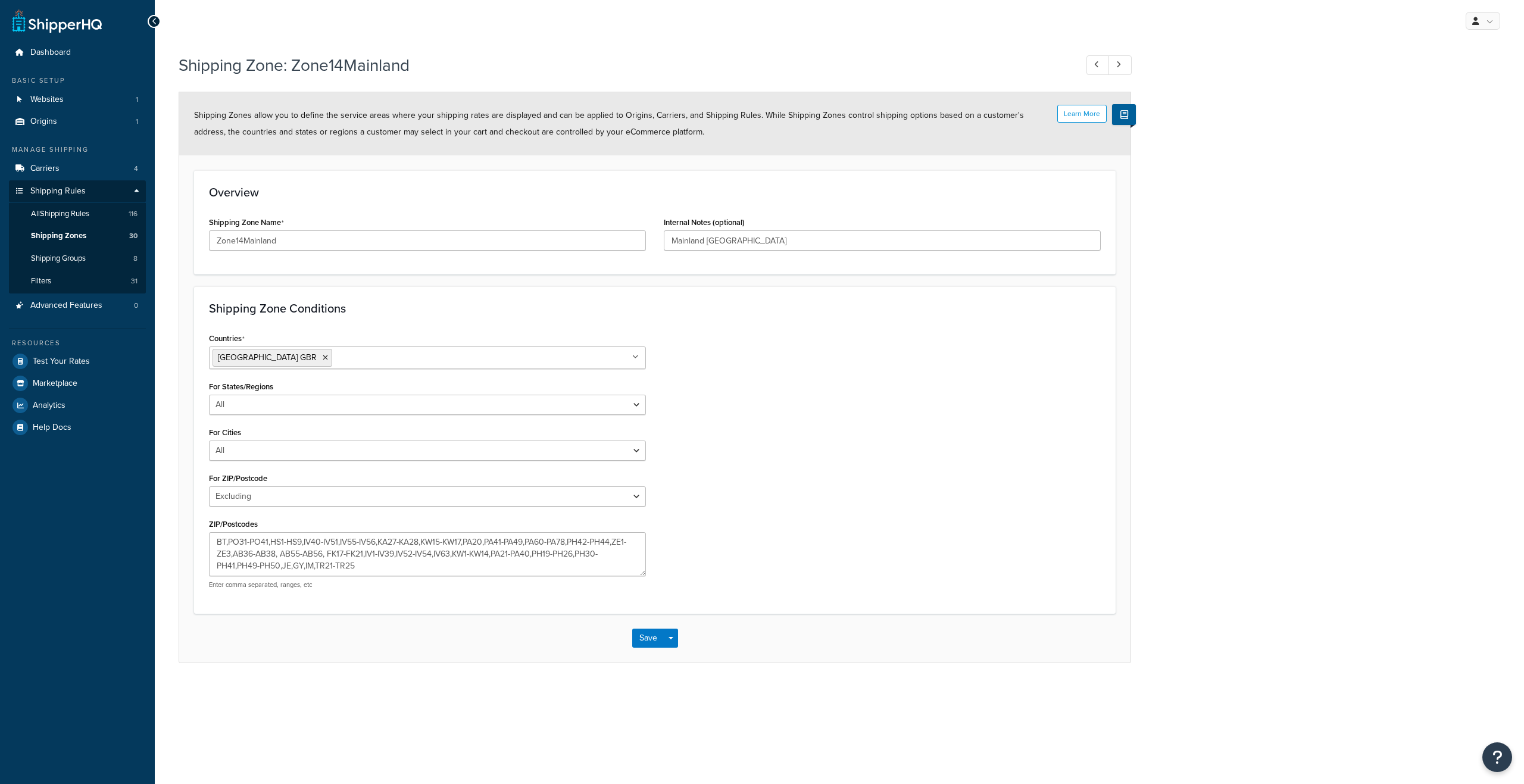
select select "excluding"
drag, startPoint x: 362, startPoint y: 568, endPoint x: 190, endPoint y: 541, distance: 174.1
click at [190, 541] on form "Learn More Shipping Zones allow you to define the service areas where your ship…" at bounding box center [654, 377] width 951 height 569
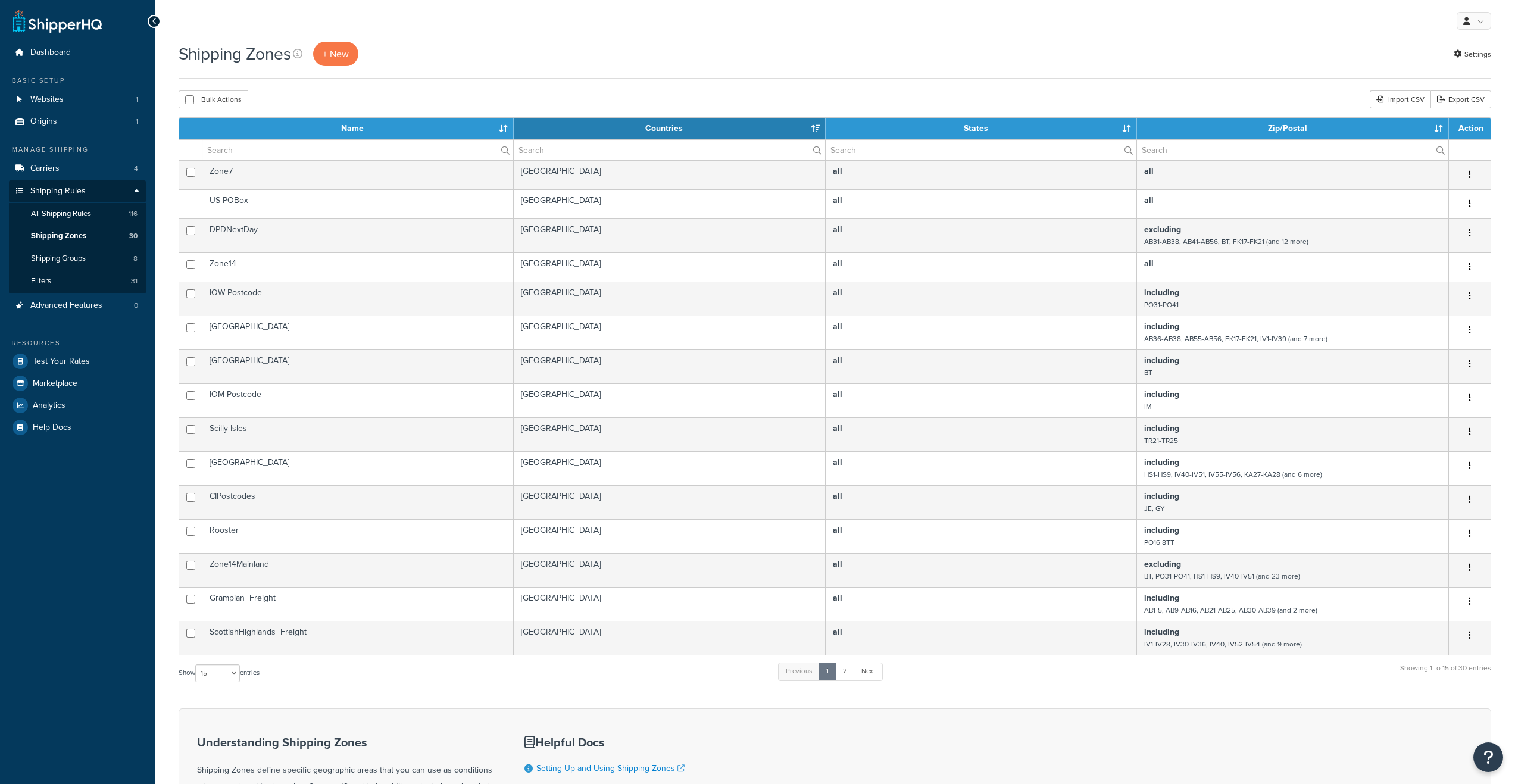
select select "15"
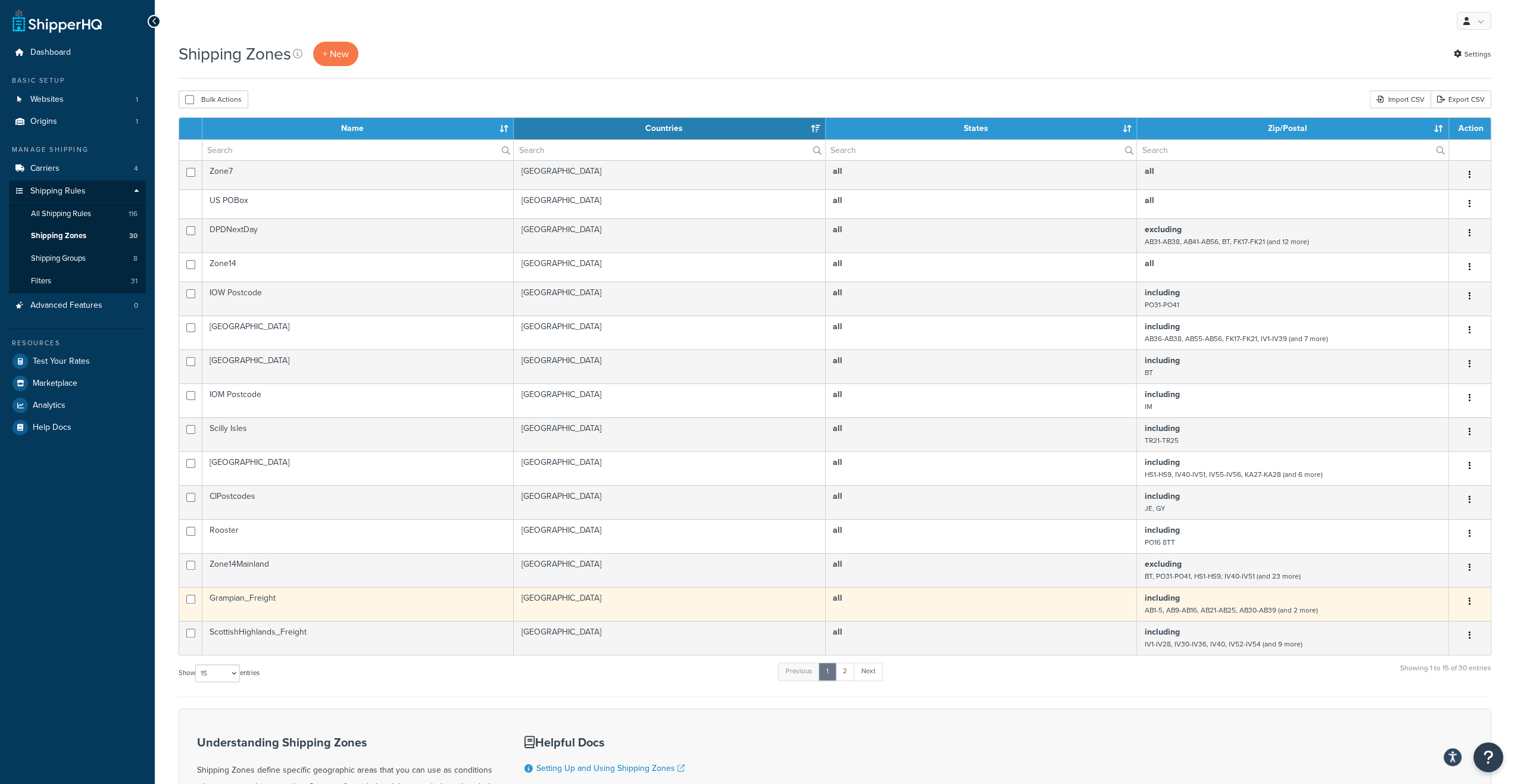
click at [258, 596] on td "Grampian_Freight" at bounding box center [358, 603] width 311 height 34
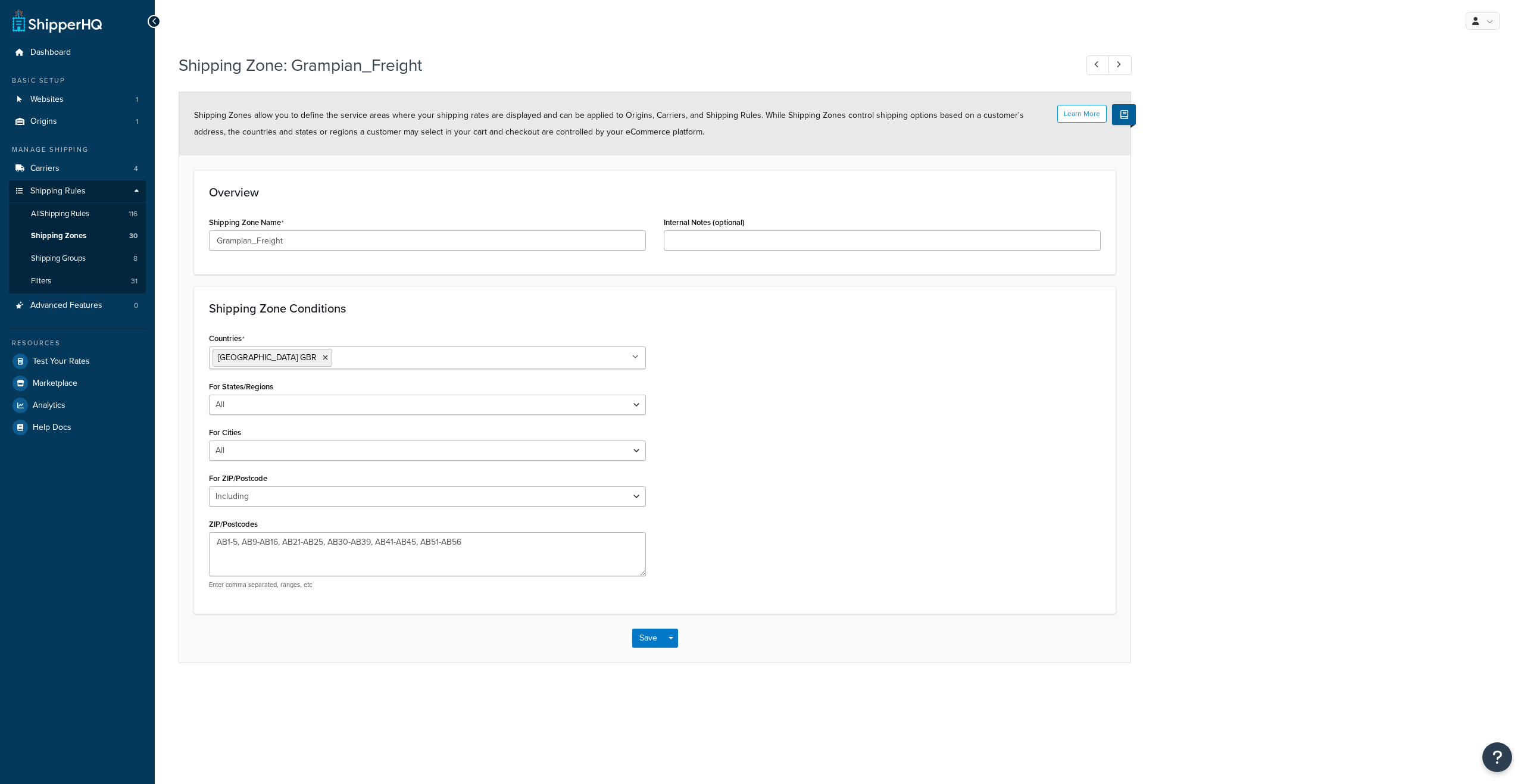
select select "including"
drag, startPoint x: 469, startPoint y: 541, endPoint x: 199, endPoint y: 536, distance: 270.0
click at [199, 536] on div "Shipping Zone Conditions Countries [GEOGRAPHIC_DATA] [GEOGRAPHIC_DATA] All Coun…" at bounding box center [654, 450] width 922 height 327
click at [82, 210] on span "All Shipping Rules" at bounding box center [60, 213] width 58 height 10
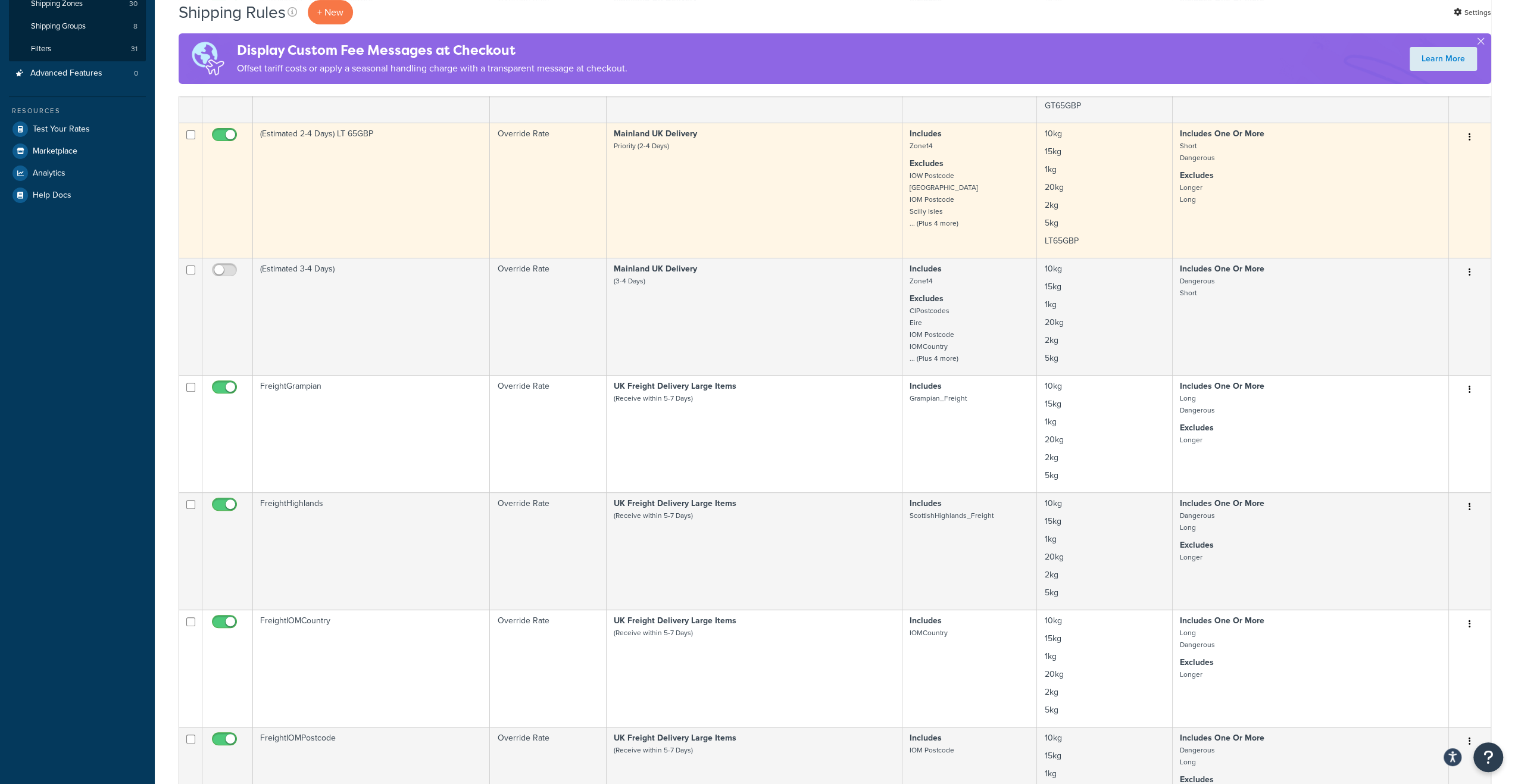
scroll to position [298, 0]
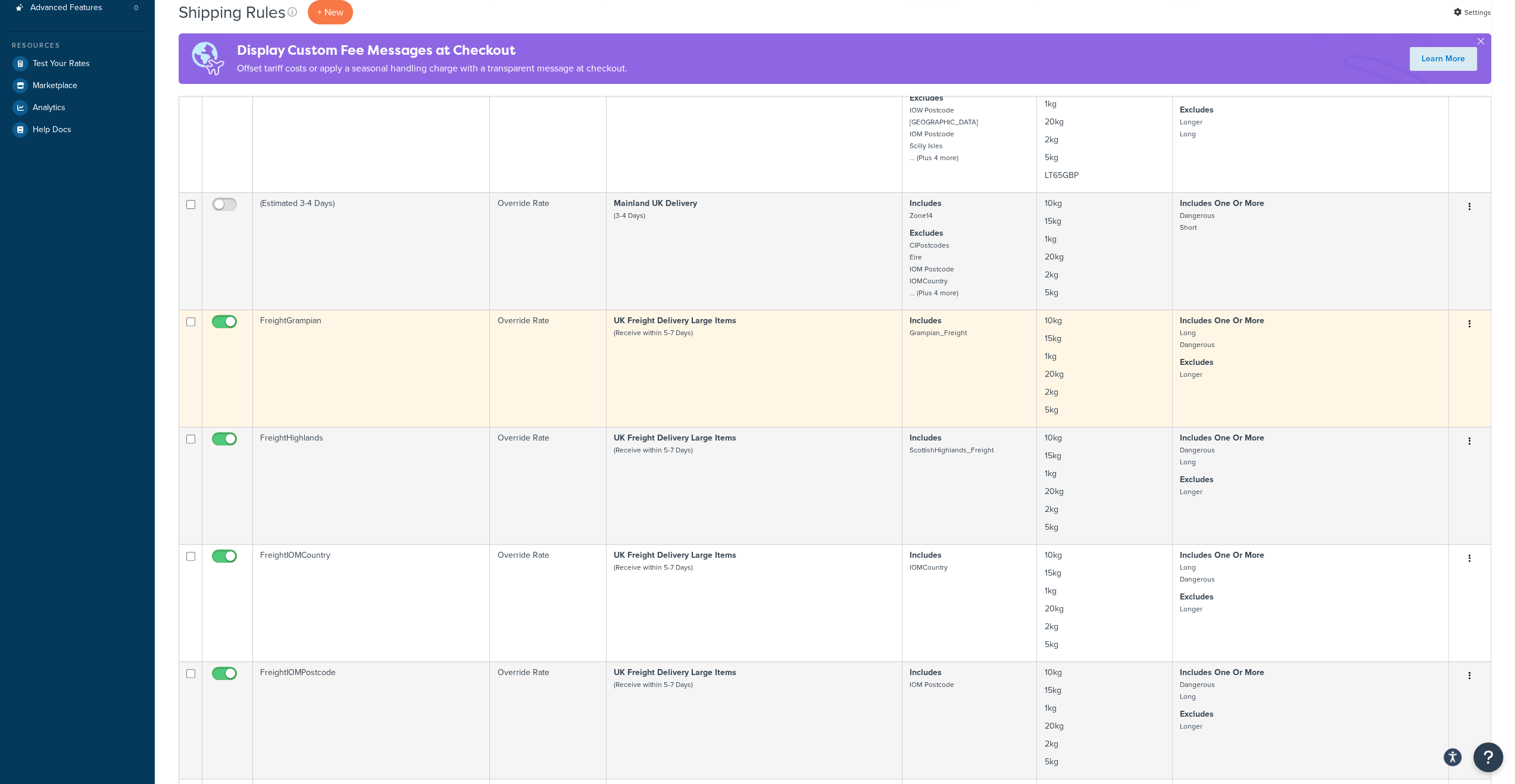
click at [227, 321] on input "checkbox" at bounding box center [225, 324] width 33 height 15
checkbox input "false"
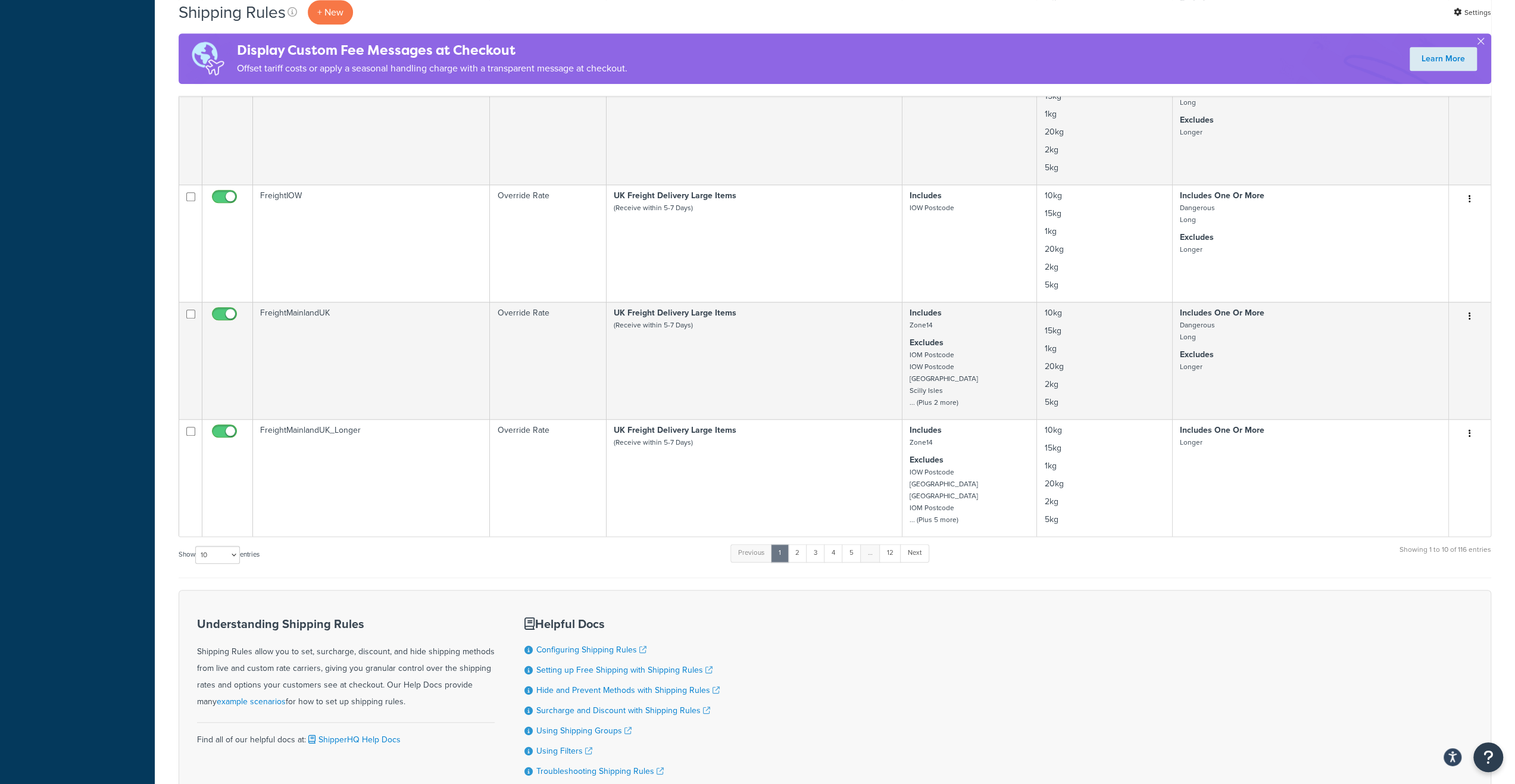
scroll to position [893, 0]
click at [799, 551] on link "2" at bounding box center [797, 551] width 20 height 18
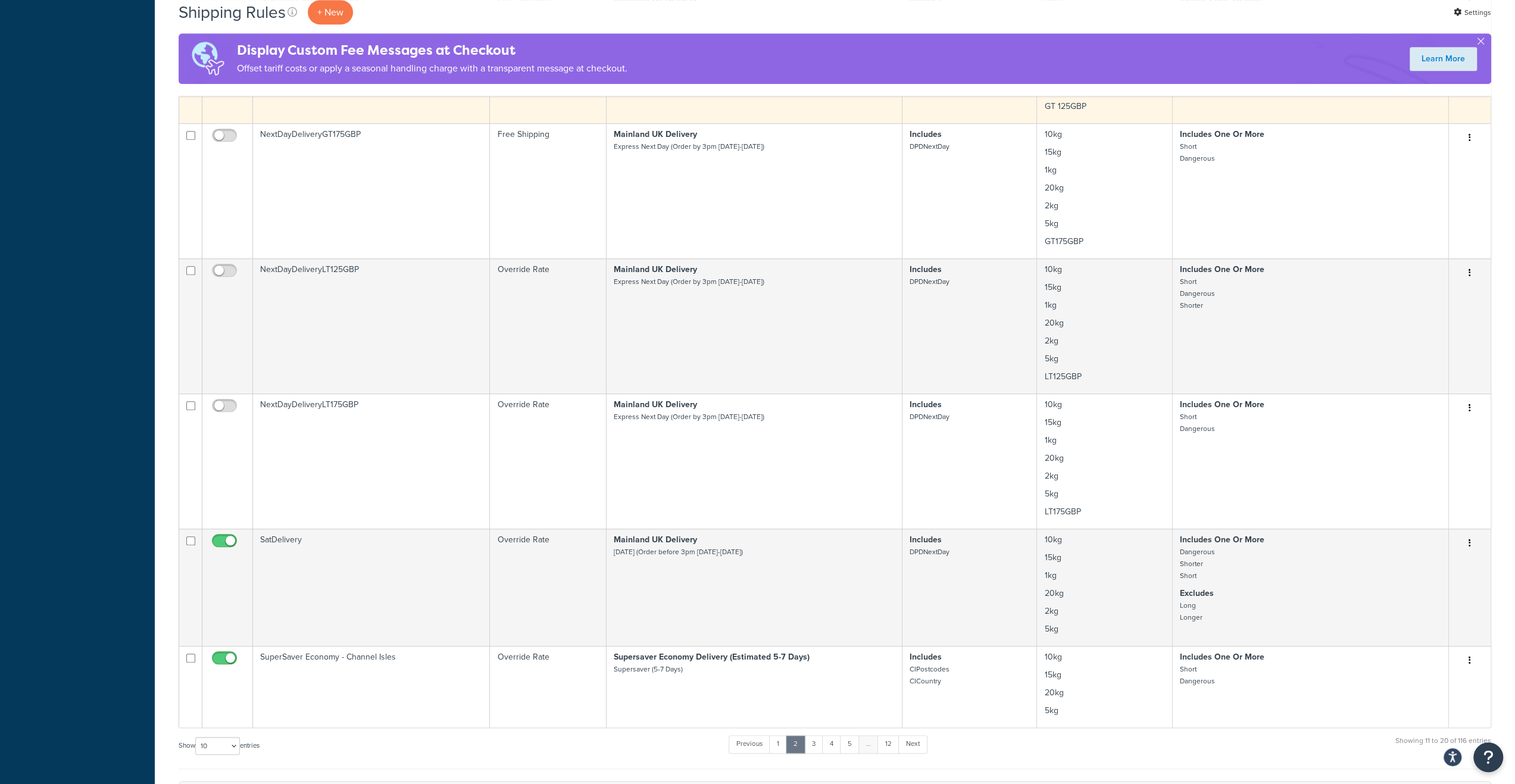
scroll to position [833, 0]
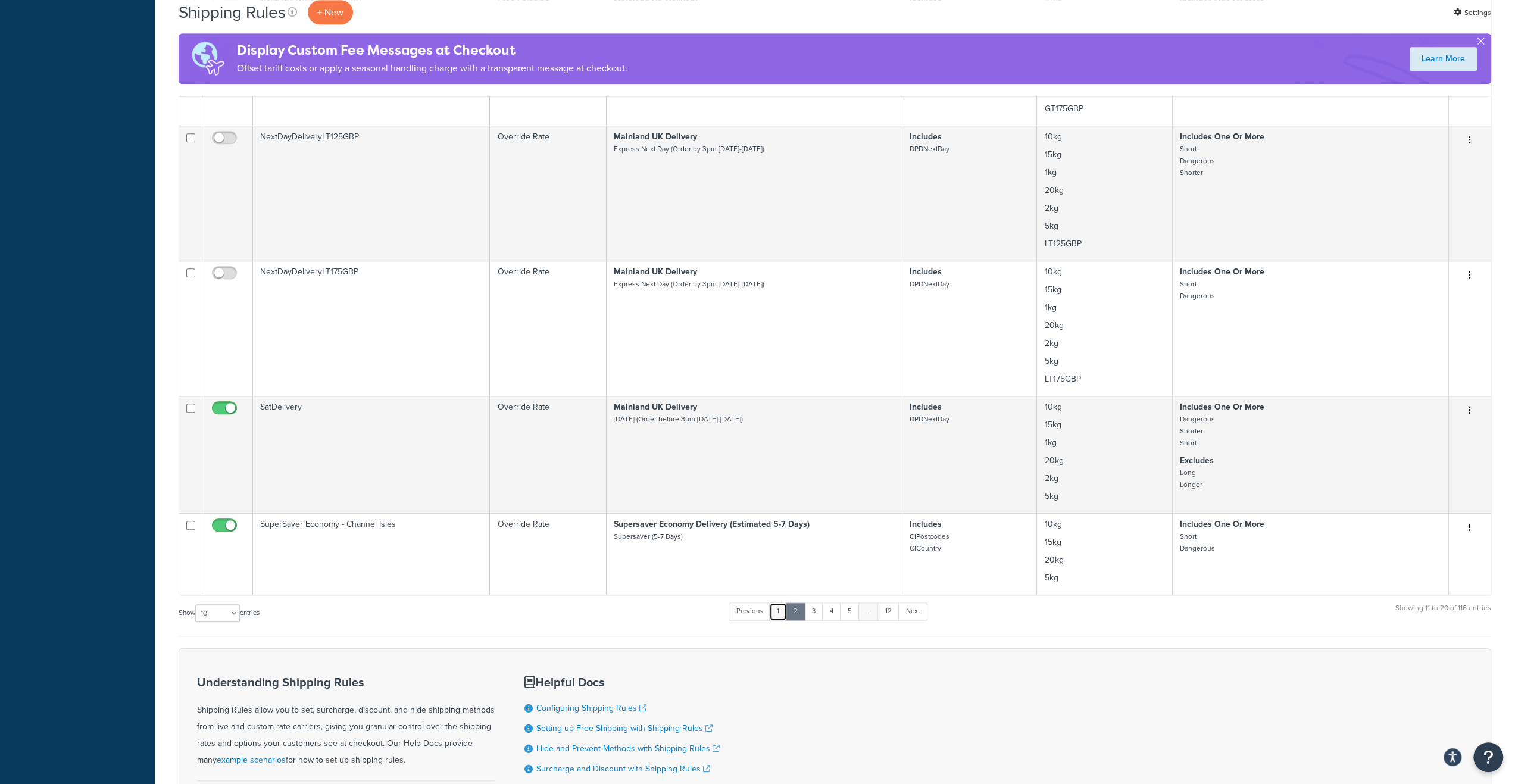
click at [781, 611] on link "1" at bounding box center [778, 611] width 18 height 18
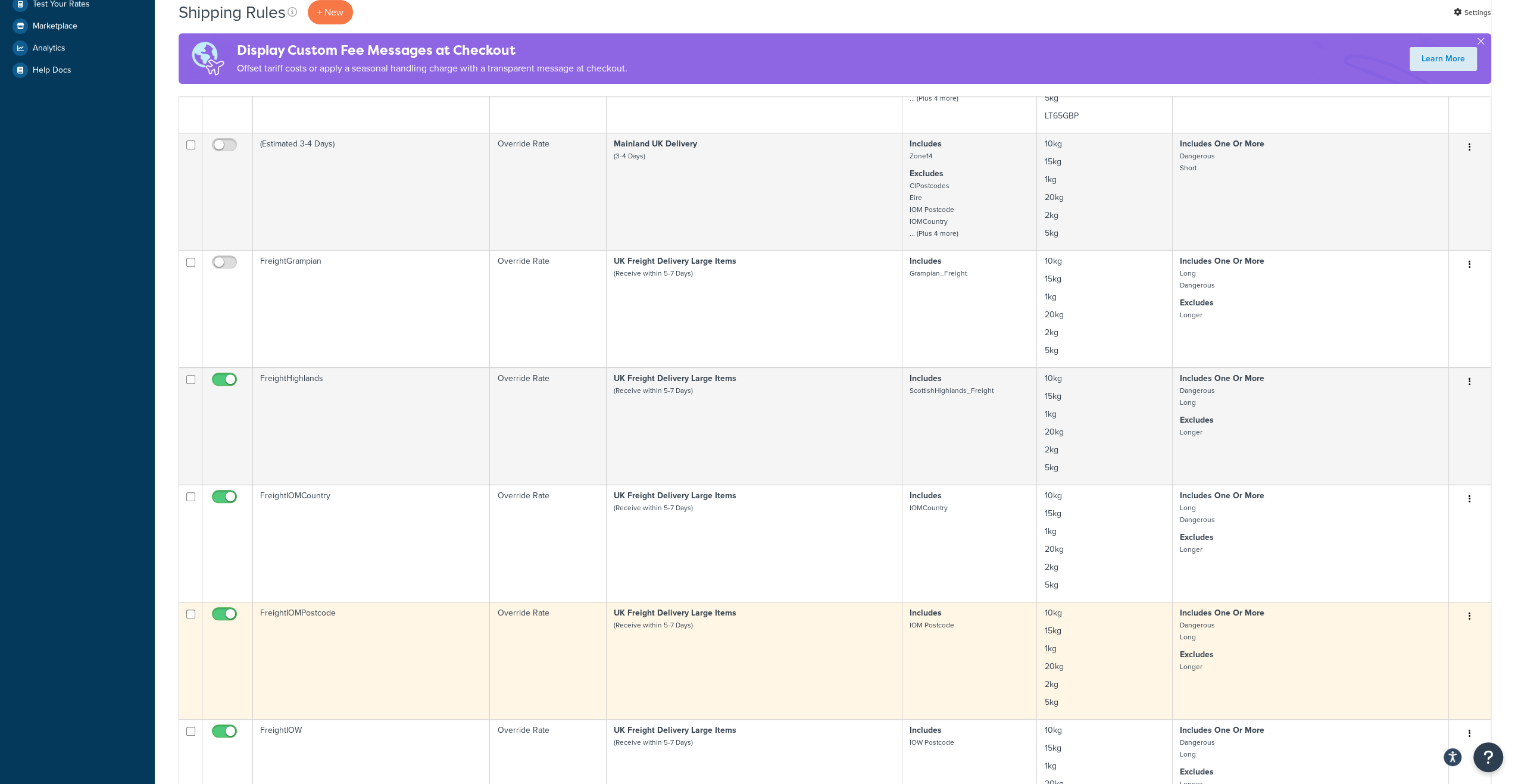
scroll to position [60, 0]
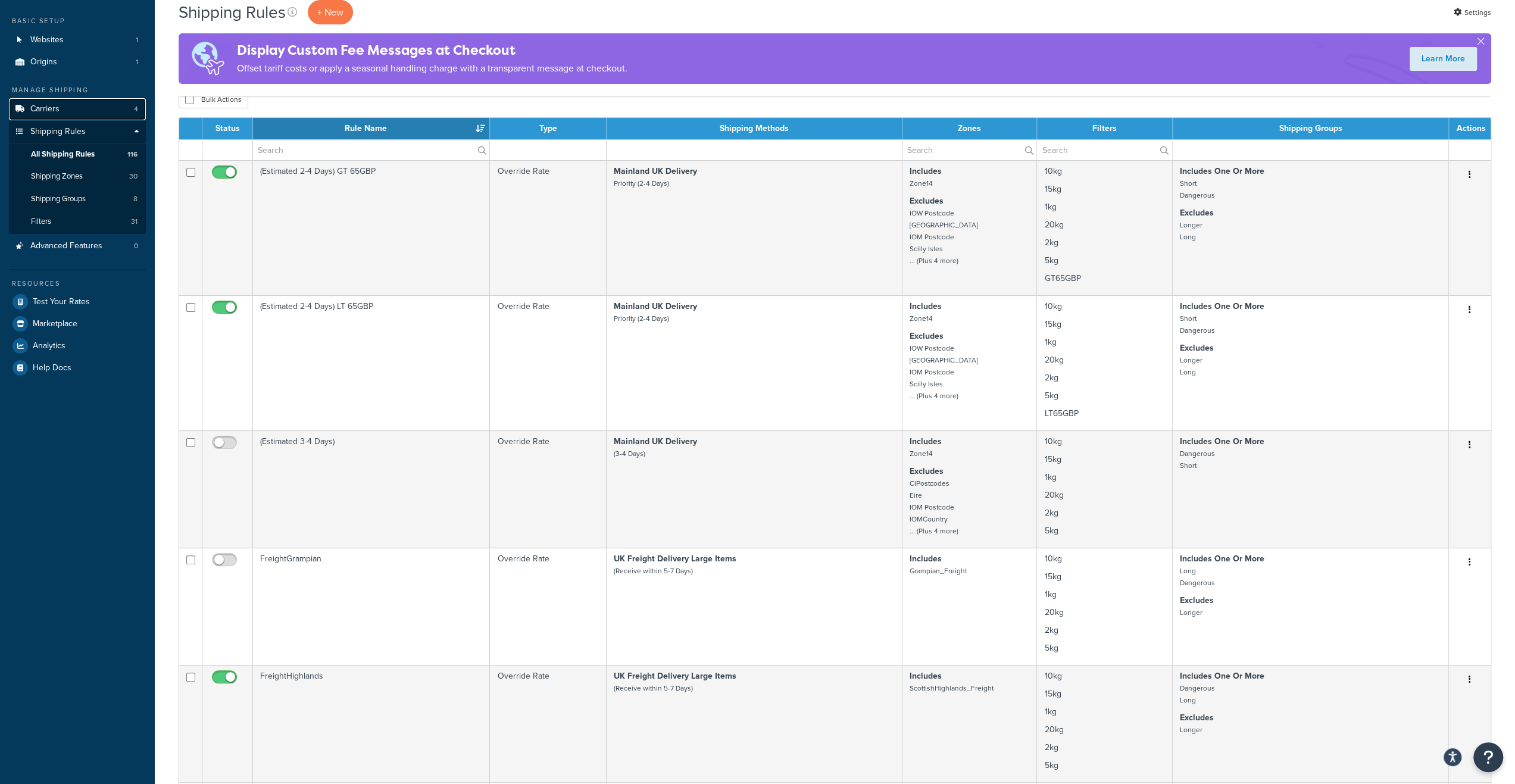
click at [137, 105] on span "4" at bounding box center [136, 109] width 4 height 10
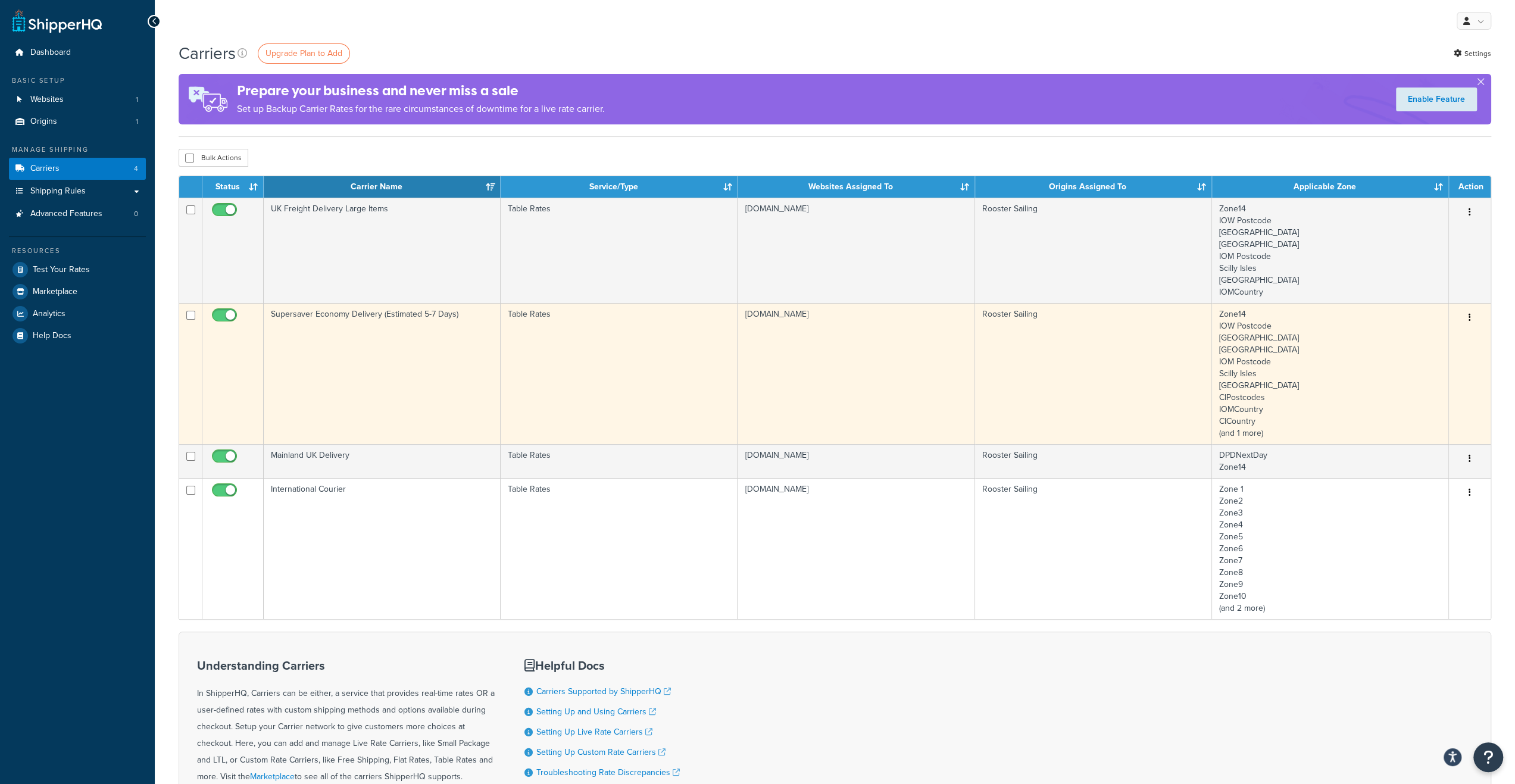
click at [447, 395] on td "Supersaver Economy Delivery (Estimated 5-7 Days)" at bounding box center [382, 373] width 237 height 141
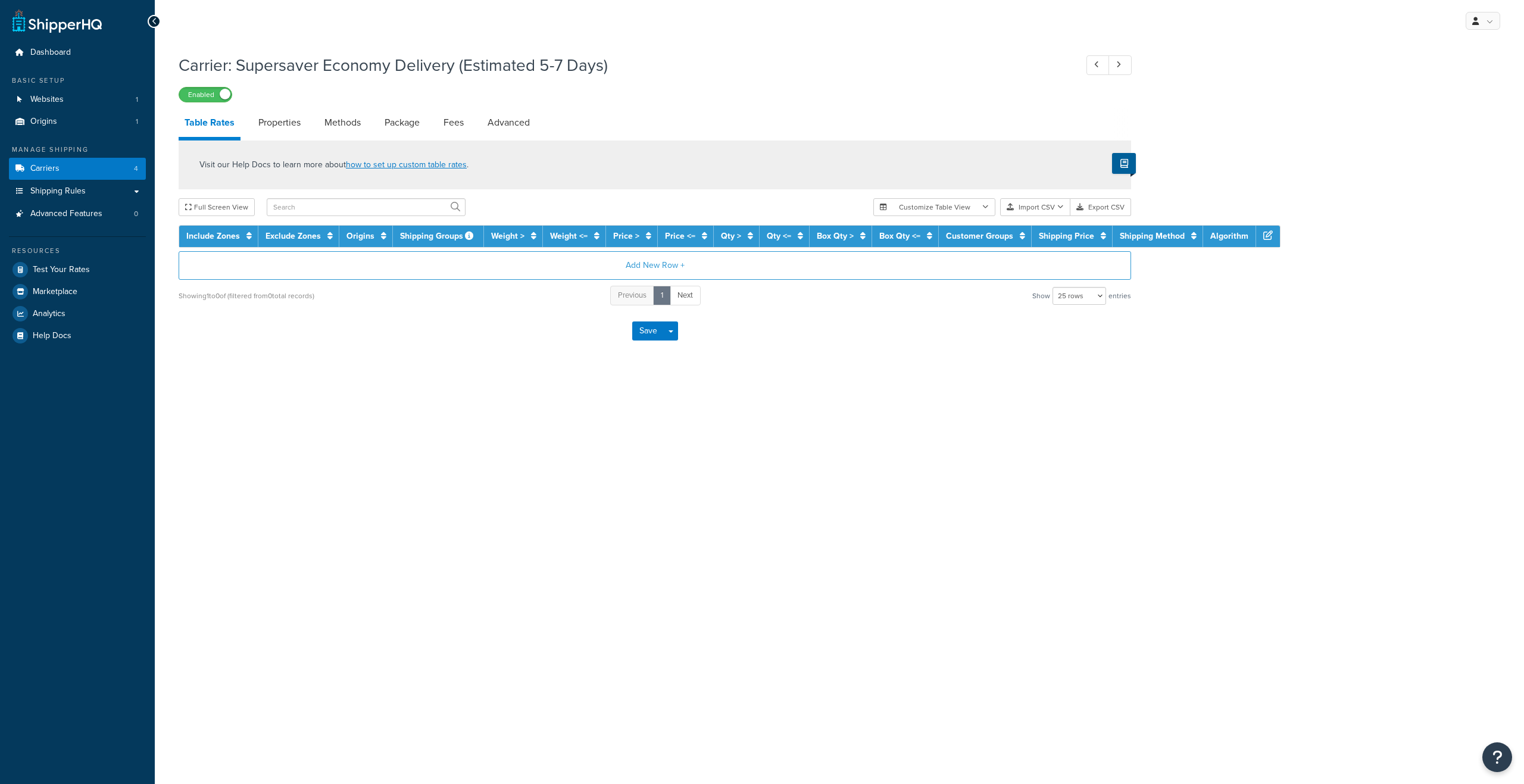
select select "25"
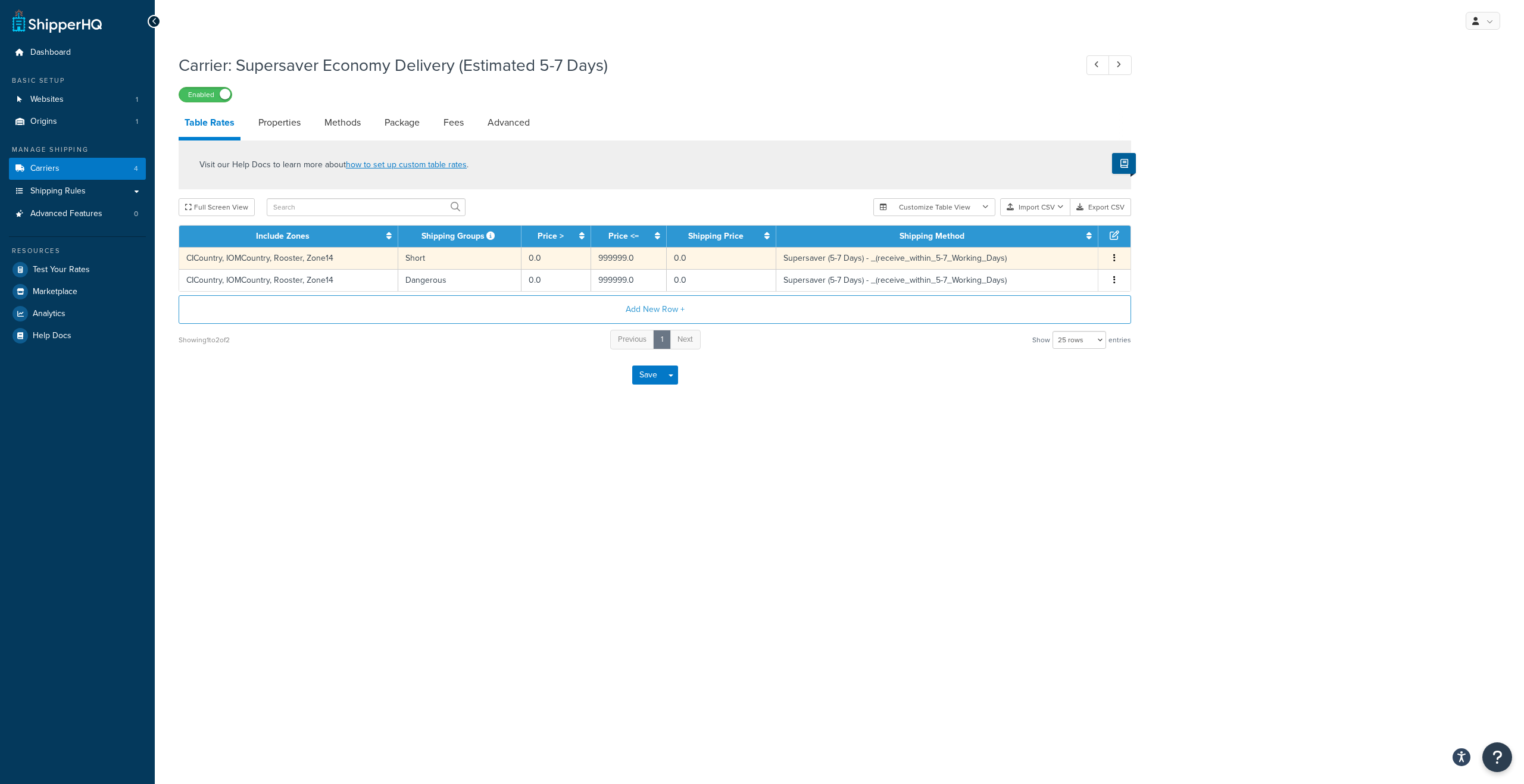
click at [354, 260] on td "CICountry, IOMCountry, Rooster, Zone14" at bounding box center [288, 258] width 219 height 22
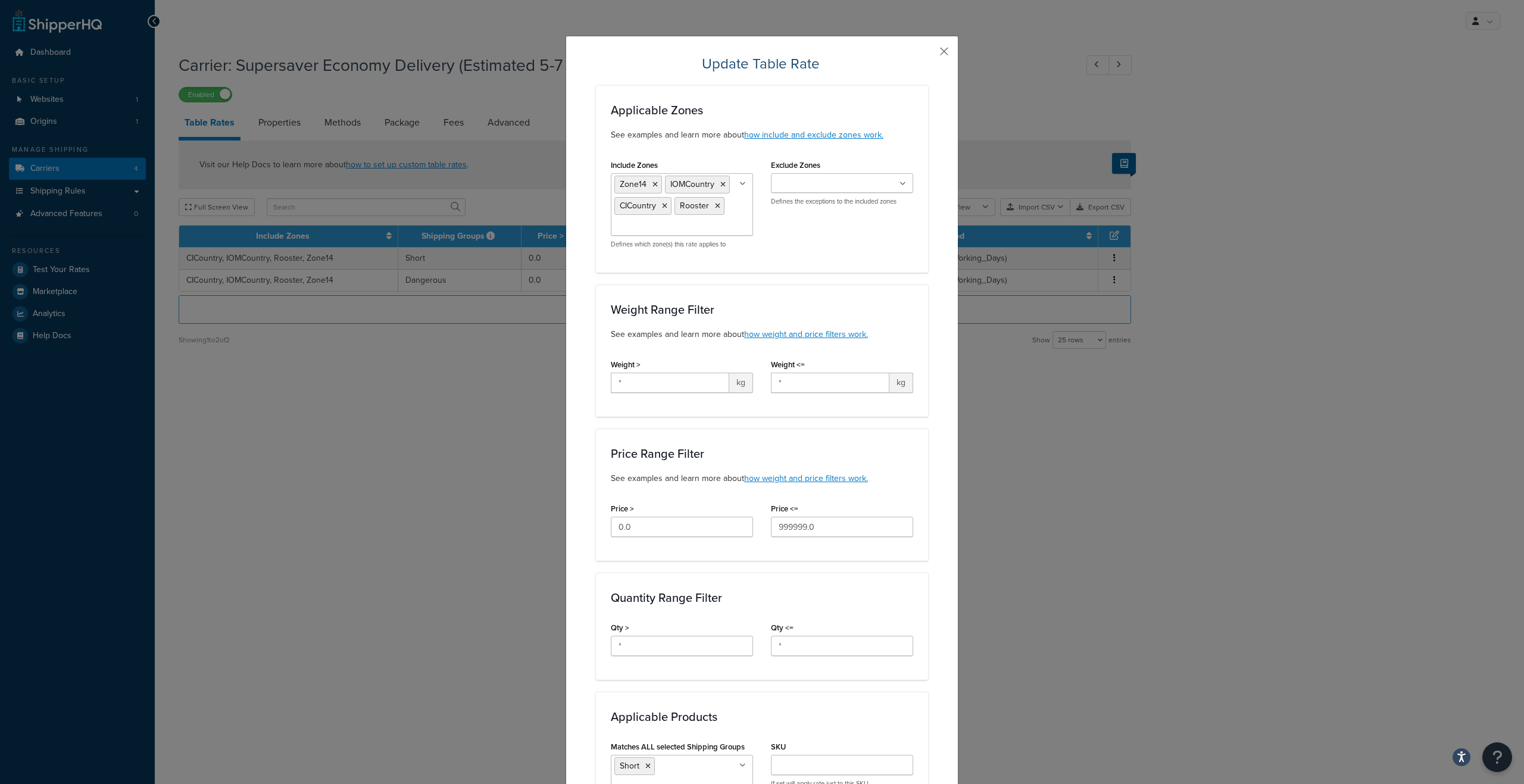
click at [928, 54] on button "button" at bounding box center [926, 55] width 3 height 3
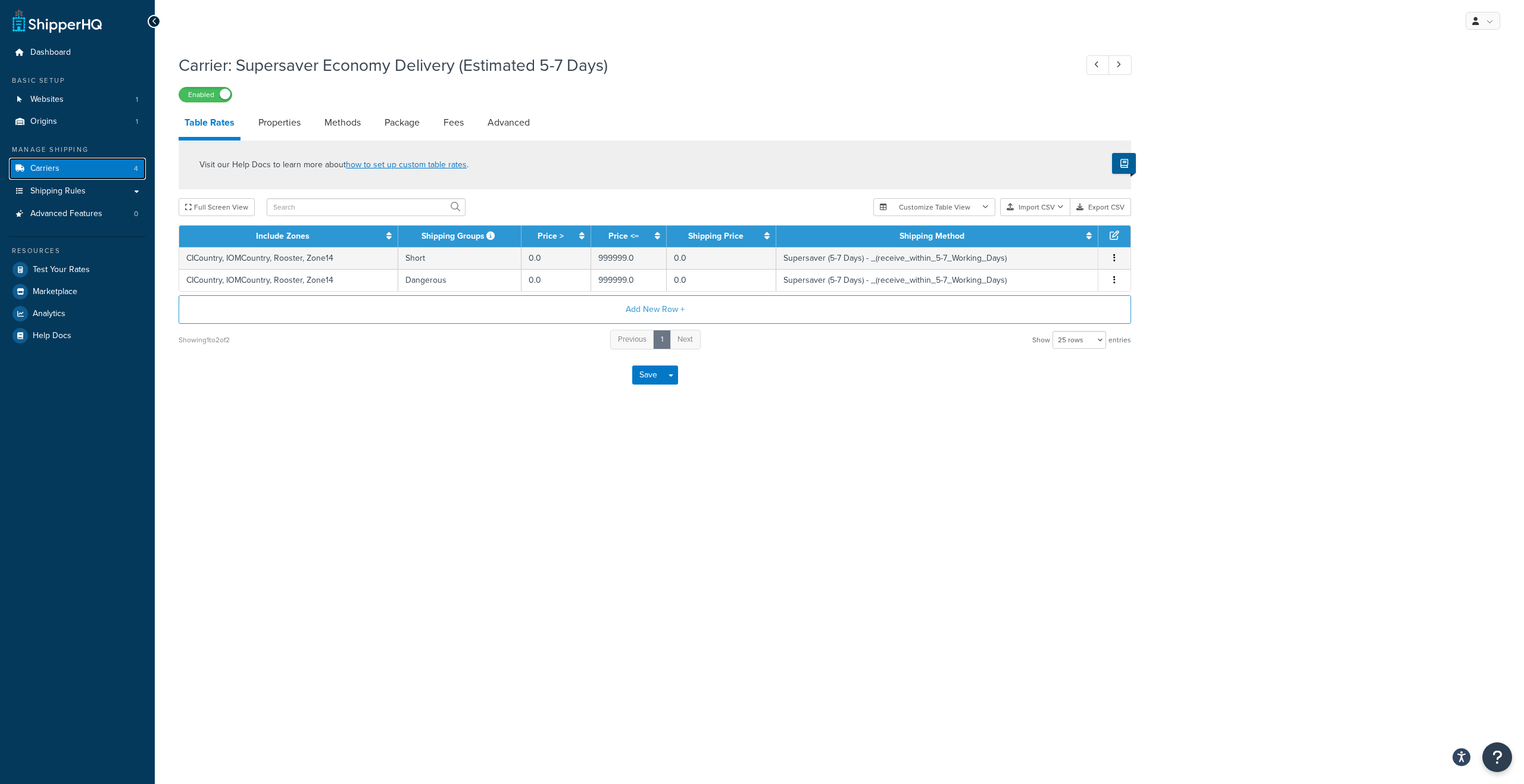
click at [135, 166] on span "4" at bounding box center [136, 168] width 4 height 10
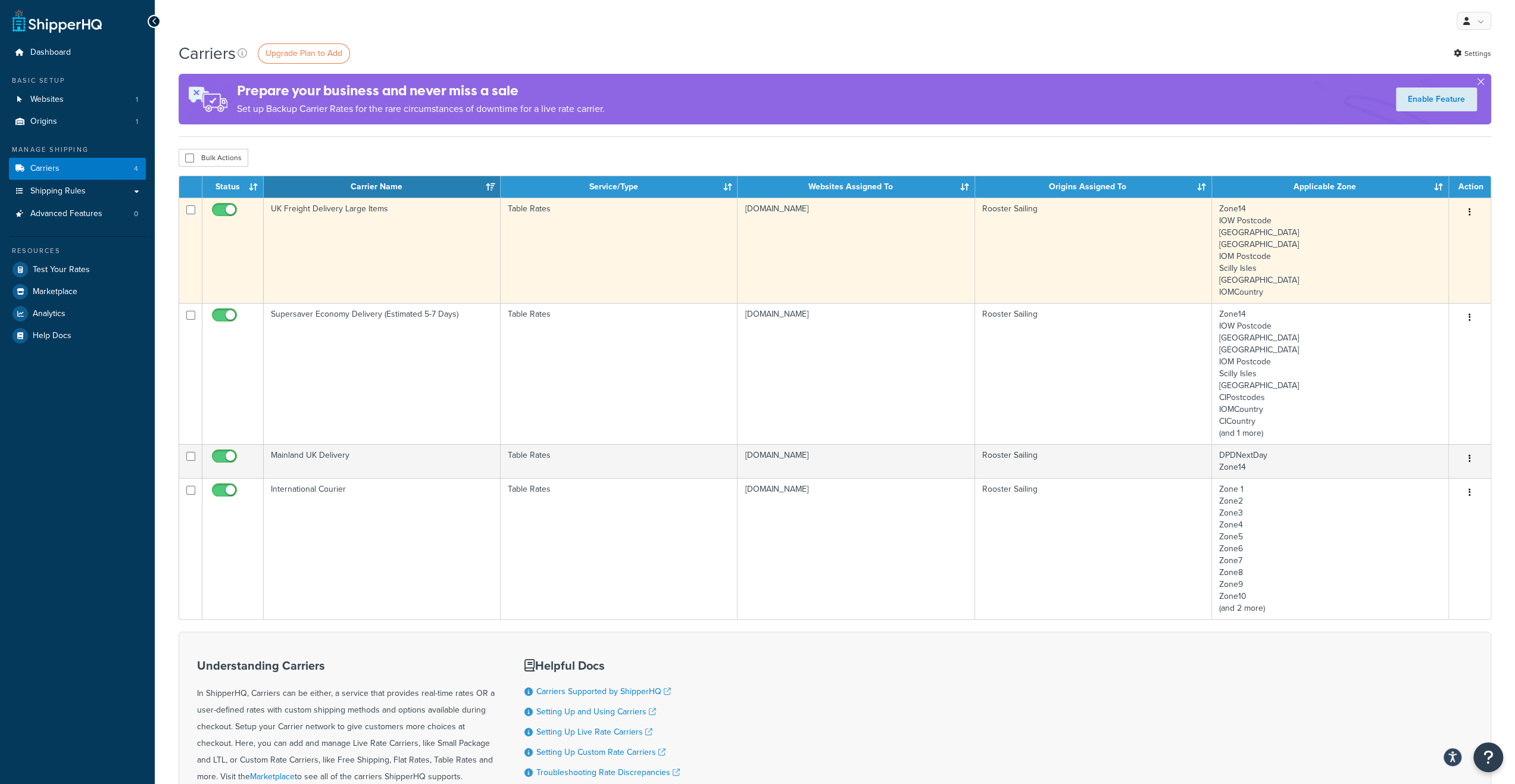
click at [345, 258] on td "UK Freight Delivery Large Items" at bounding box center [382, 250] width 237 height 106
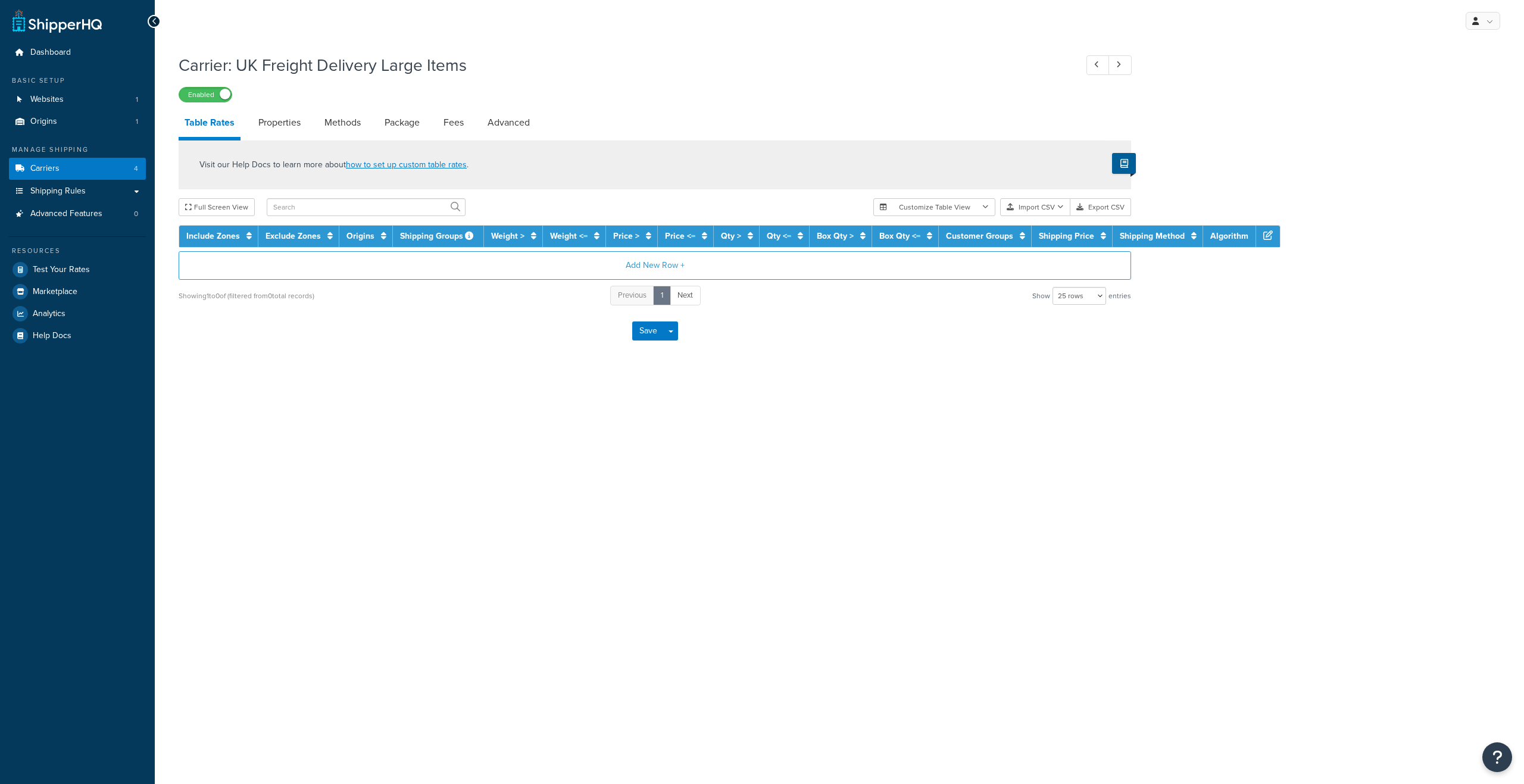
select select "25"
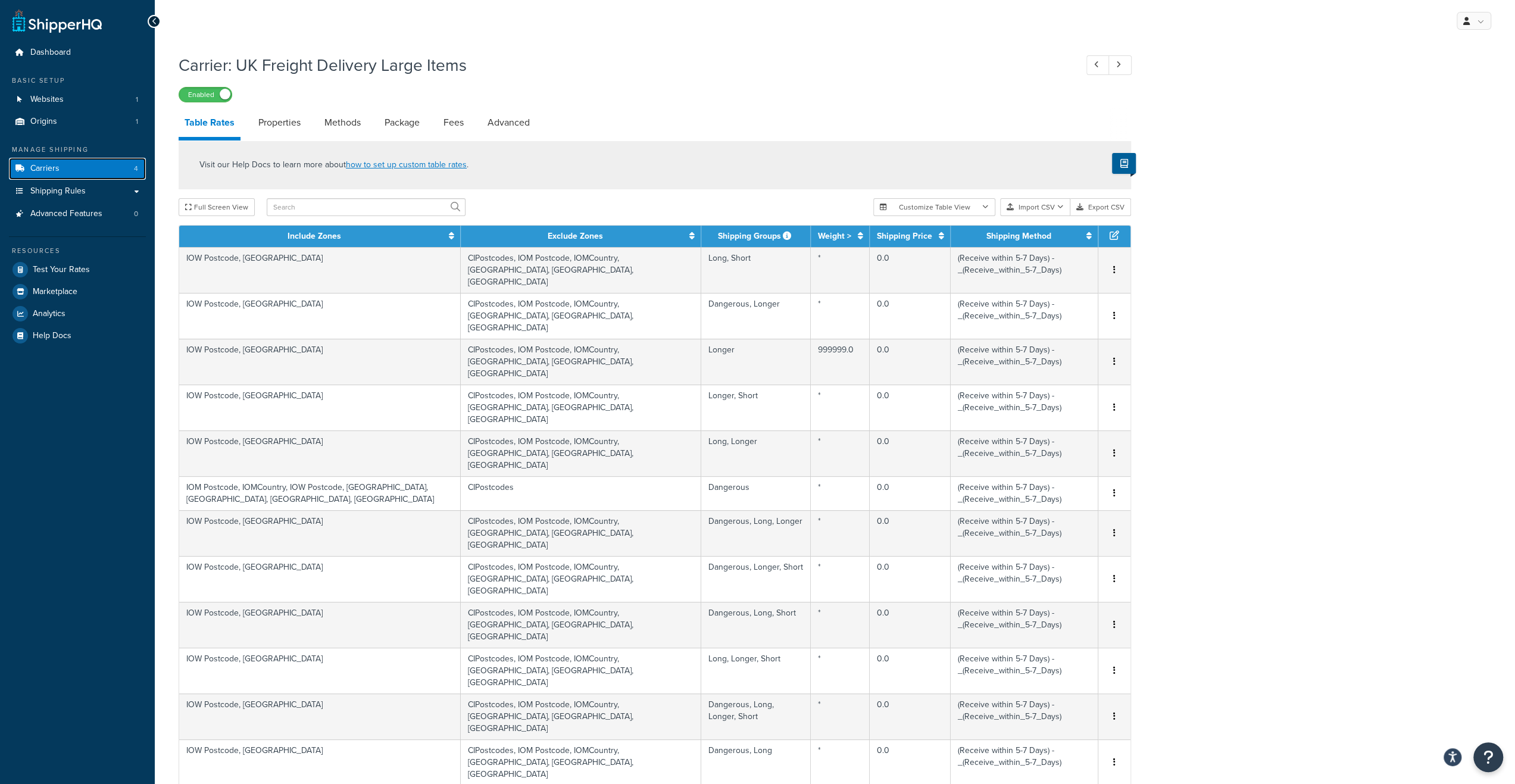
click at [76, 171] on link "Carriers 4" at bounding box center [78, 169] width 137 height 22
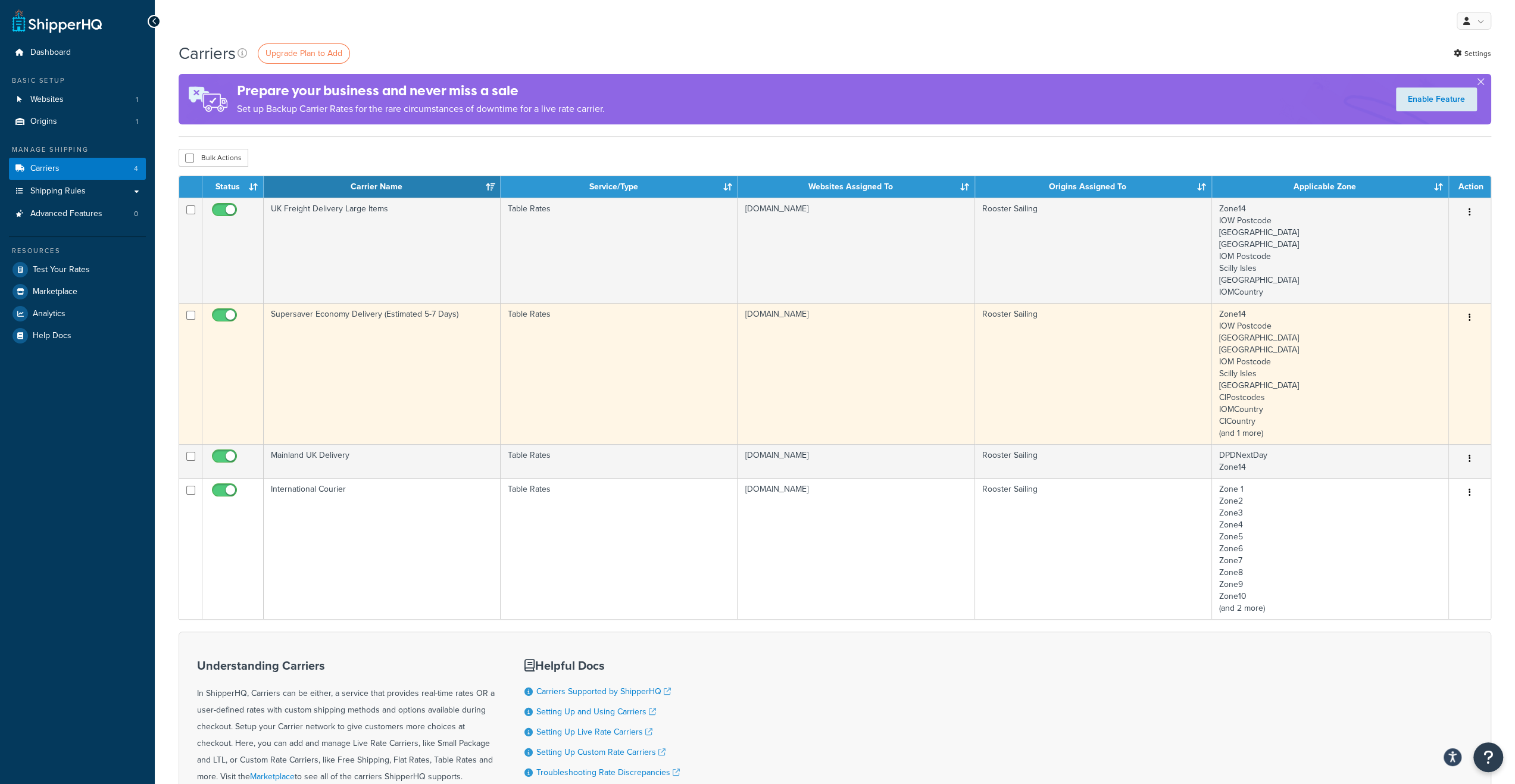
click at [370, 352] on td "Supersaver Economy Delivery (Estimated 5-7 Days)" at bounding box center [382, 373] width 237 height 141
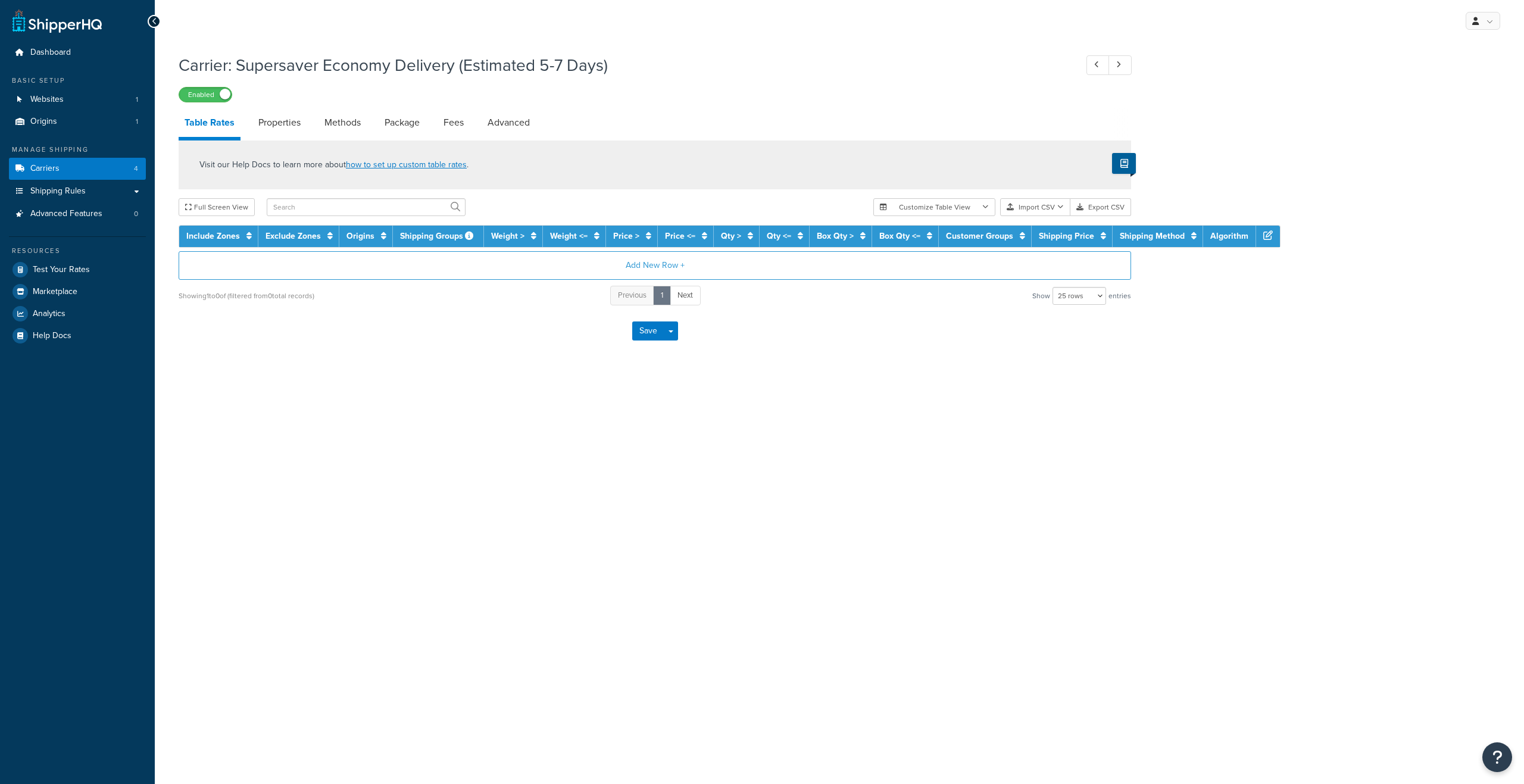
select select "25"
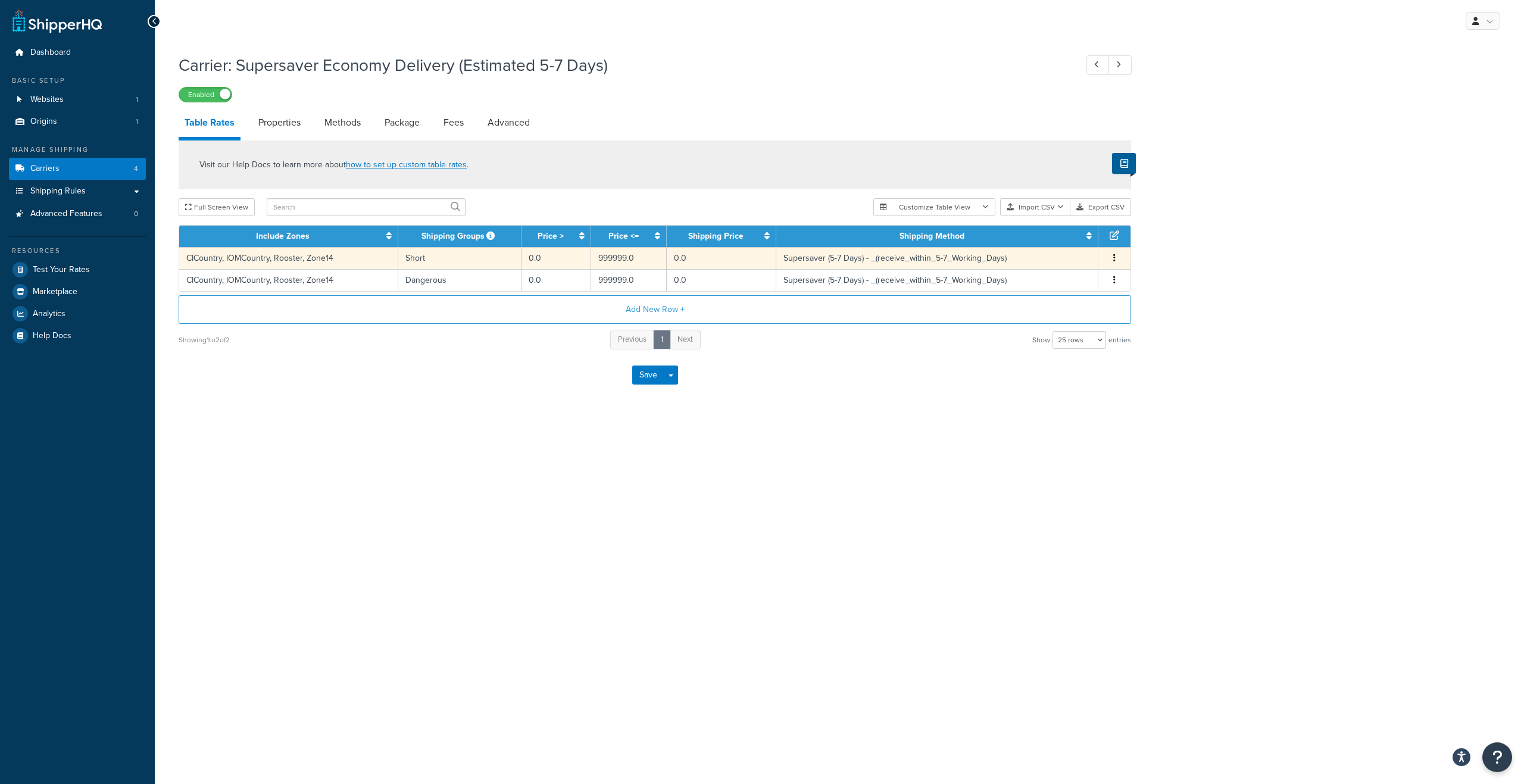
click at [444, 263] on td "Short" at bounding box center [460, 258] width 123 height 22
